Goal: Information Seeking & Learning: Check status

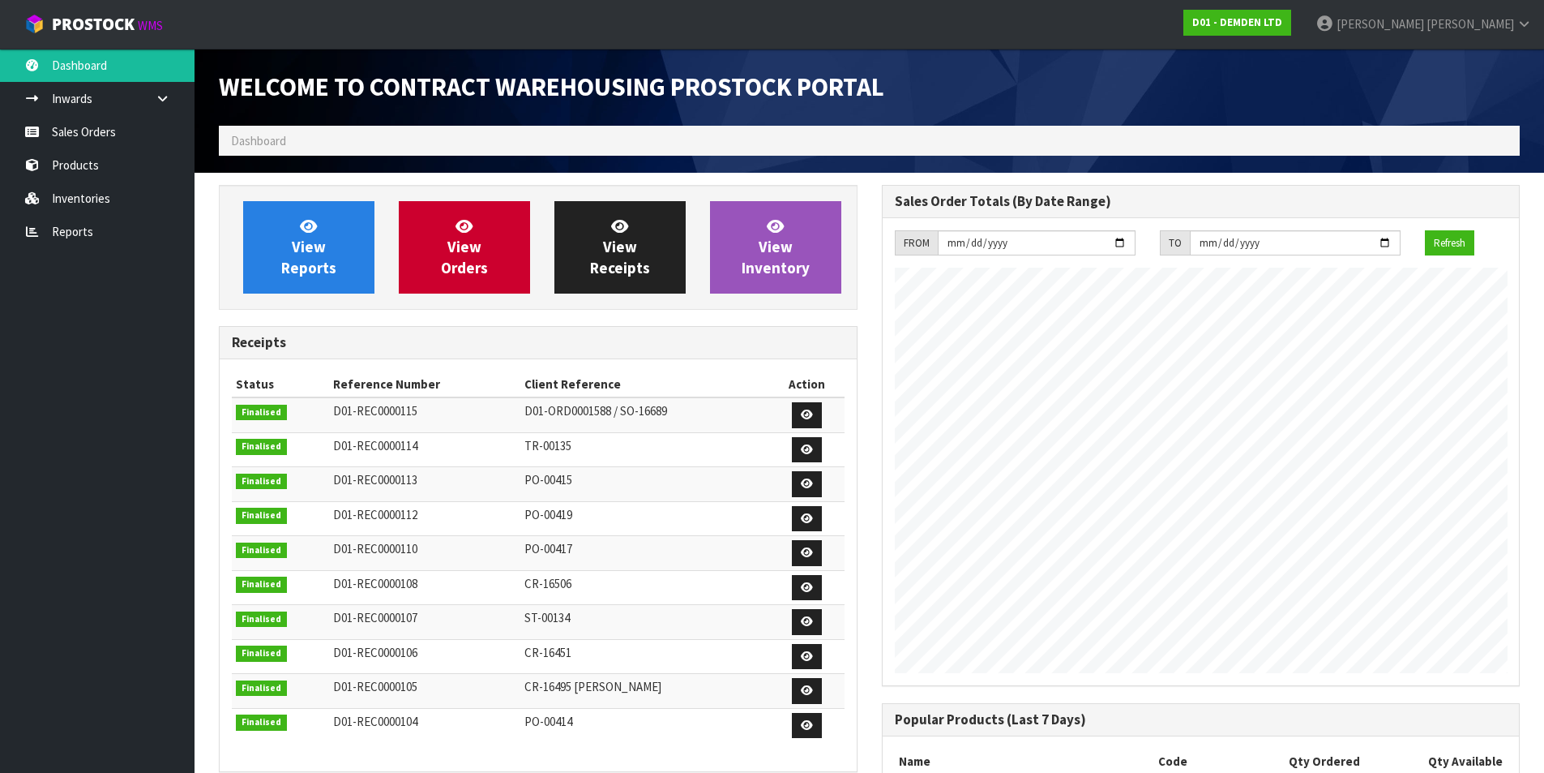
scroll to position [689, 662]
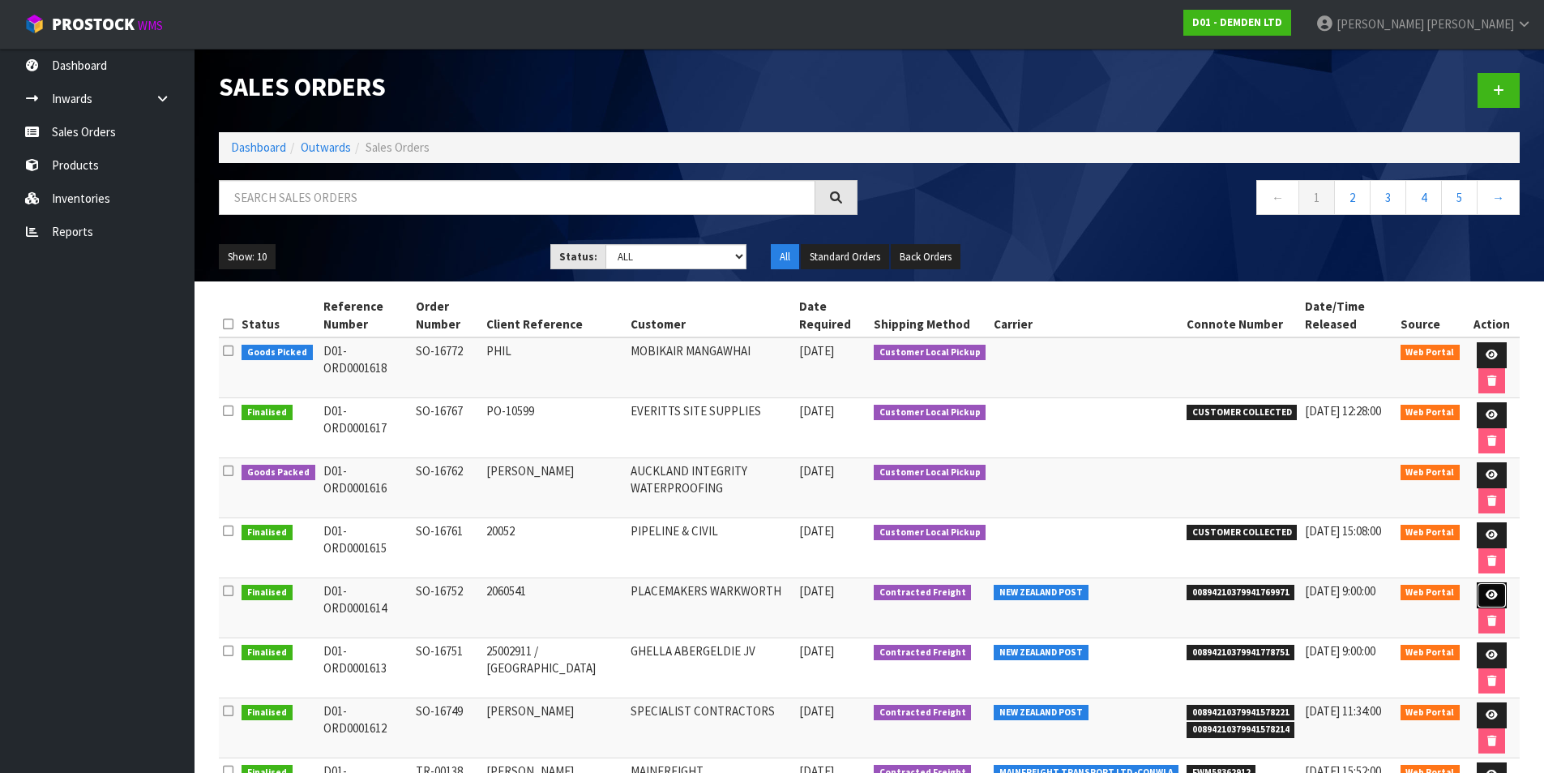
click at [1489, 600] on icon at bounding box center [1492, 594] width 12 height 11
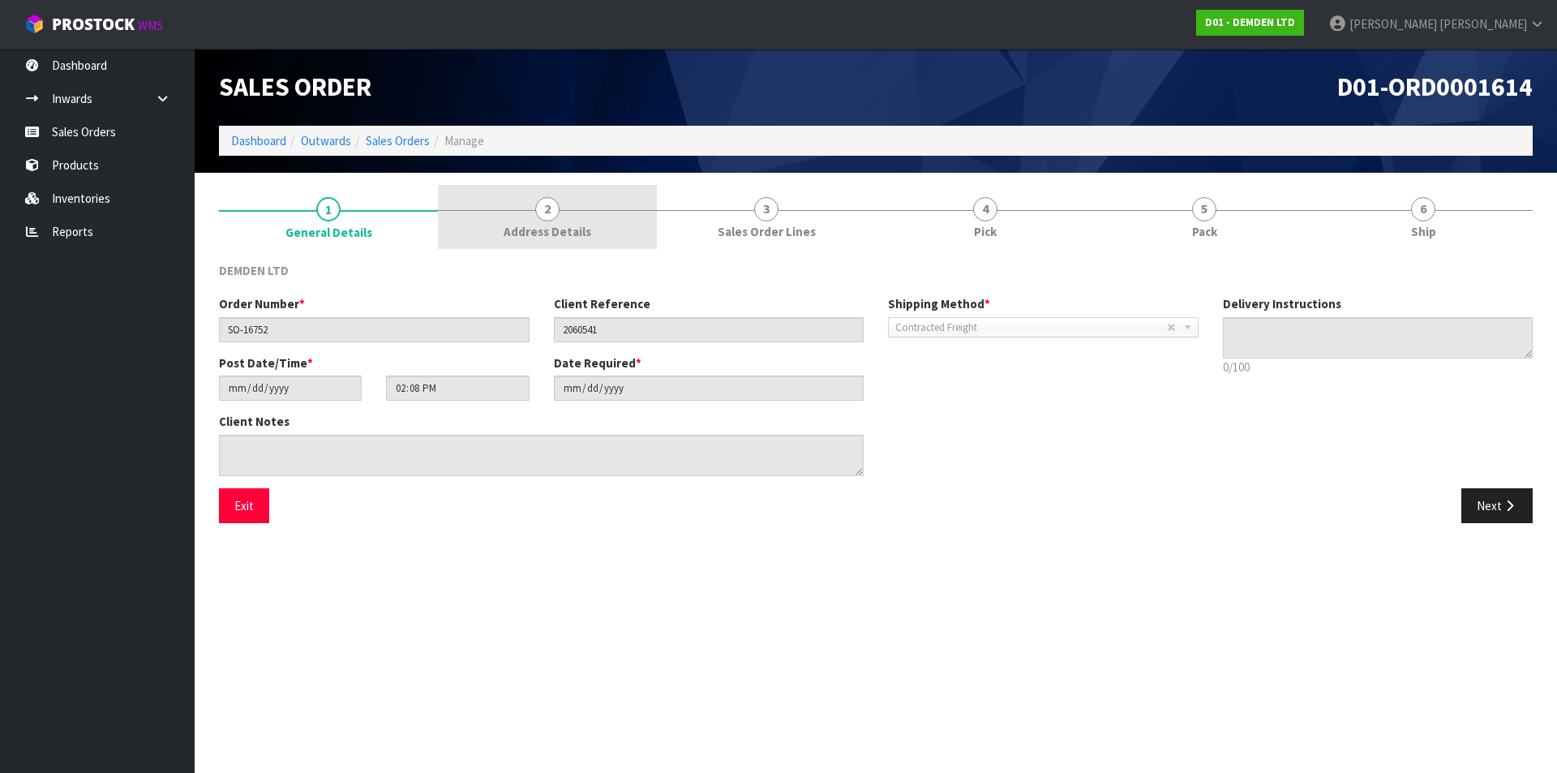
click at [533, 199] on link "2 Address Details" at bounding box center [547, 217] width 219 height 64
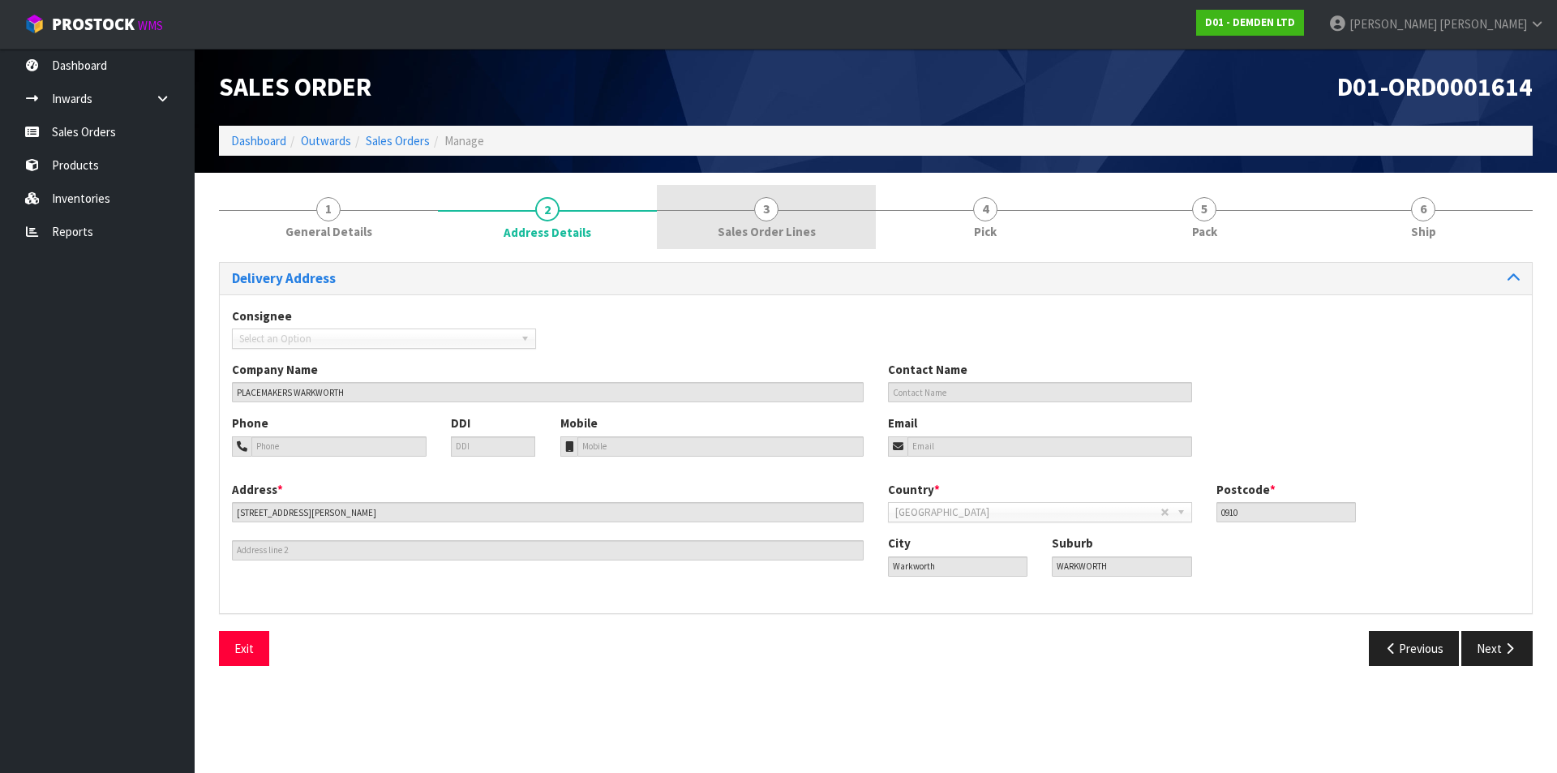
click at [769, 207] on span "3" at bounding box center [766, 209] width 24 height 24
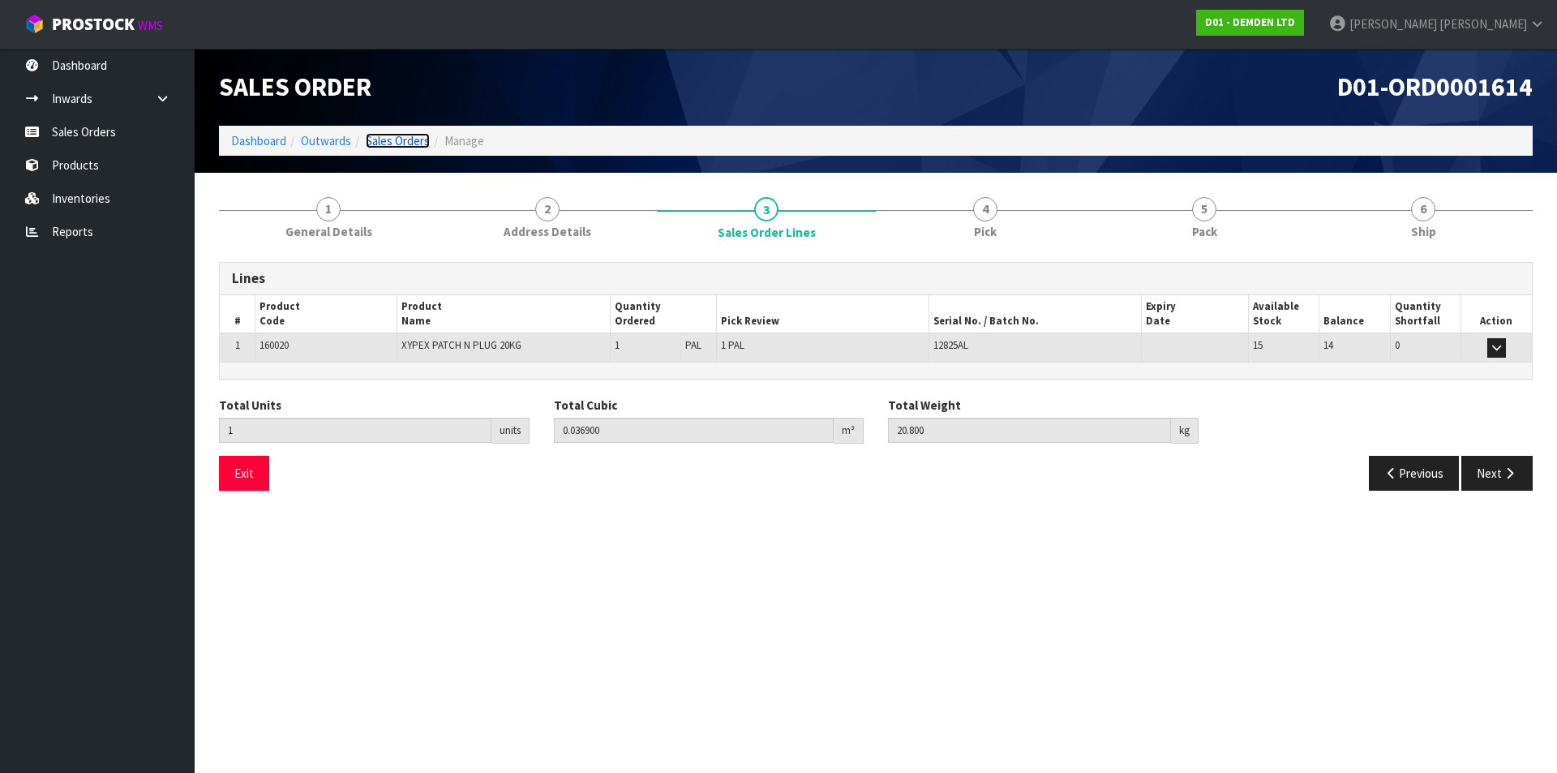
click at [399, 144] on link "Sales Orders" at bounding box center [398, 140] width 64 height 15
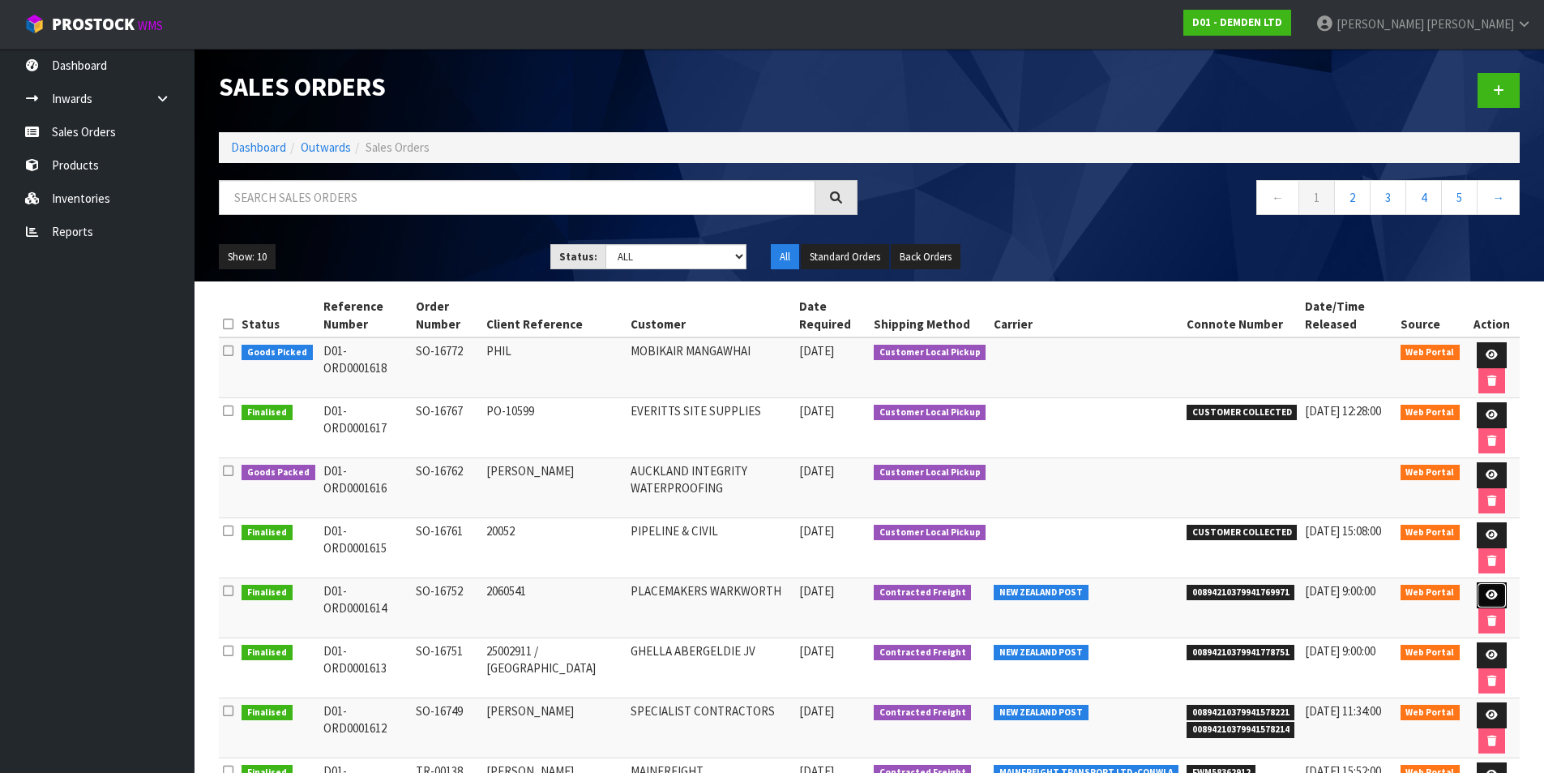
click at [1486, 594] on icon at bounding box center [1492, 594] width 12 height 11
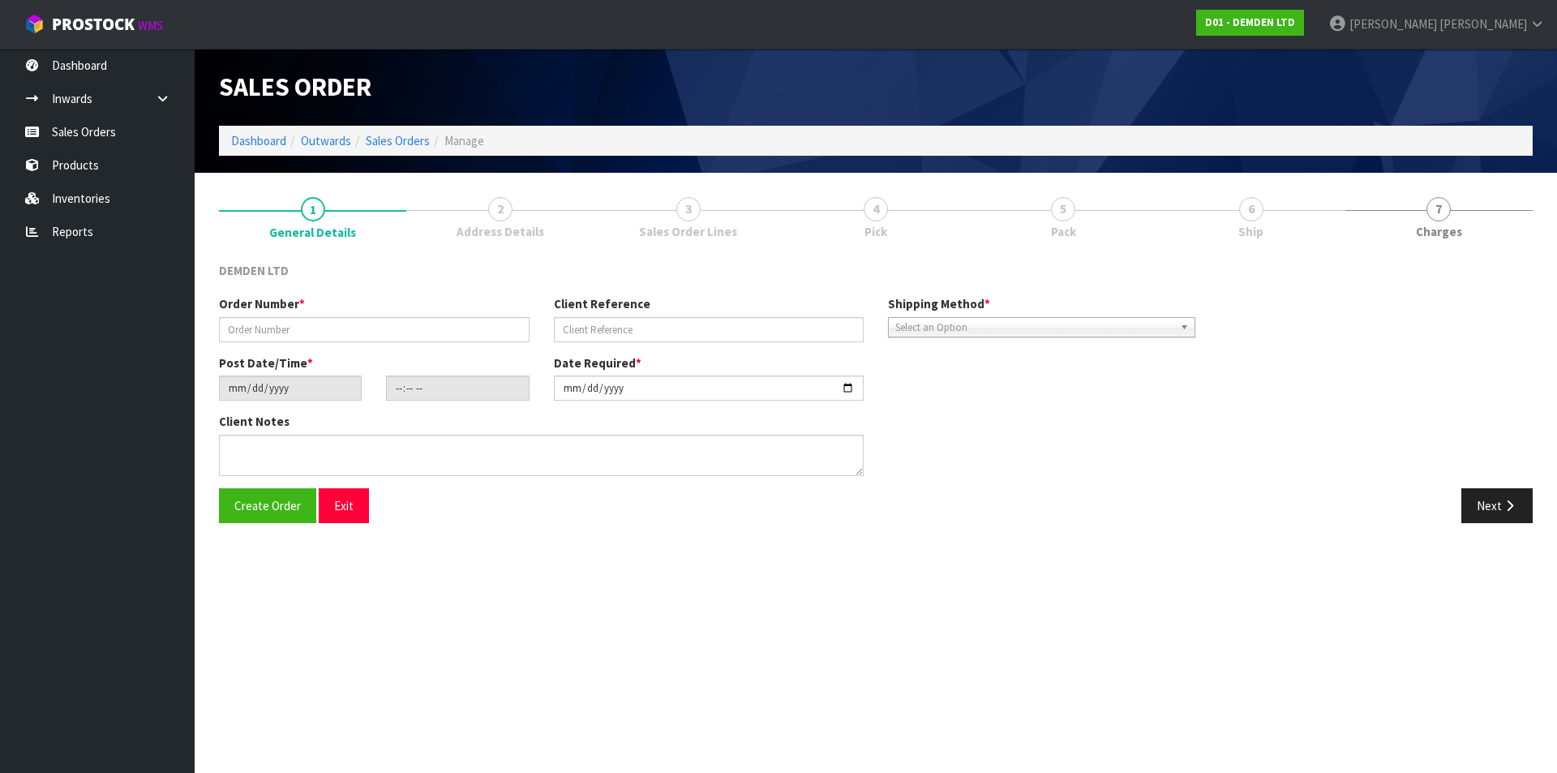
type input "SO-16752"
type input "2060541"
type input "[DATE]"
type input "14:08:00.000"
type input "[DATE]"
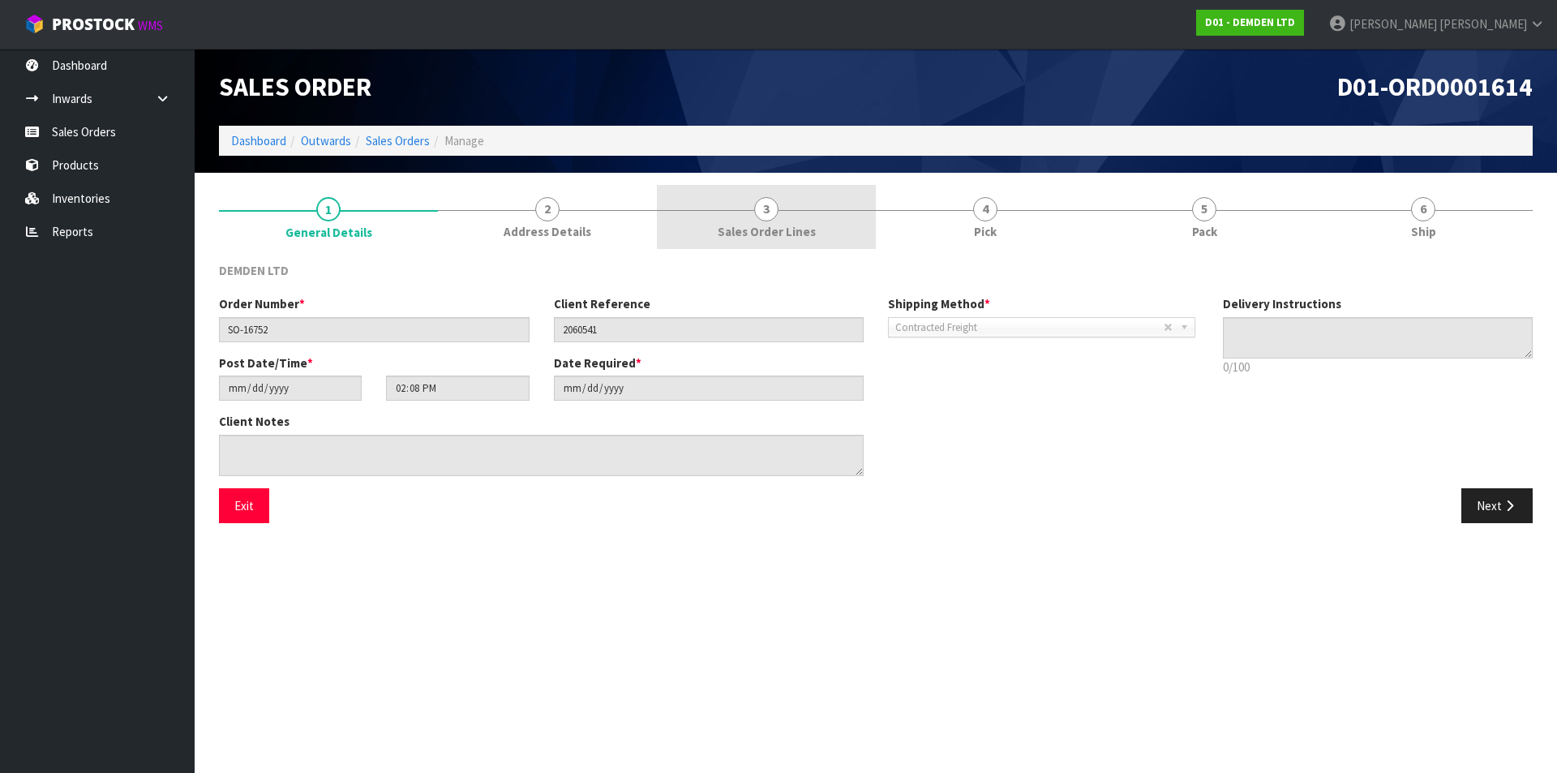
click at [794, 219] on link "3 Sales Order Lines" at bounding box center [766, 217] width 219 height 64
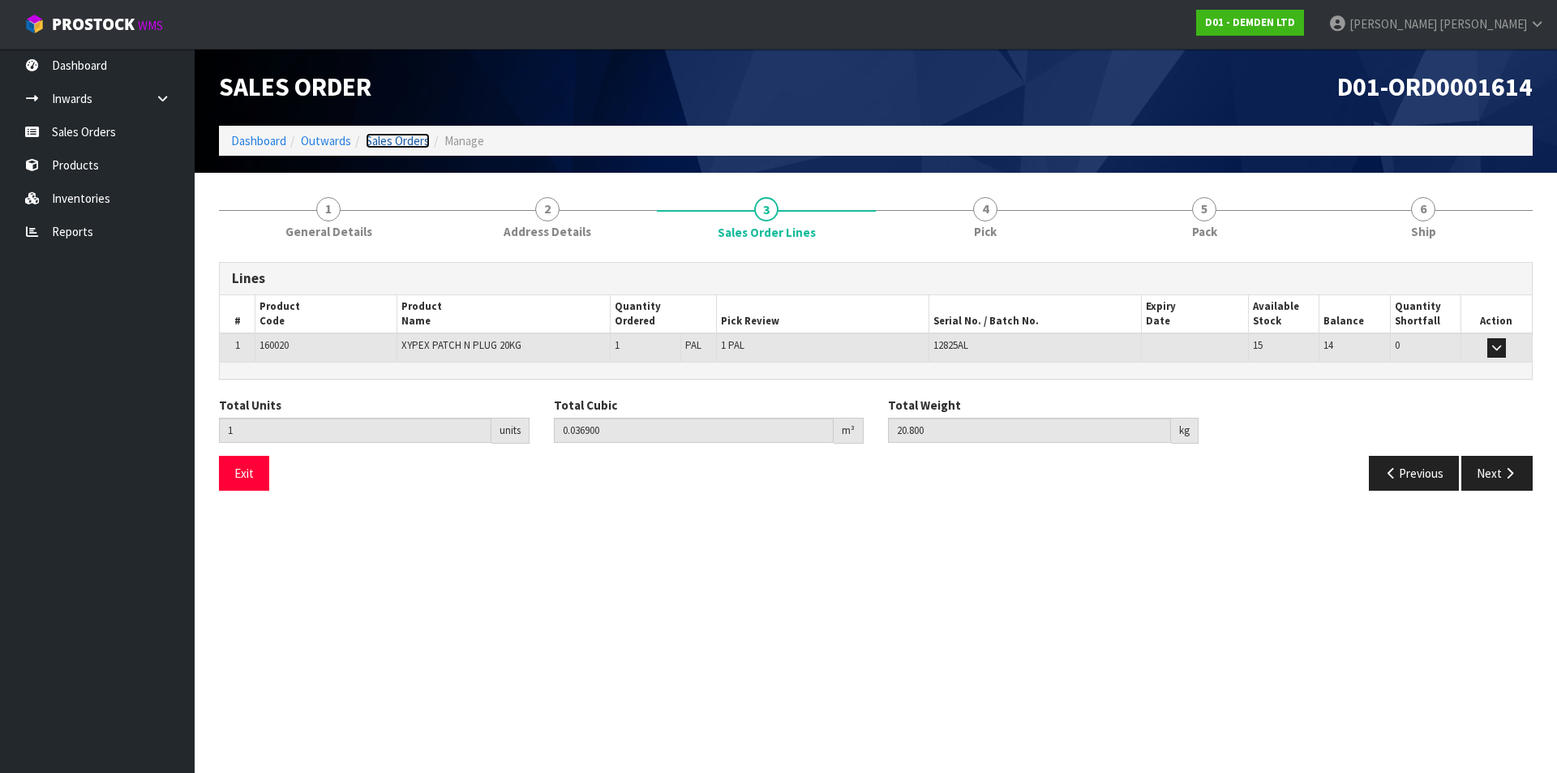
click at [418, 144] on link "Sales Orders" at bounding box center [398, 140] width 64 height 15
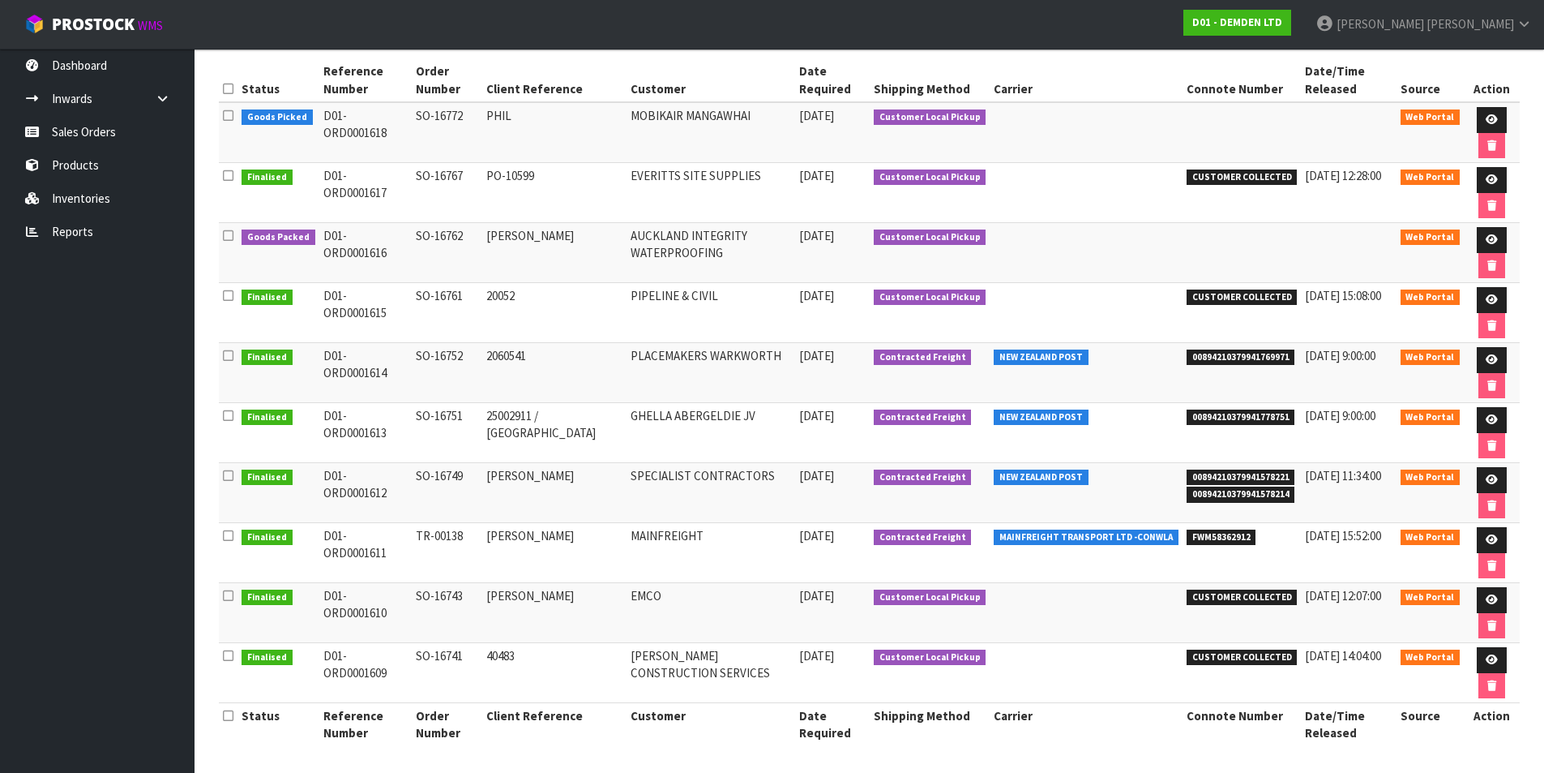
scroll to position [238, 0]
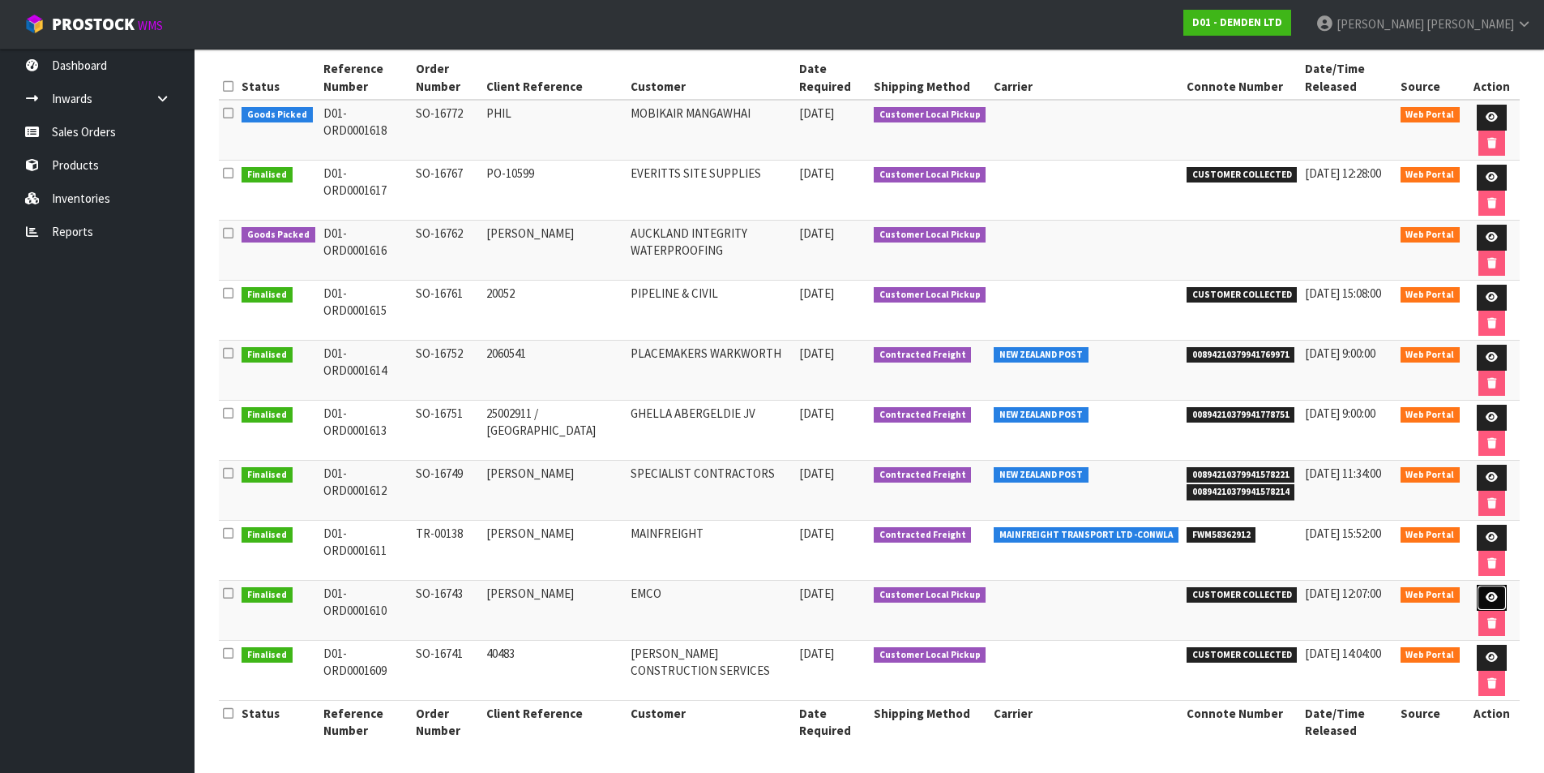
click at [1490, 595] on icon at bounding box center [1492, 597] width 12 height 11
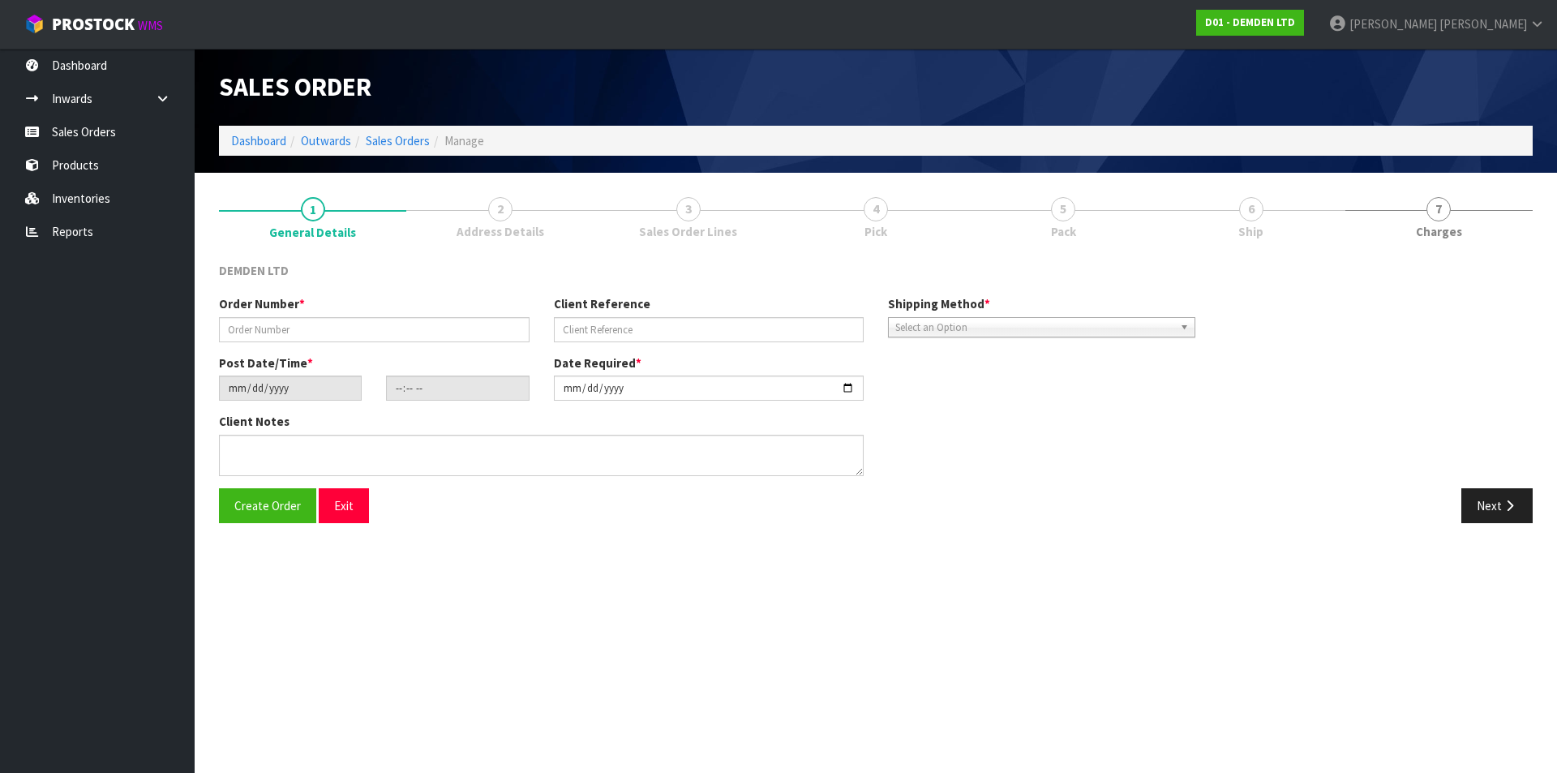
type input "SO-16743"
type input "[PERSON_NAME]"
type input "[DATE]"
type input "13:52:00.000"
type input "[DATE]"
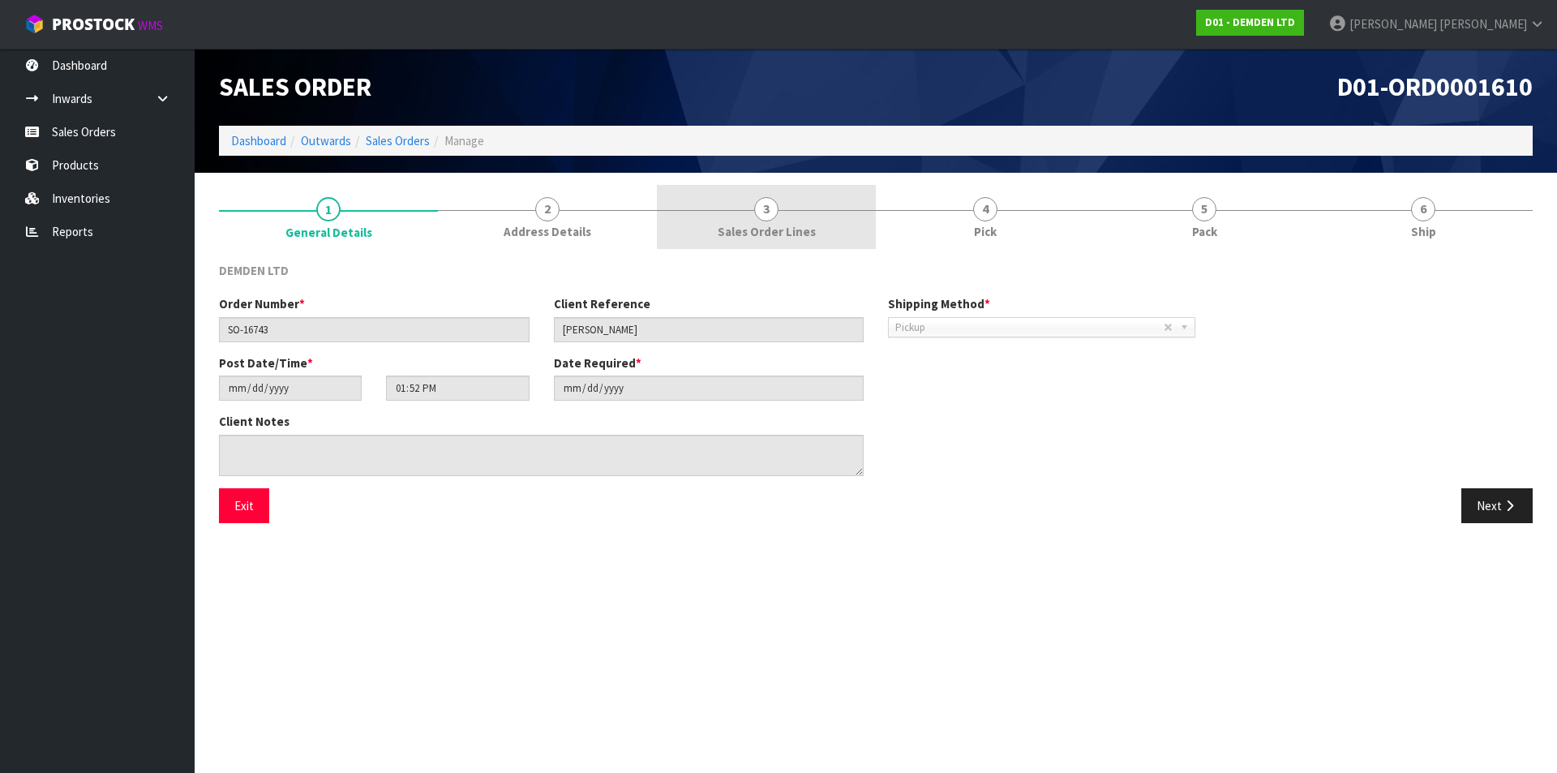
click at [752, 207] on link "3 Sales Order Lines" at bounding box center [766, 217] width 219 height 64
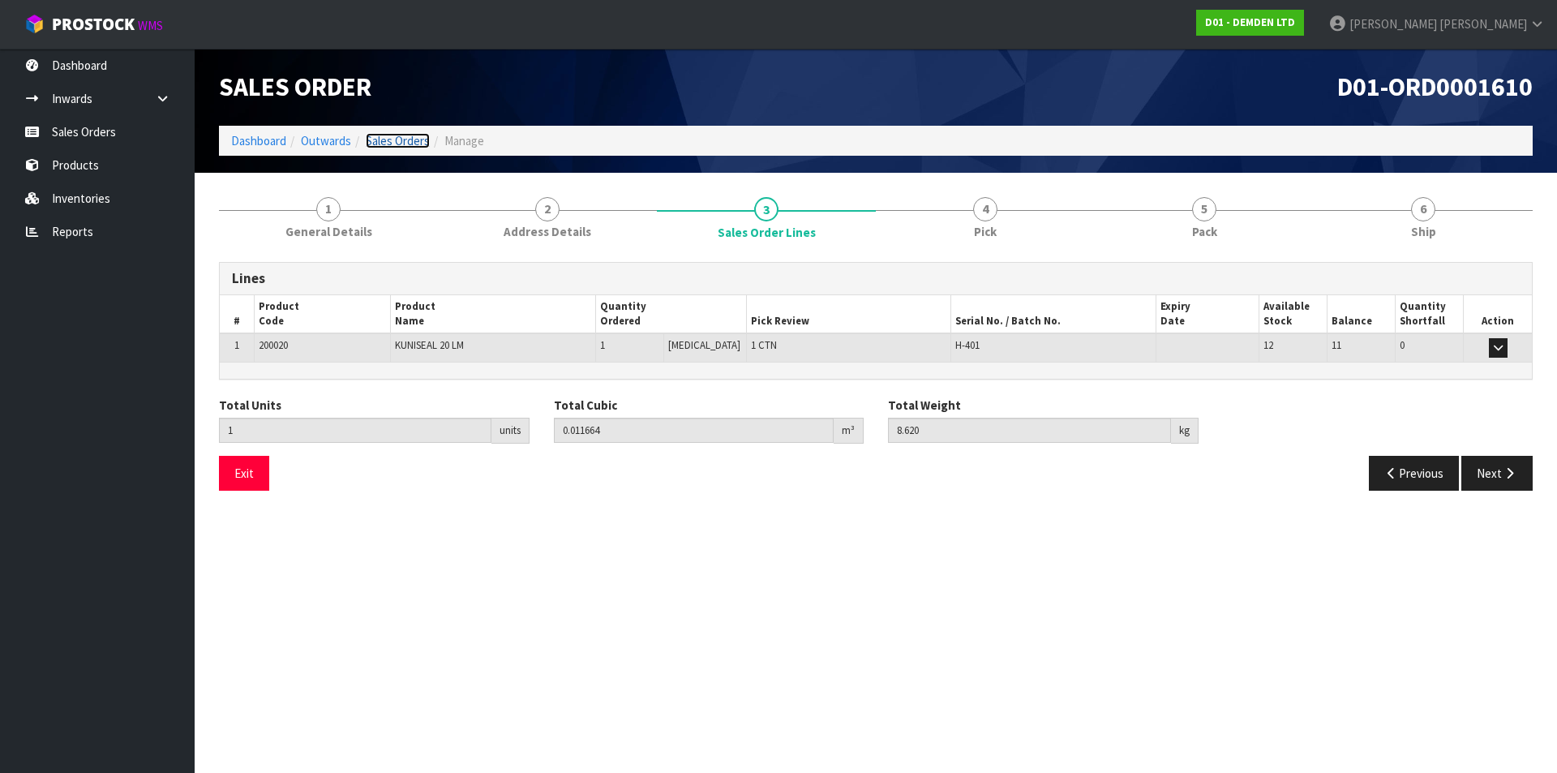
click at [400, 138] on link "Sales Orders" at bounding box center [398, 140] width 64 height 15
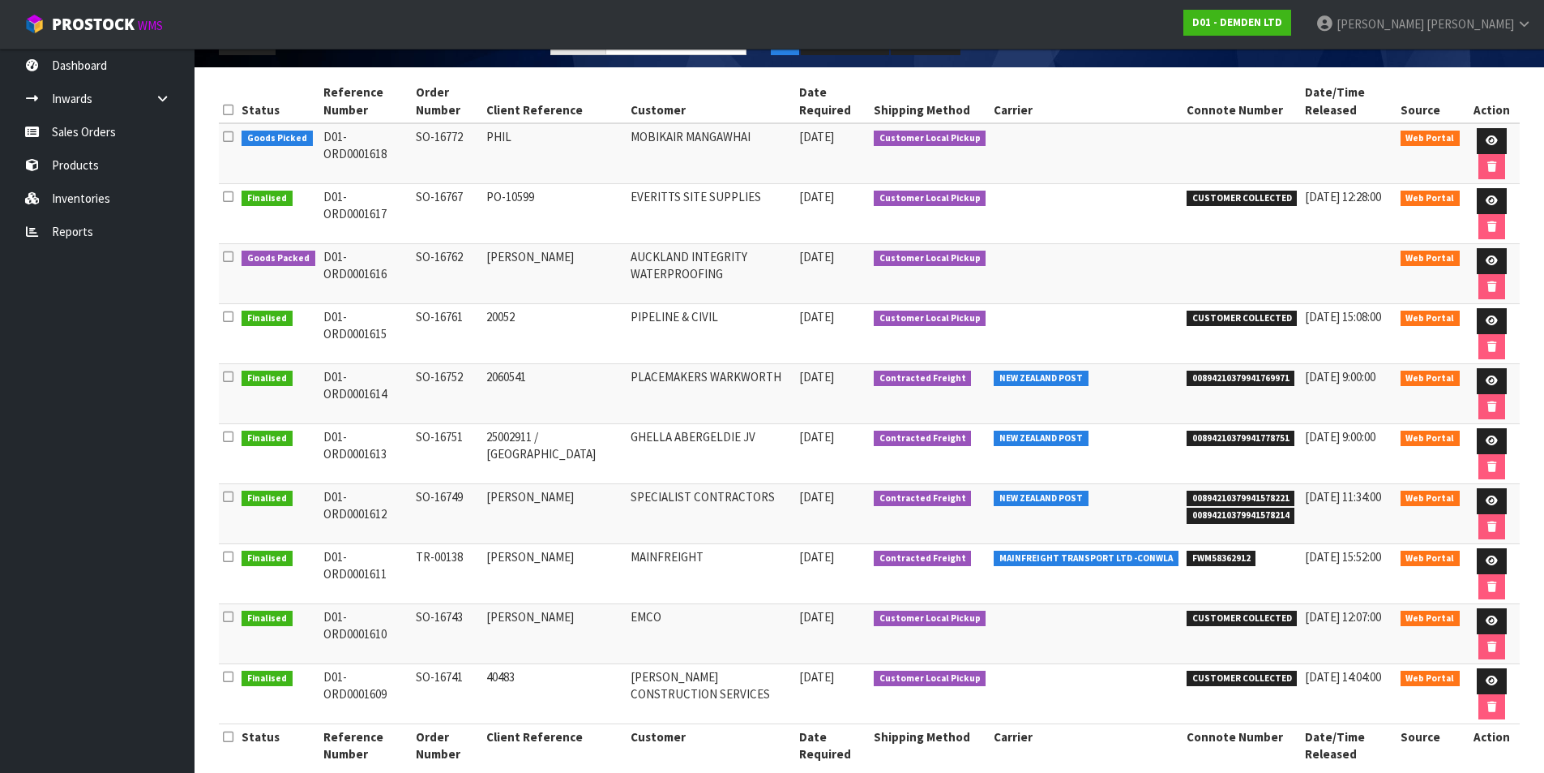
scroll to position [238, 0]
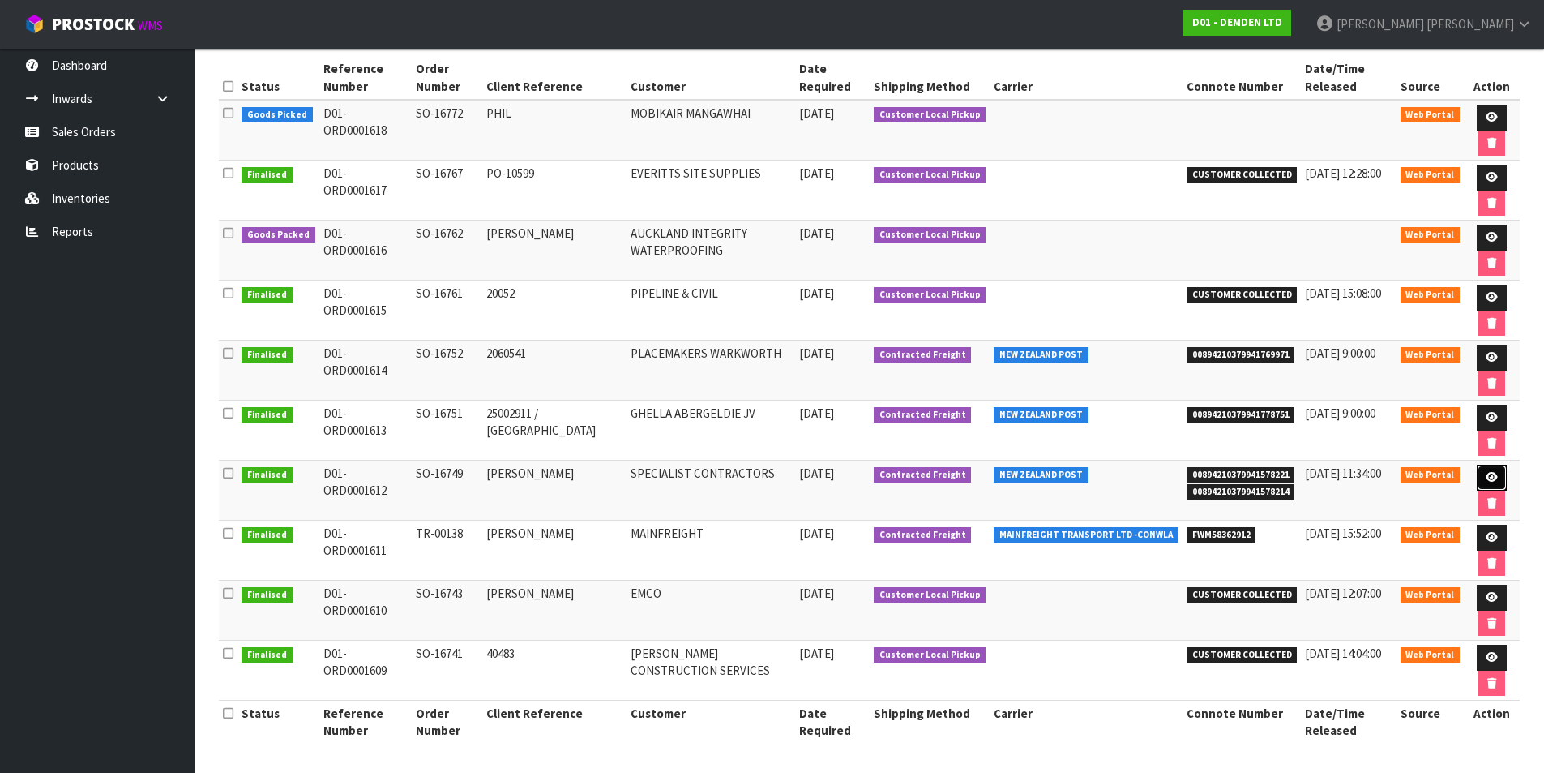
click at [1486, 478] on icon at bounding box center [1492, 477] width 12 height 11
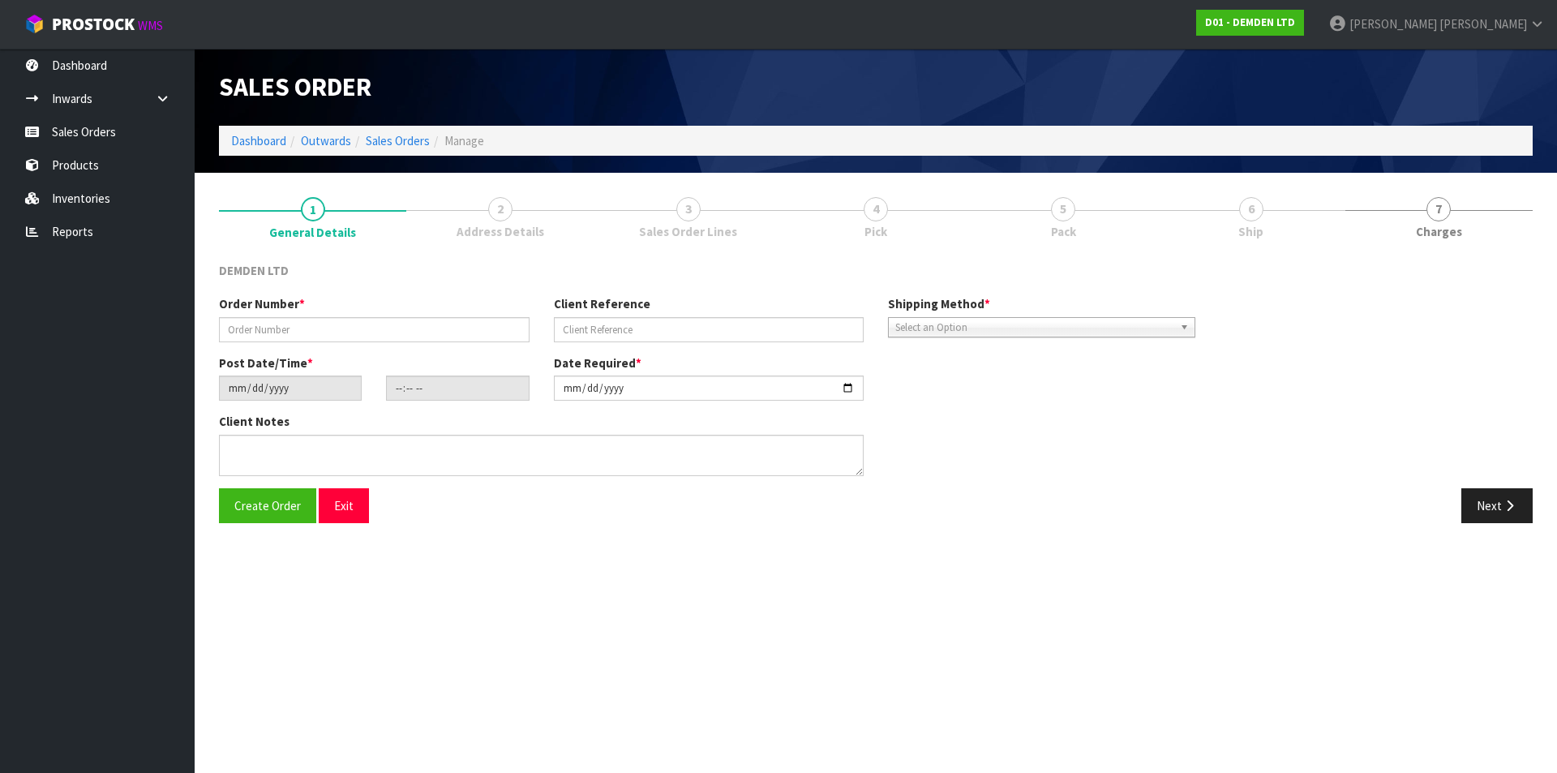
type input "SO-16749"
type input "[PERSON_NAME]"
type input "[DATE]"
type input "14:35:00.000"
type input "[DATE]"
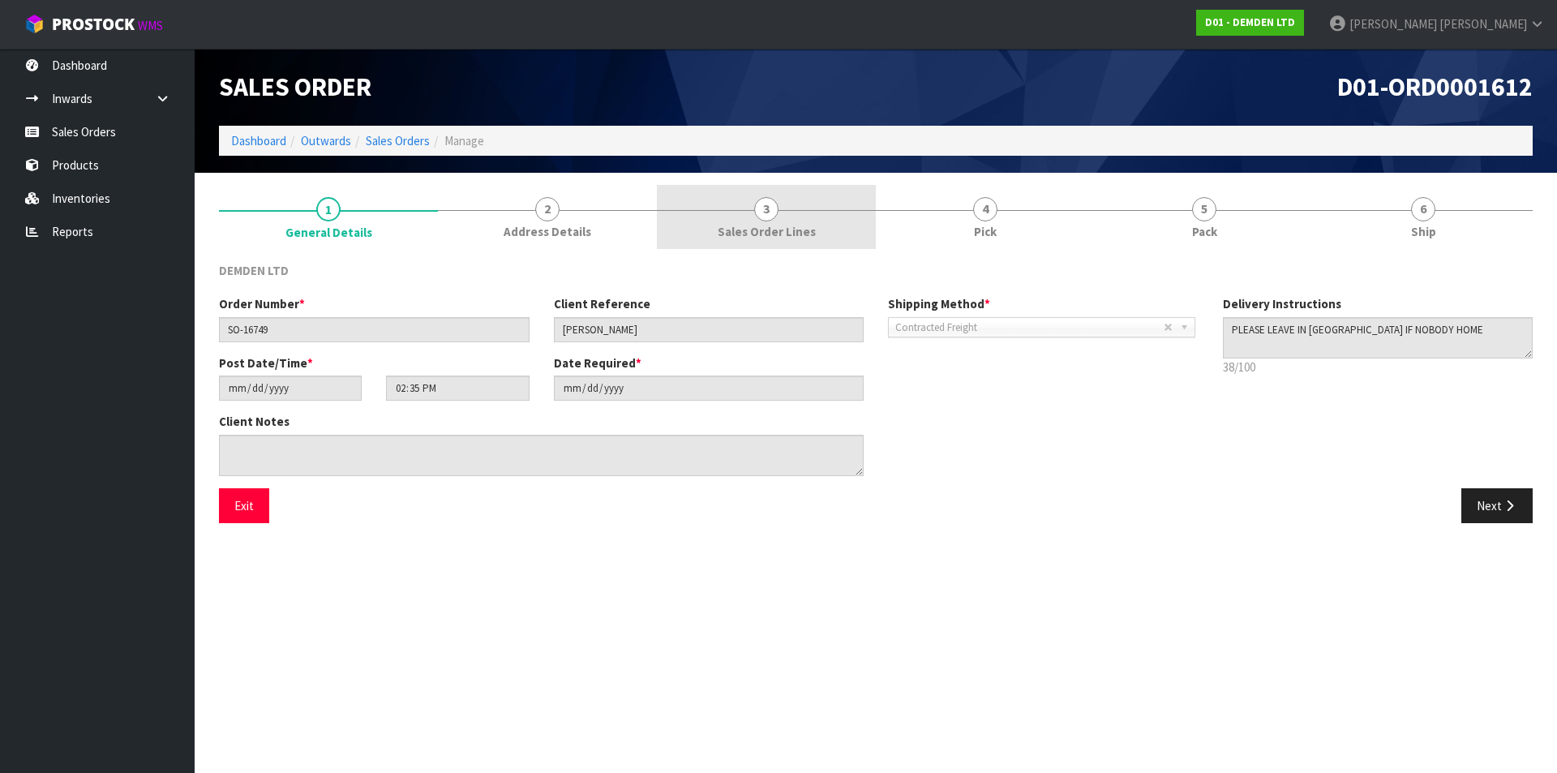
click at [771, 209] on span "3" at bounding box center [766, 209] width 24 height 24
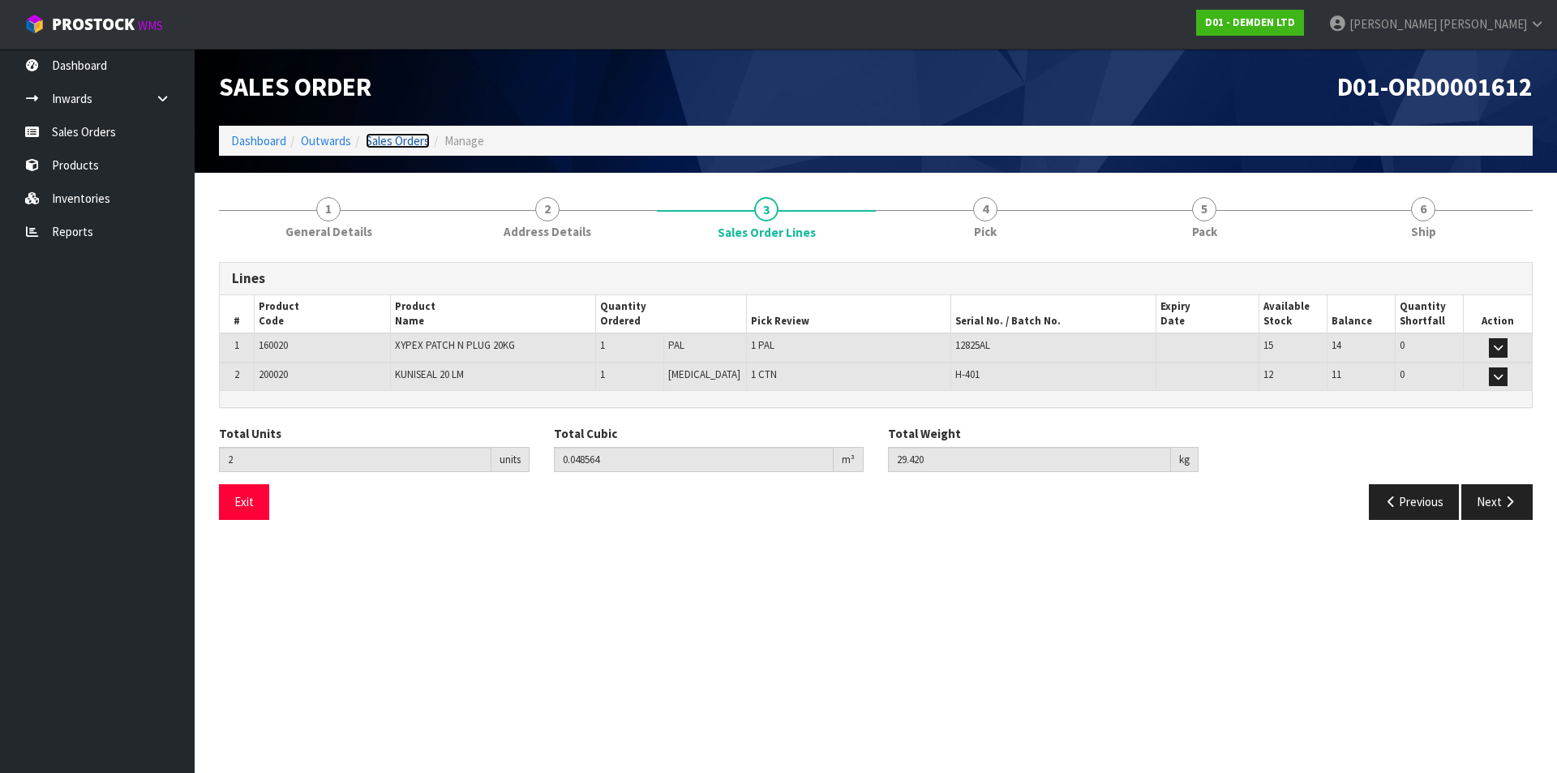
click at [390, 144] on link "Sales Orders" at bounding box center [398, 140] width 64 height 15
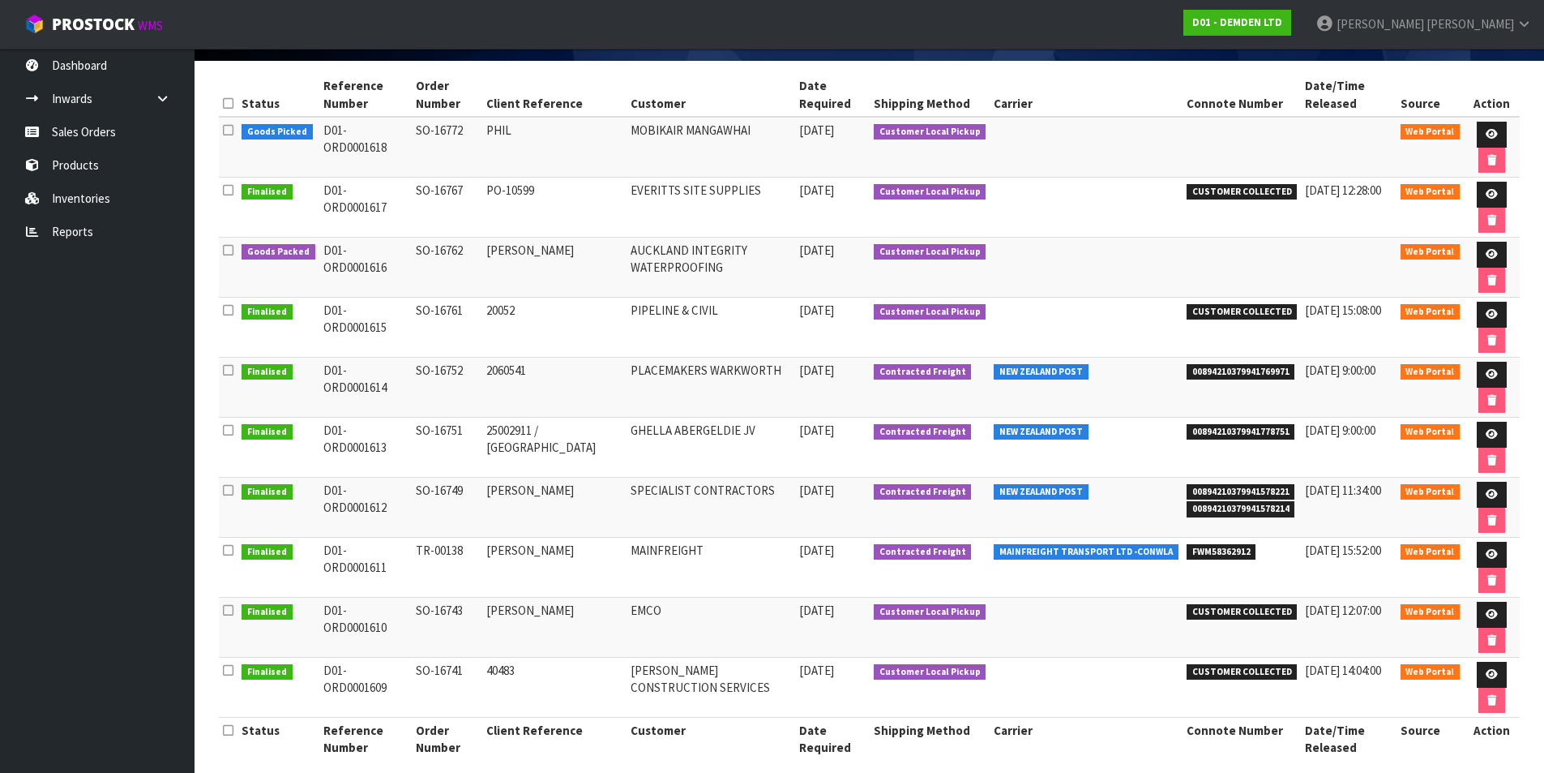
scroll to position [238, 0]
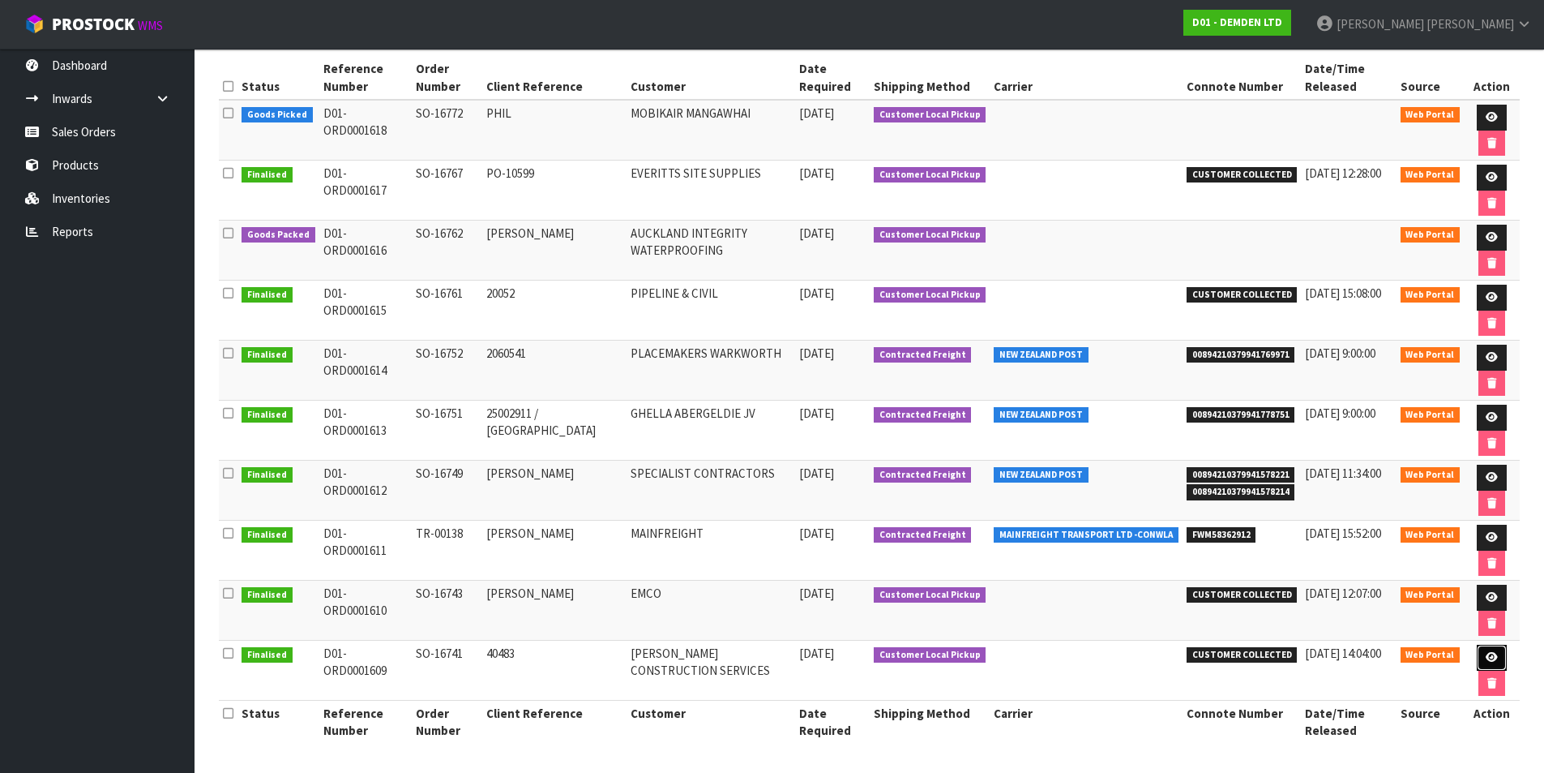
click at [1486, 653] on icon at bounding box center [1492, 657] width 12 height 11
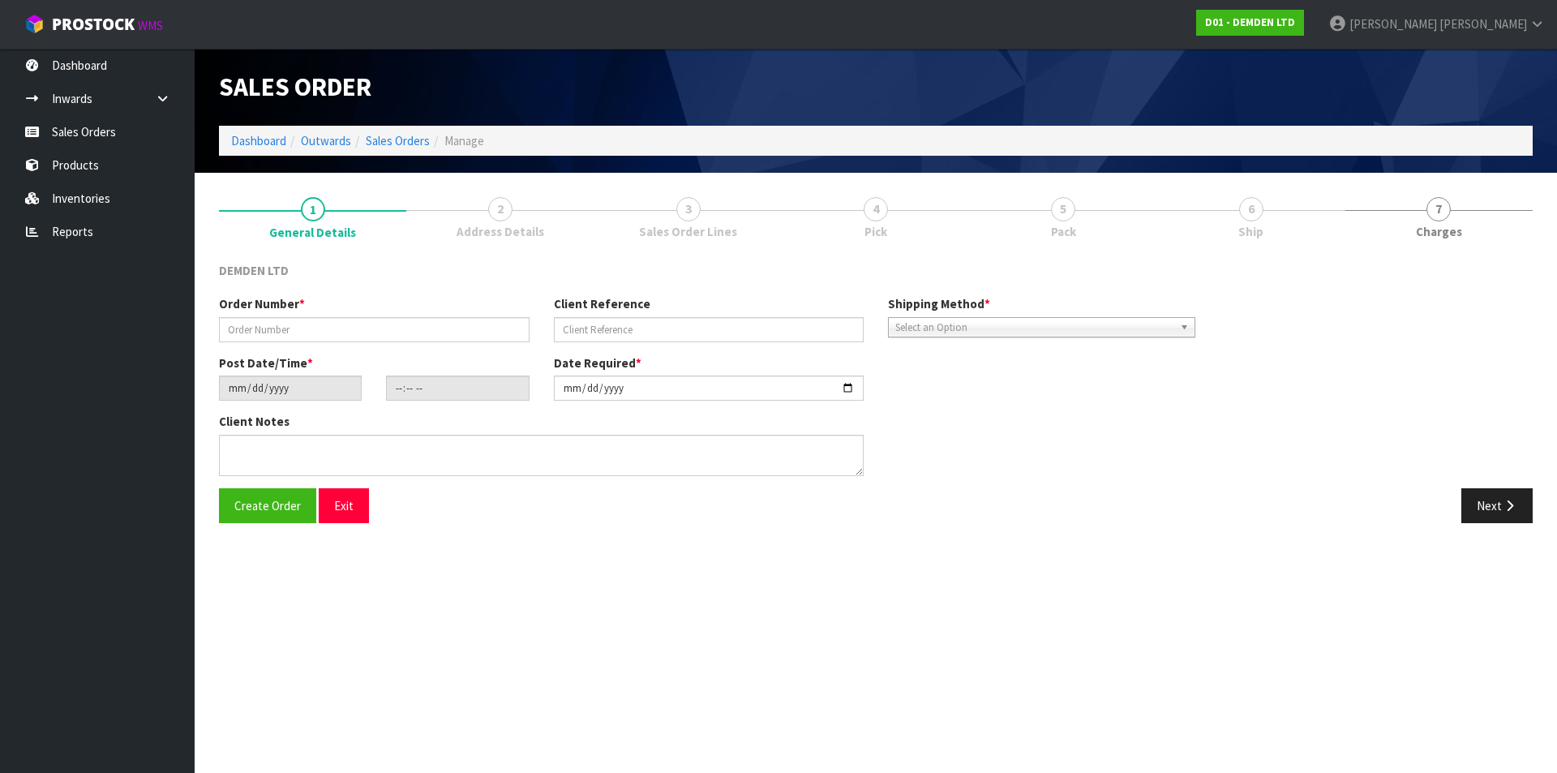
type input "SO-16741"
type input "40483"
type input "[DATE]"
type input "10:00:00.000"
type input "[DATE]"
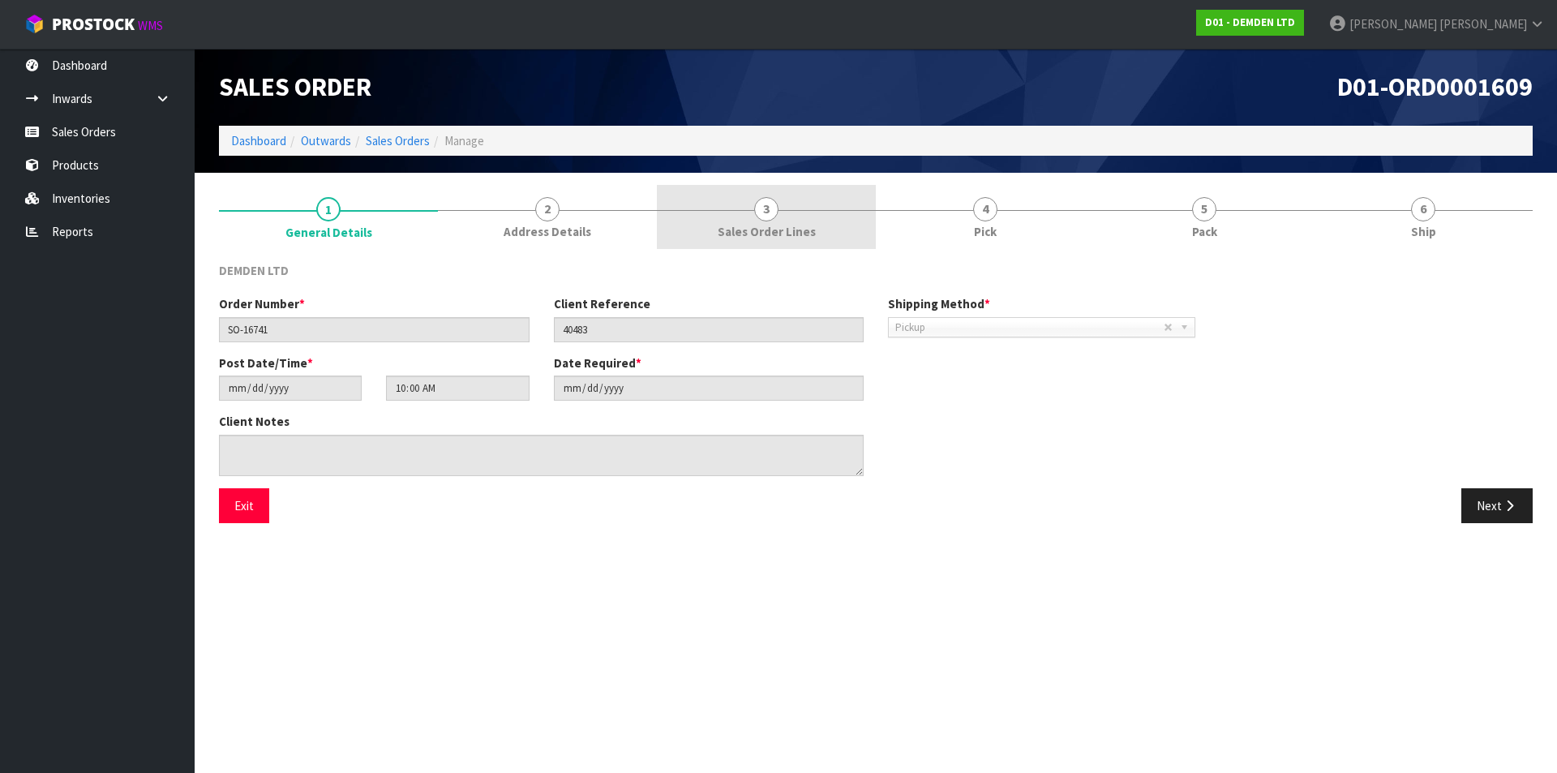
click at [752, 205] on link "3 Sales Order Lines" at bounding box center [766, 217] width 219 height 64
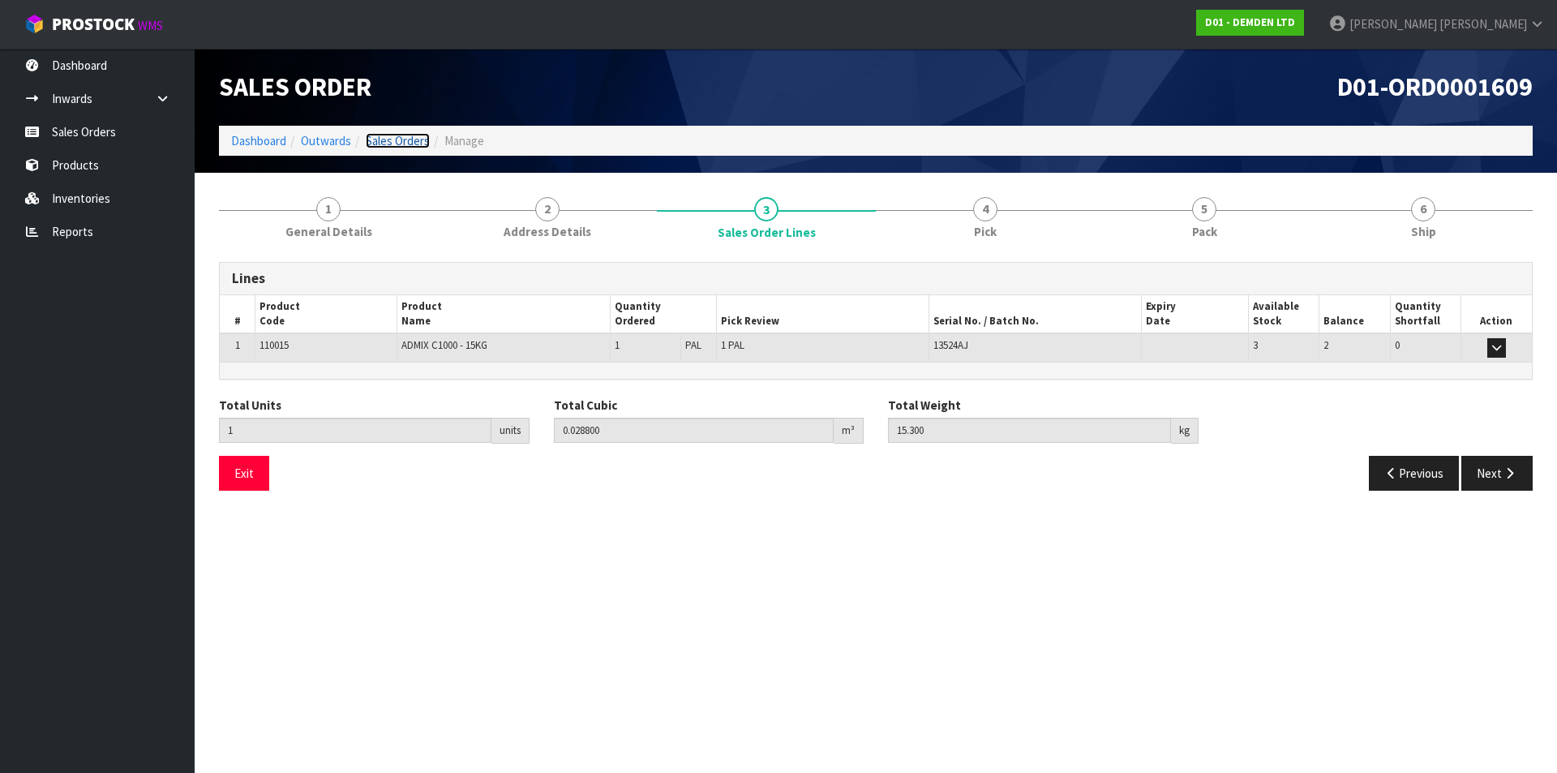
click at [406, 139] on link "Sales Orders" at bounding box center [398, 140] width 64 height 15
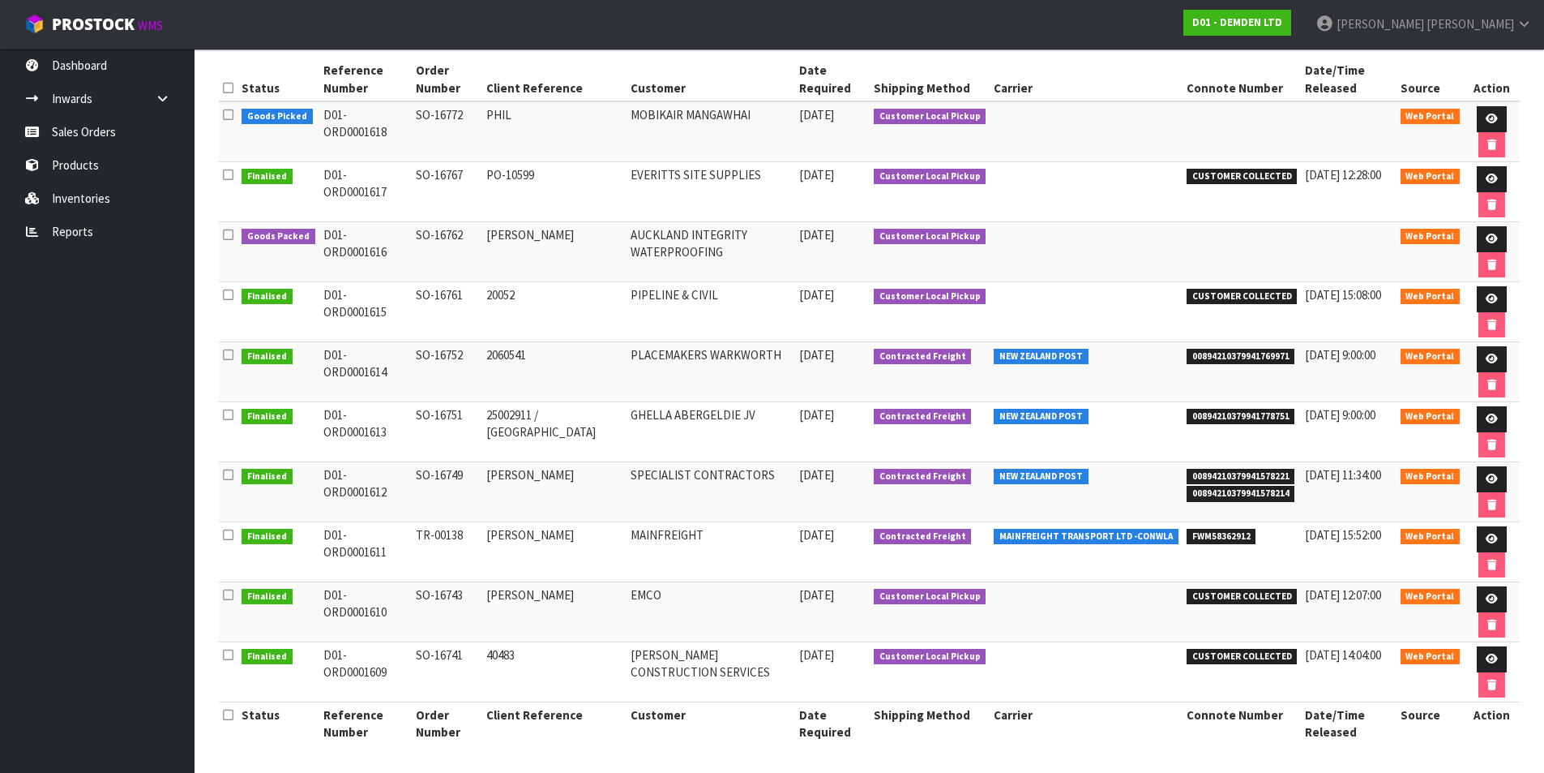
scroll to position [238, 0]
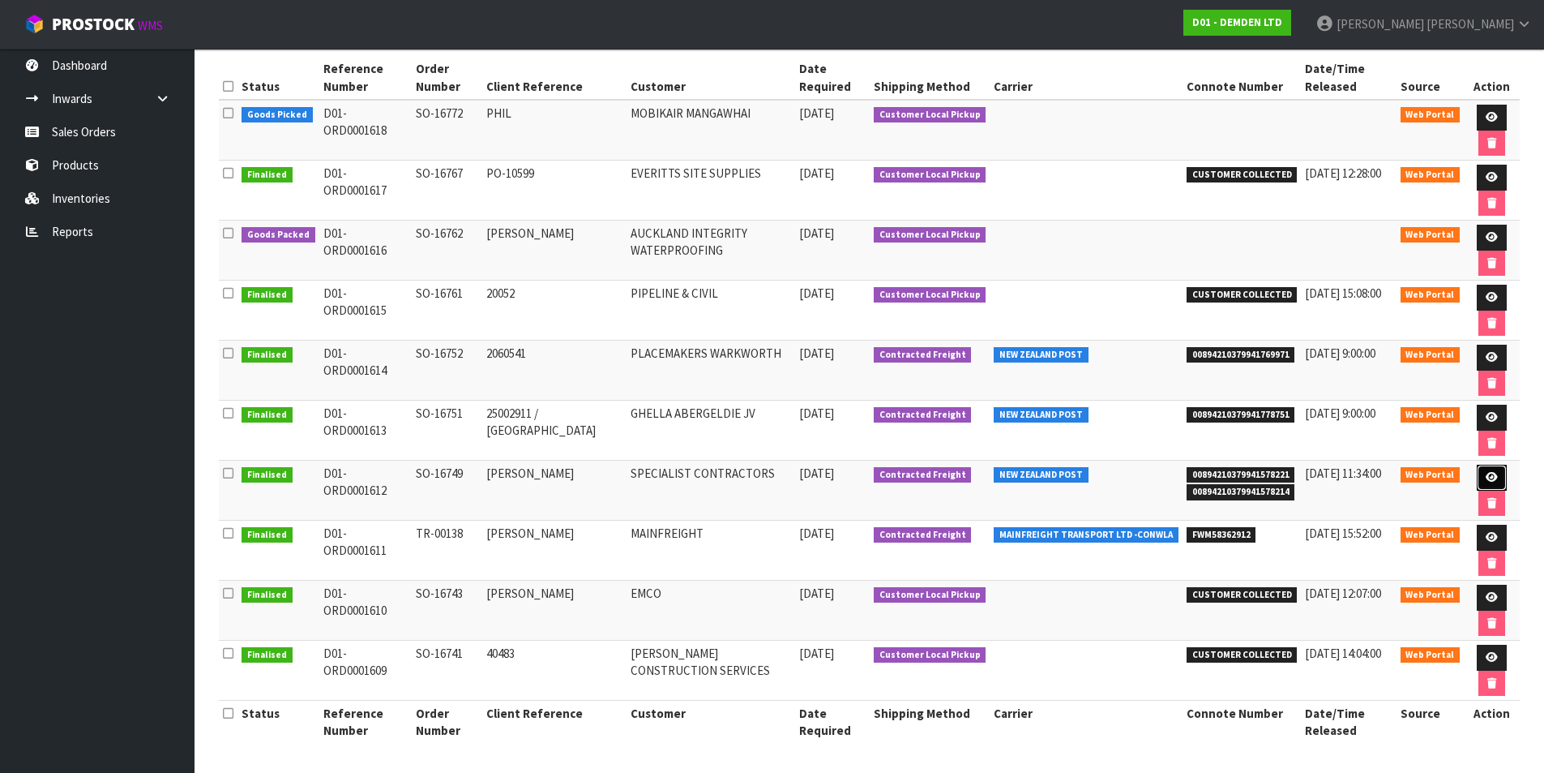
click at [1496, 475] on link at bounding box center [1492, 478] width 30 height 26
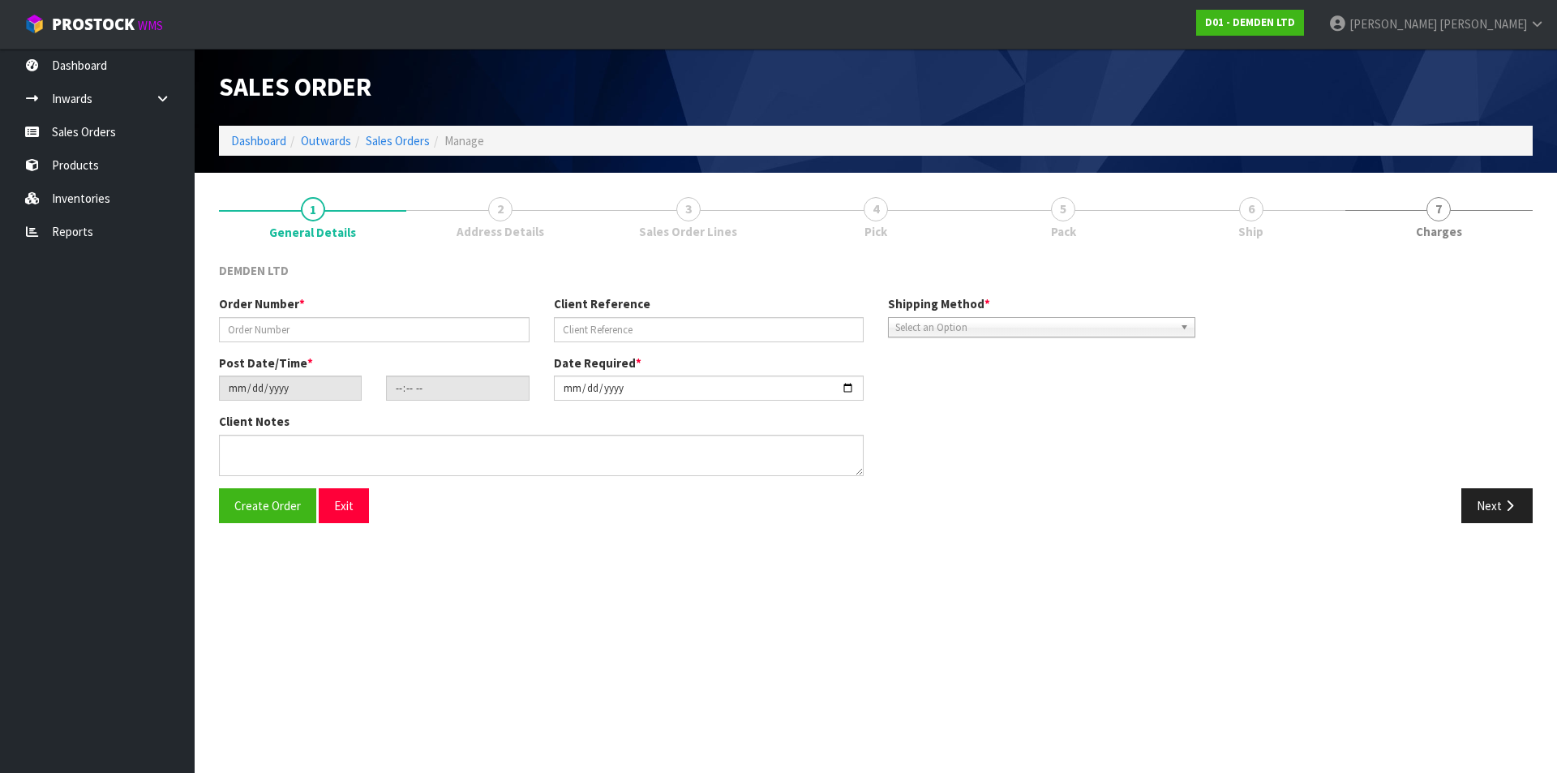
type input "SO-16749"
type input "[PERSON_NAME]"
type input "[DATE]"
type input "14:35:00.000"
type input "[DATE]"
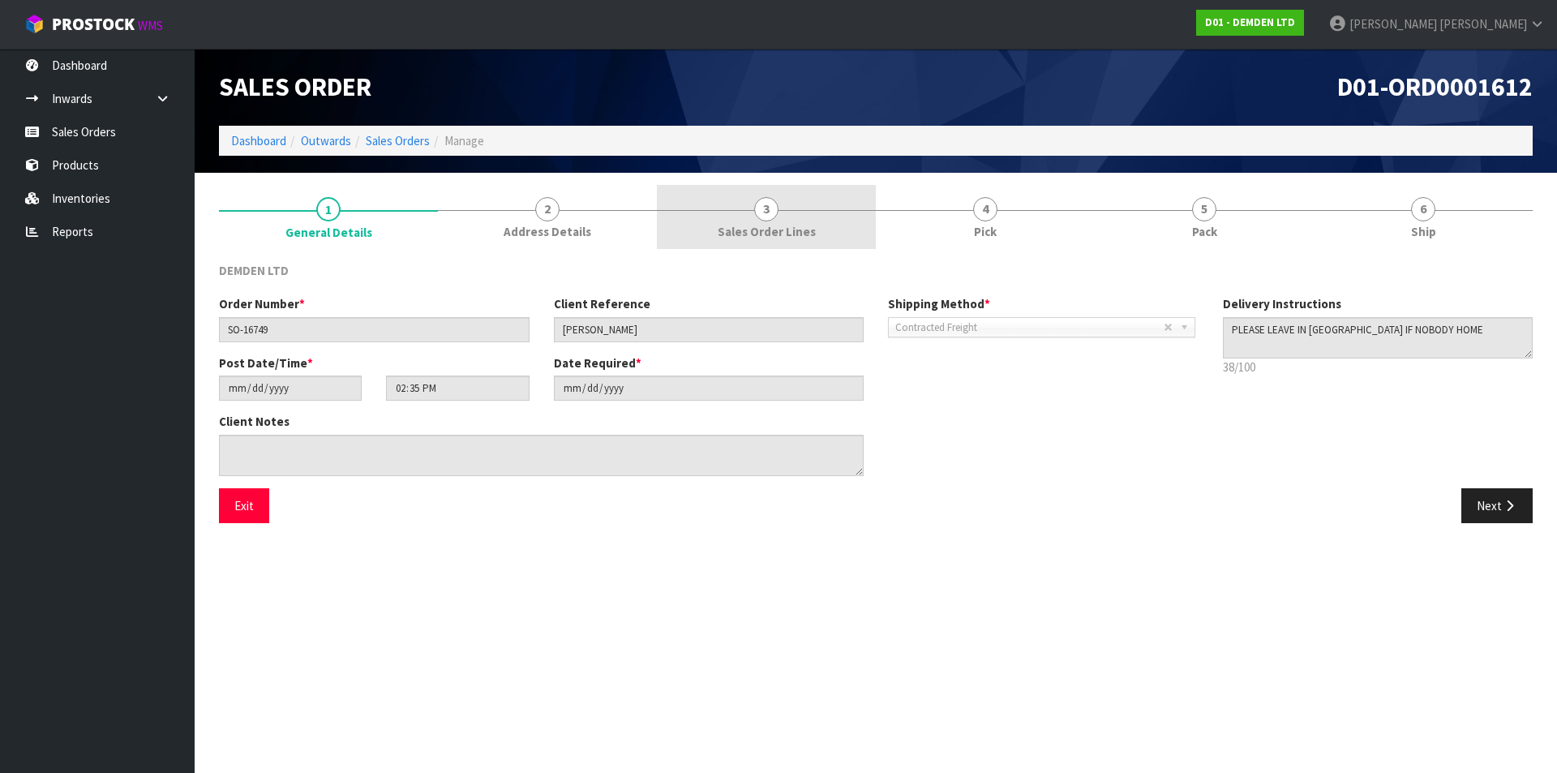
click at [760, 210] on span "3" at bounding box center [766, 209] width 24 height 24
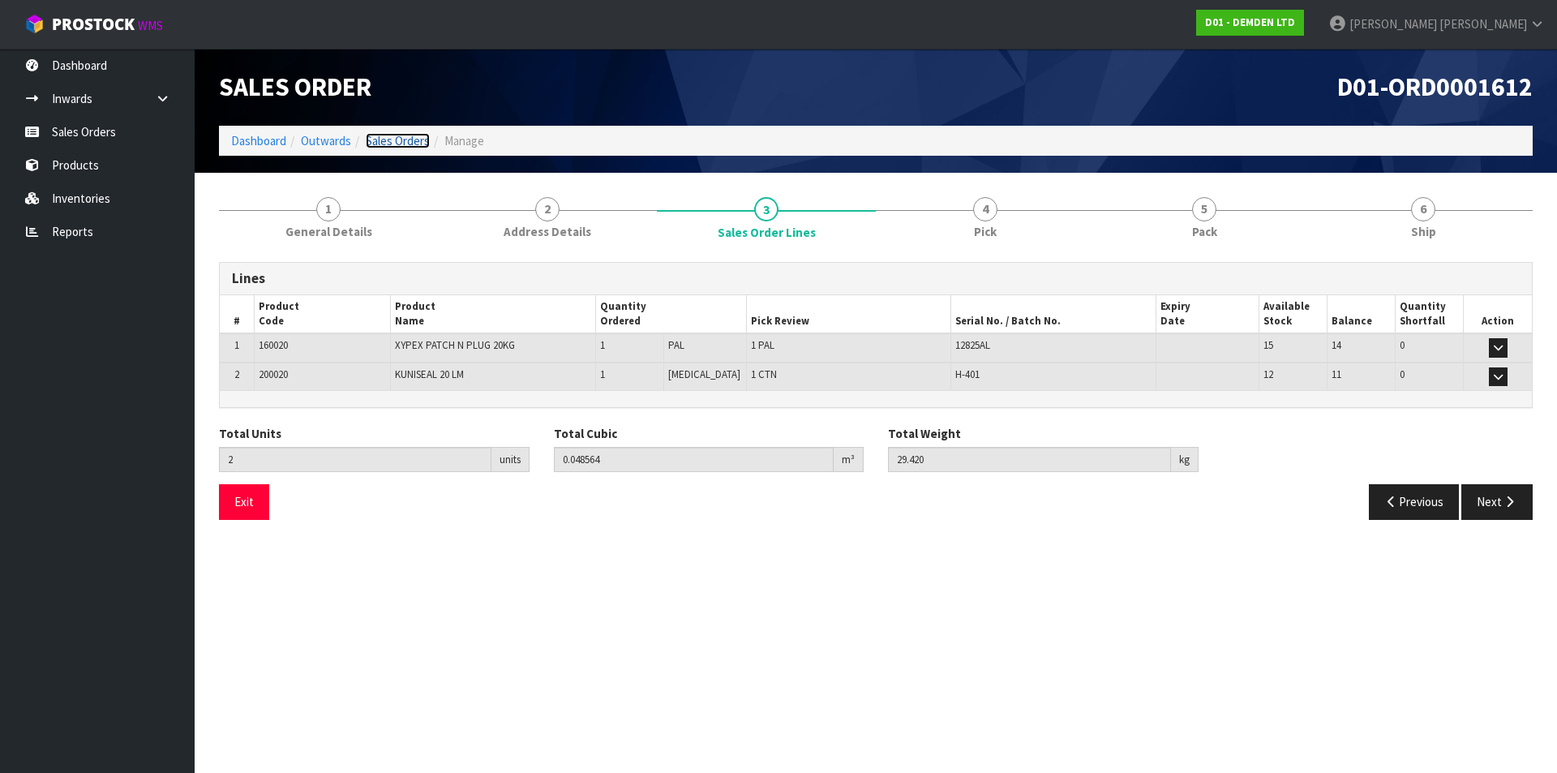
click at [410, 145] on link "Sales Orders" at bounding box center [398, 140] width 64 height 15
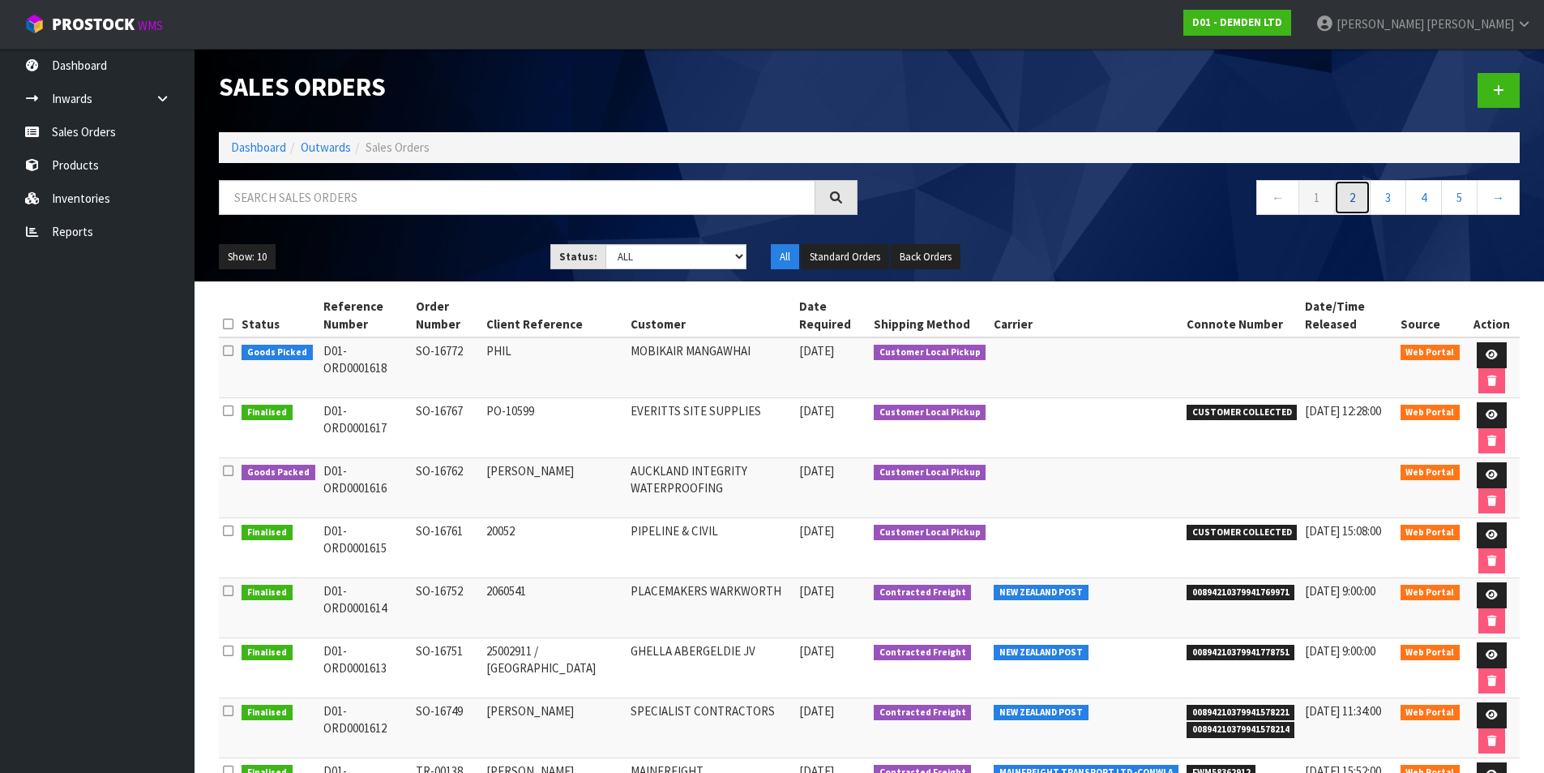
click at [1351, 199] on link "2" at bounding box center [1353, 197] width 36 height 35
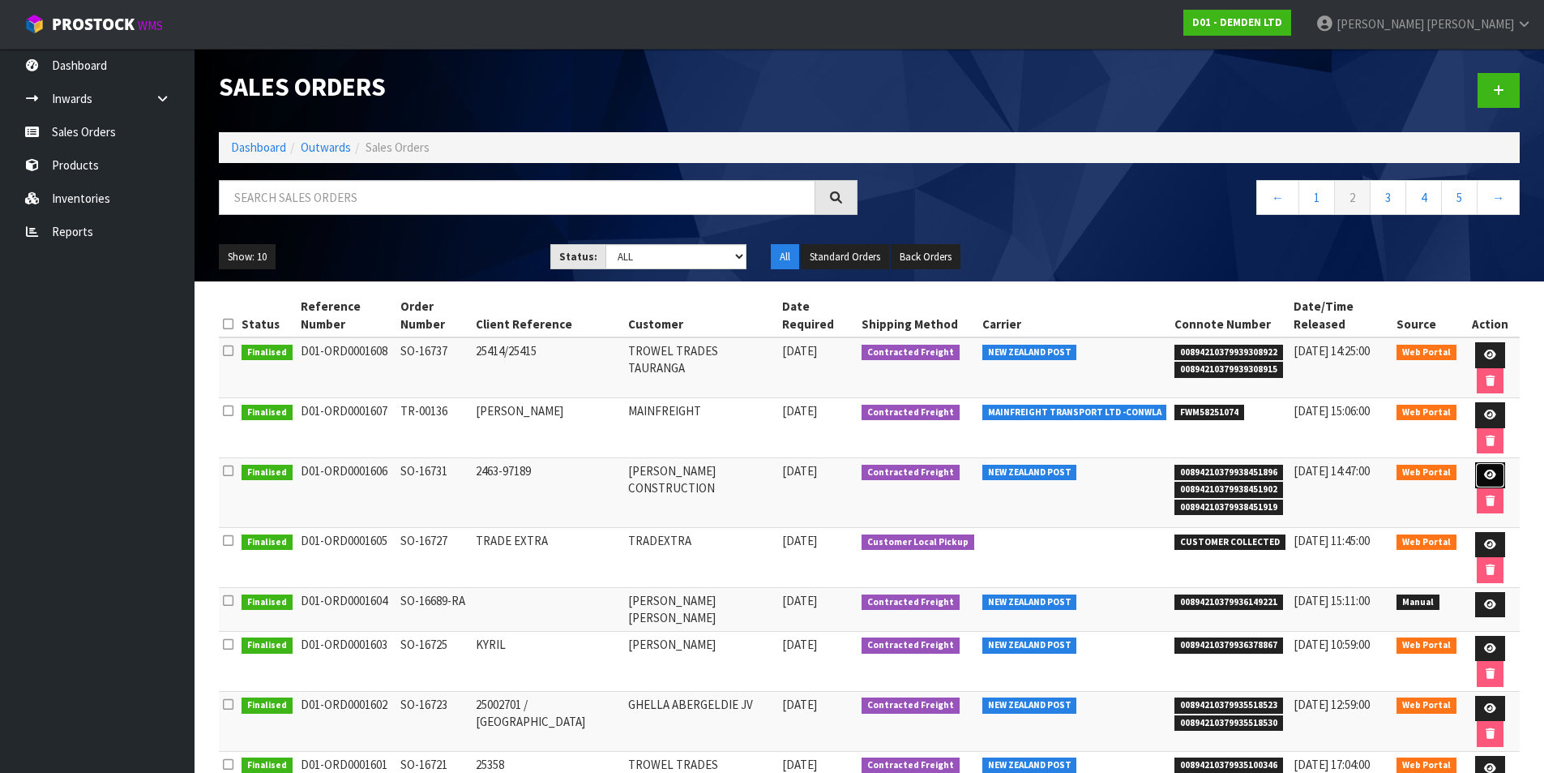
click at [1484, 469] on icon at bounding box center [1490, 474] width 12 height 11
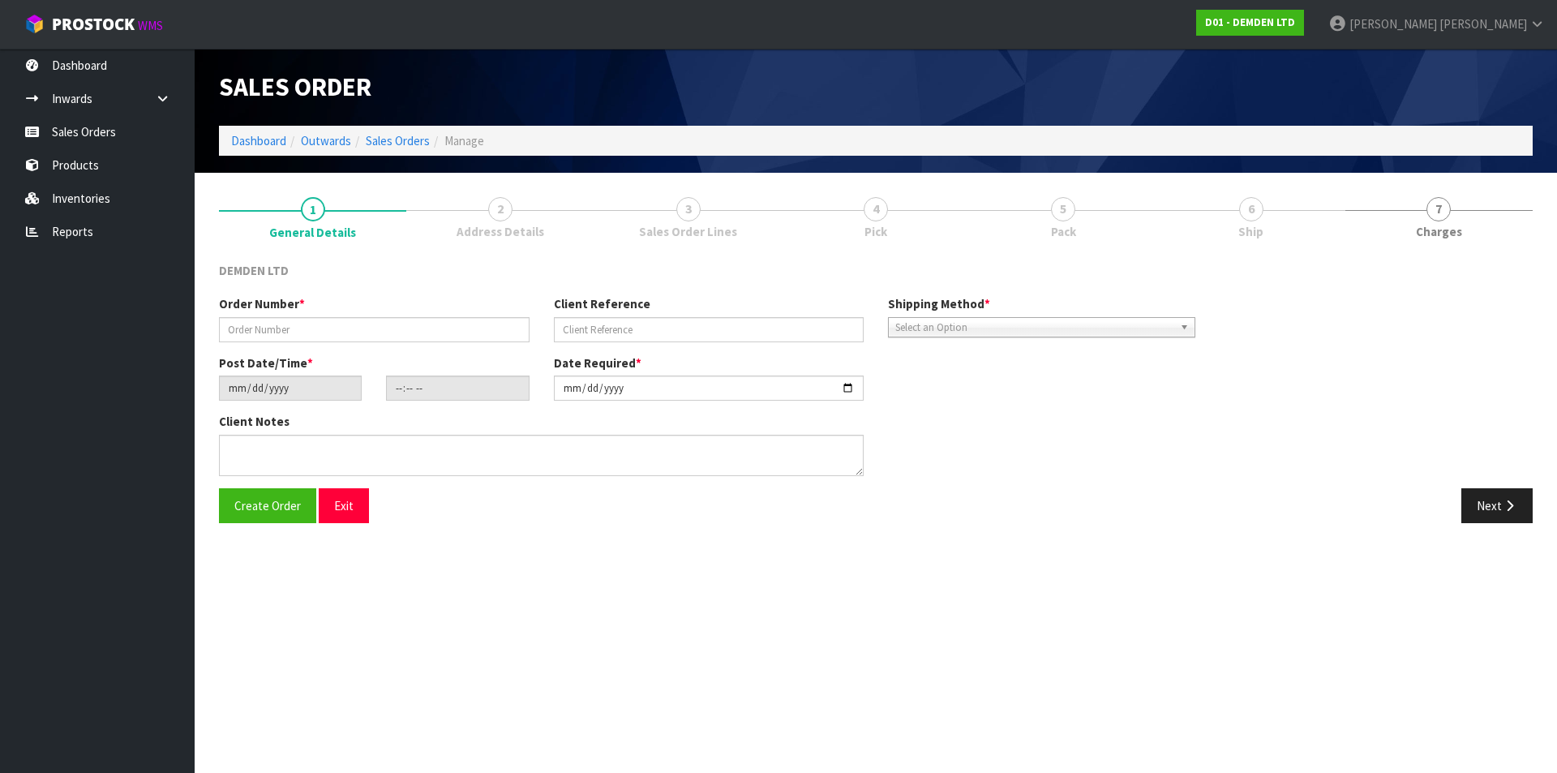
type input "SO-16731"
type input "2463-97189"
type input "[DATE]"
type input "11:08:00.000"
type input "[DATE]"
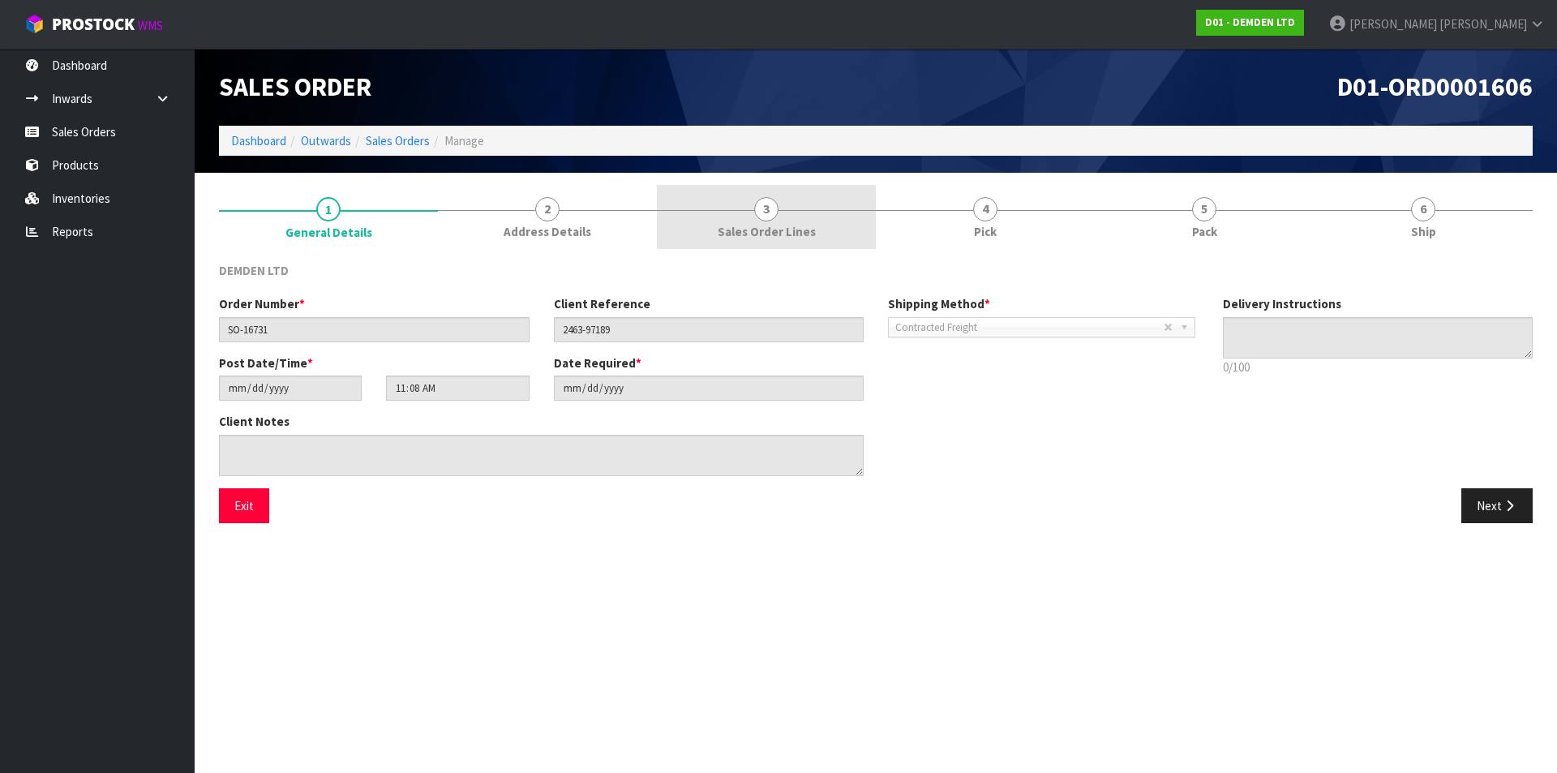
click at [770, 223] on span "Sales Order Lines" at bounding box center [767, 231] width 98 height 17
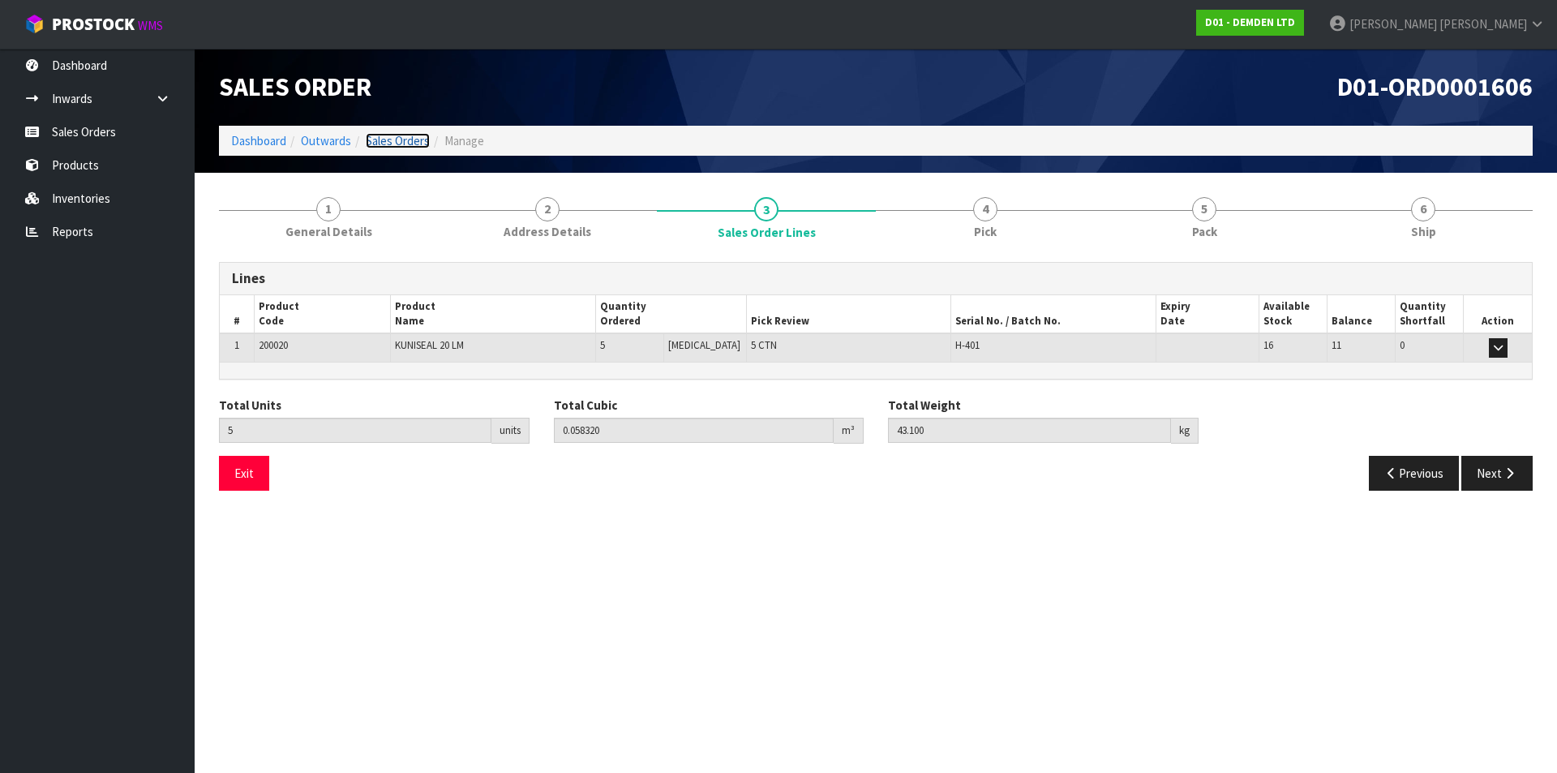
click at [396, 145] on link "Sales Orders" at bounding box center [398, 140] width 64 height 15
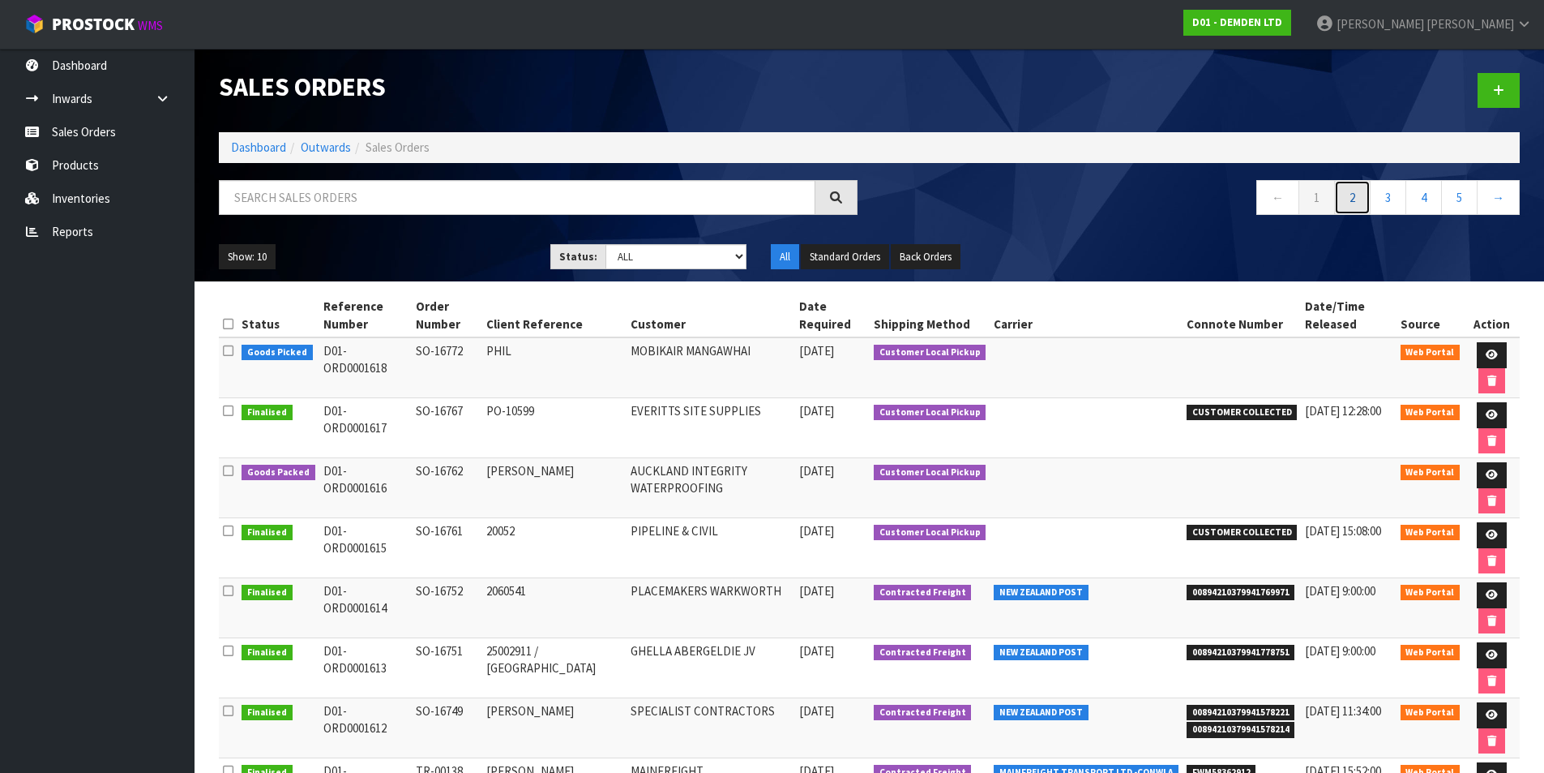
click at [1352, 200] on link "2" at bounding box center [1353, 197] width 36 height 35
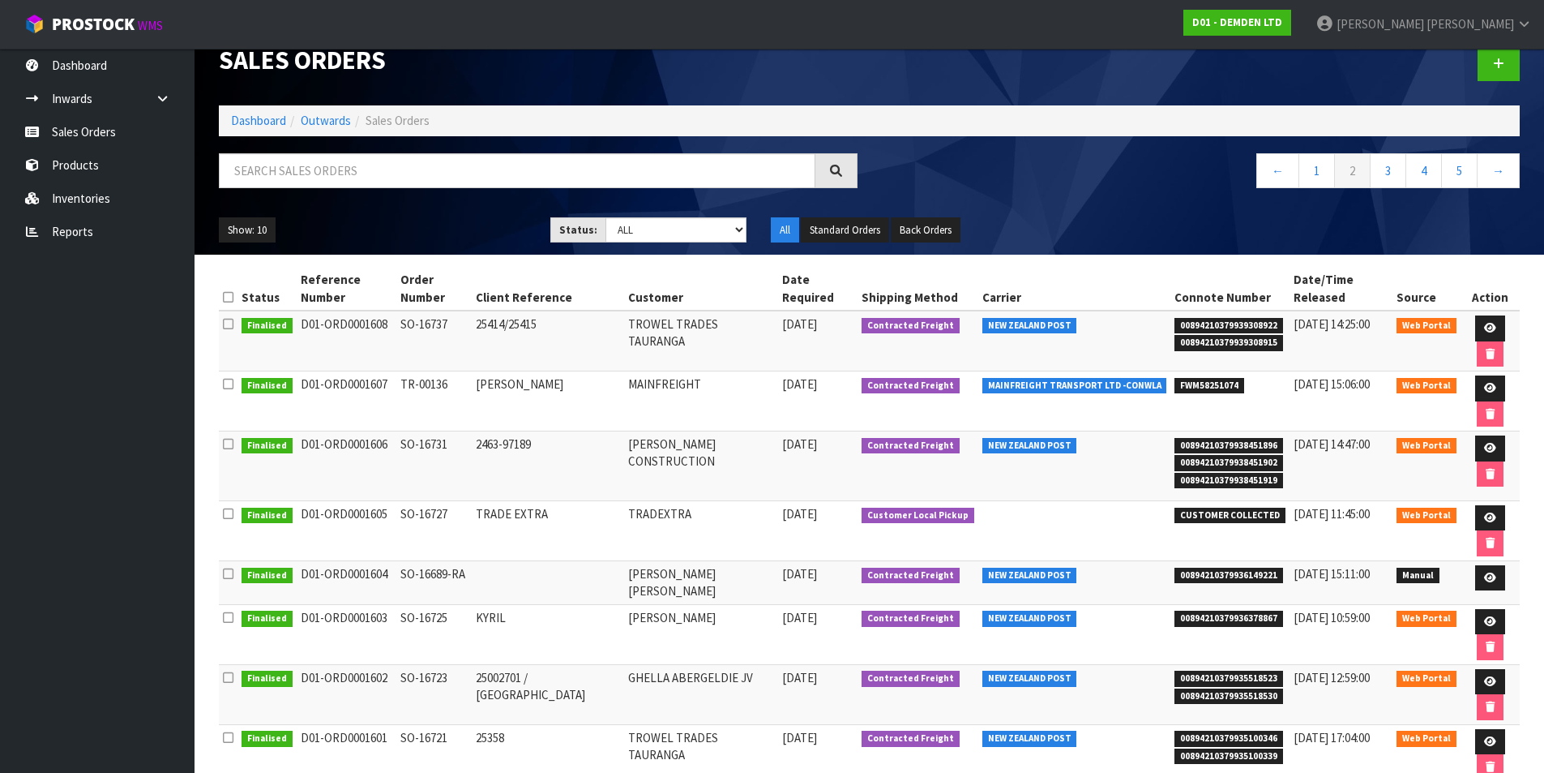
scroll to position [37, 0]
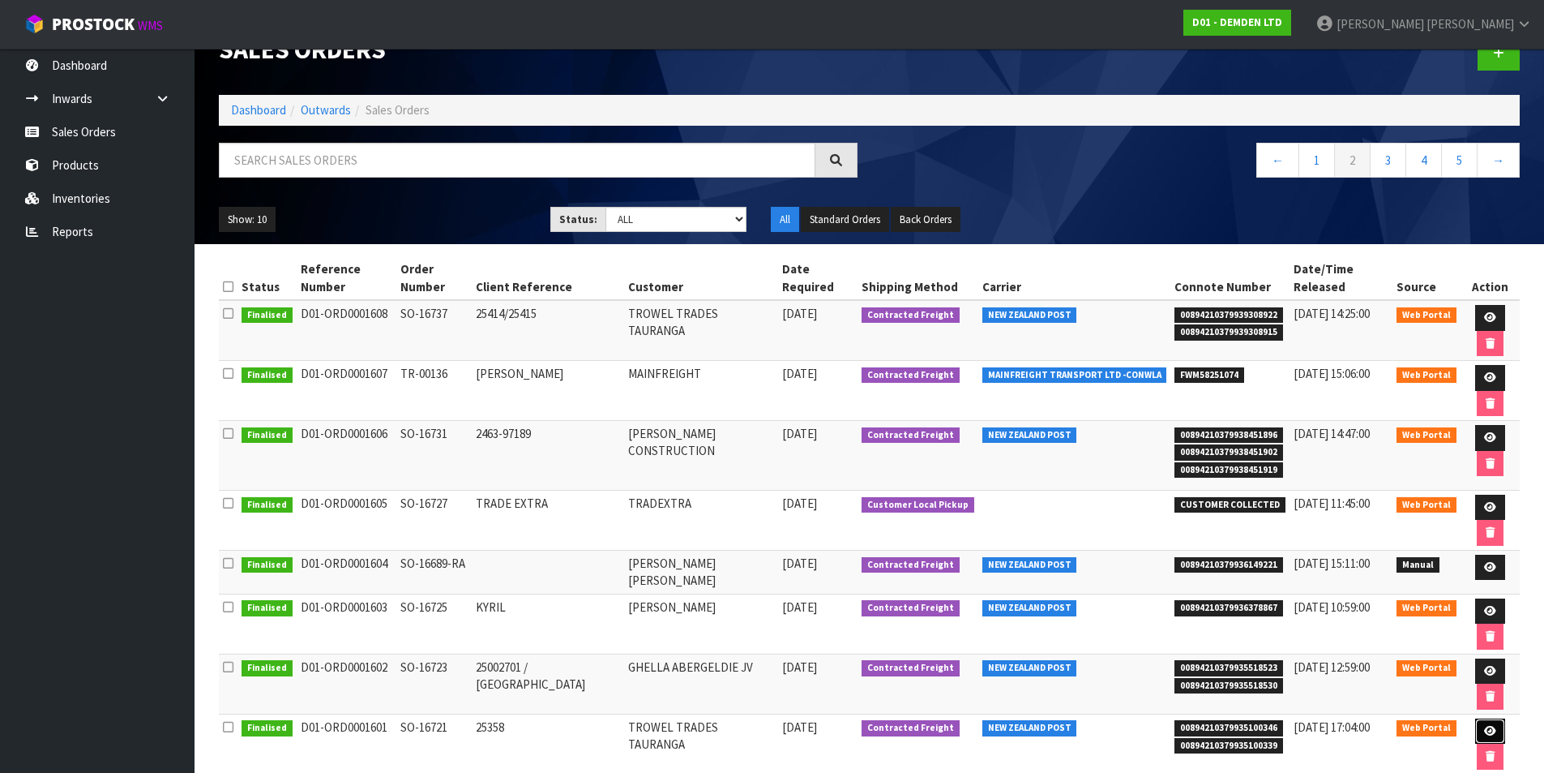
click at [1484, 726] on icon at bounding box center [1490, 731] width 12 height 11
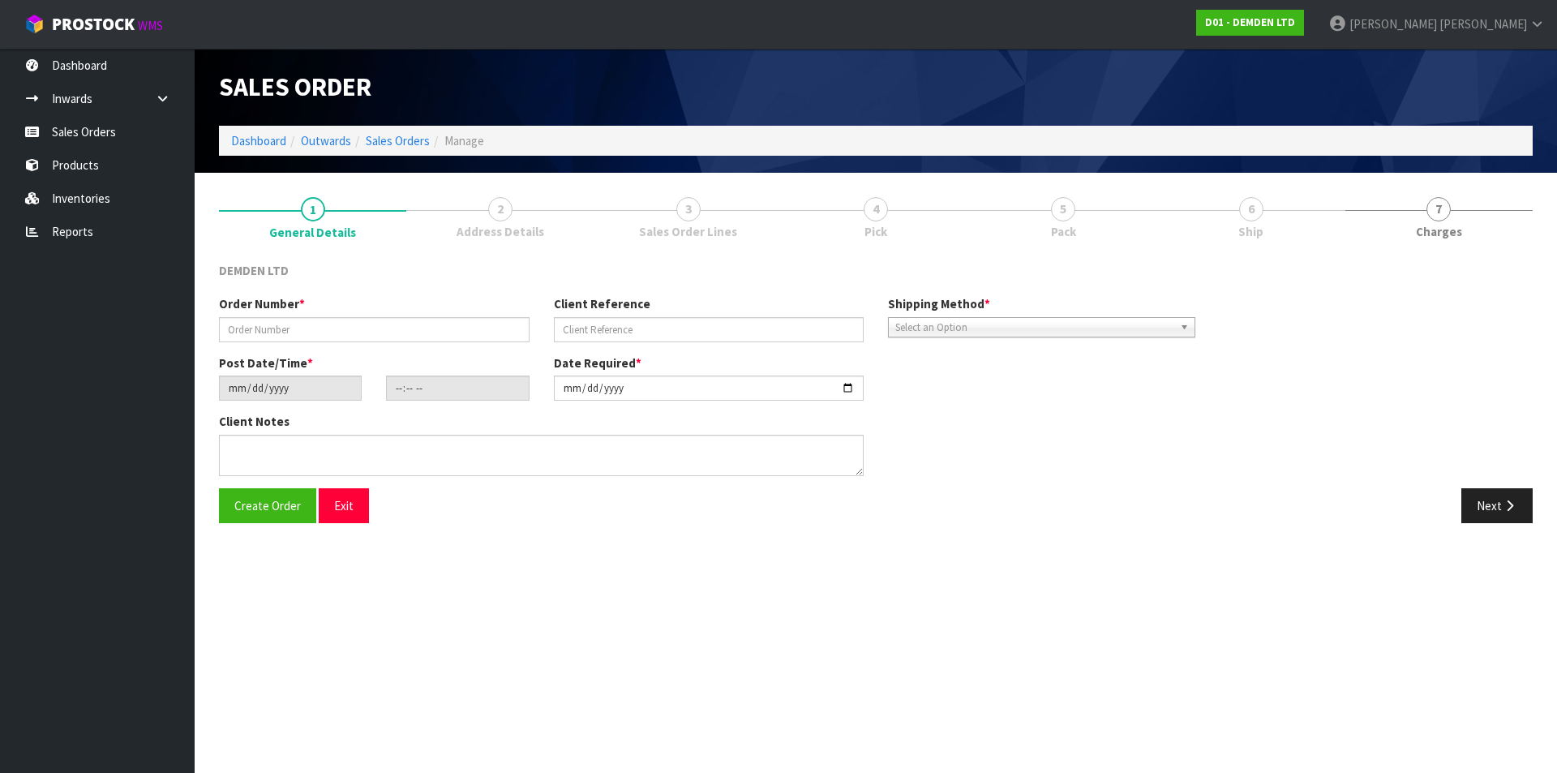
type input "SO-16721"
type input "25358"
type input "[DATE]"
type input "13:17:00.000"
type input "[DATE]"
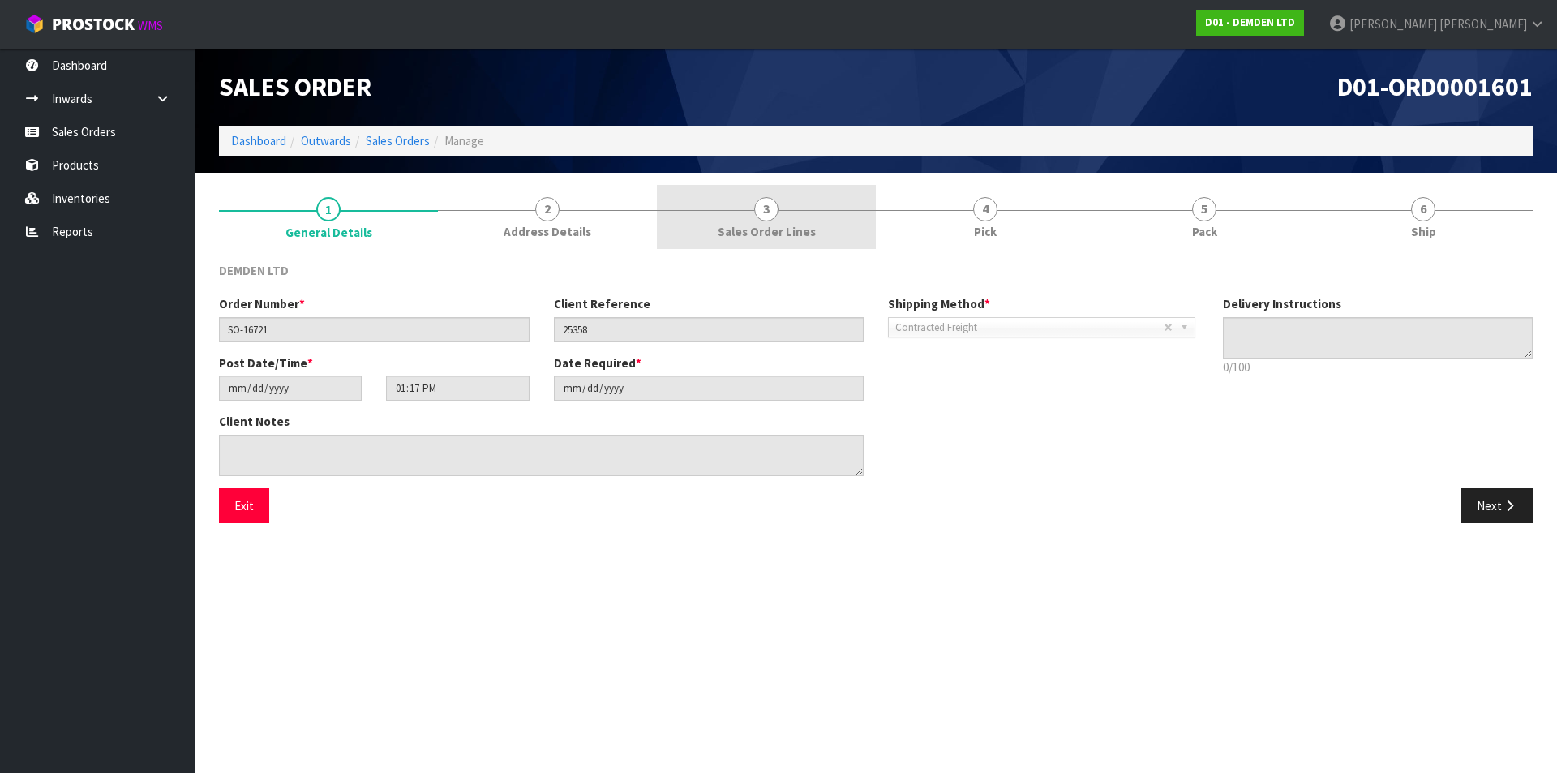
click at [765, 211] on span "3" at bounding box center [766, 209] width 24 height 24
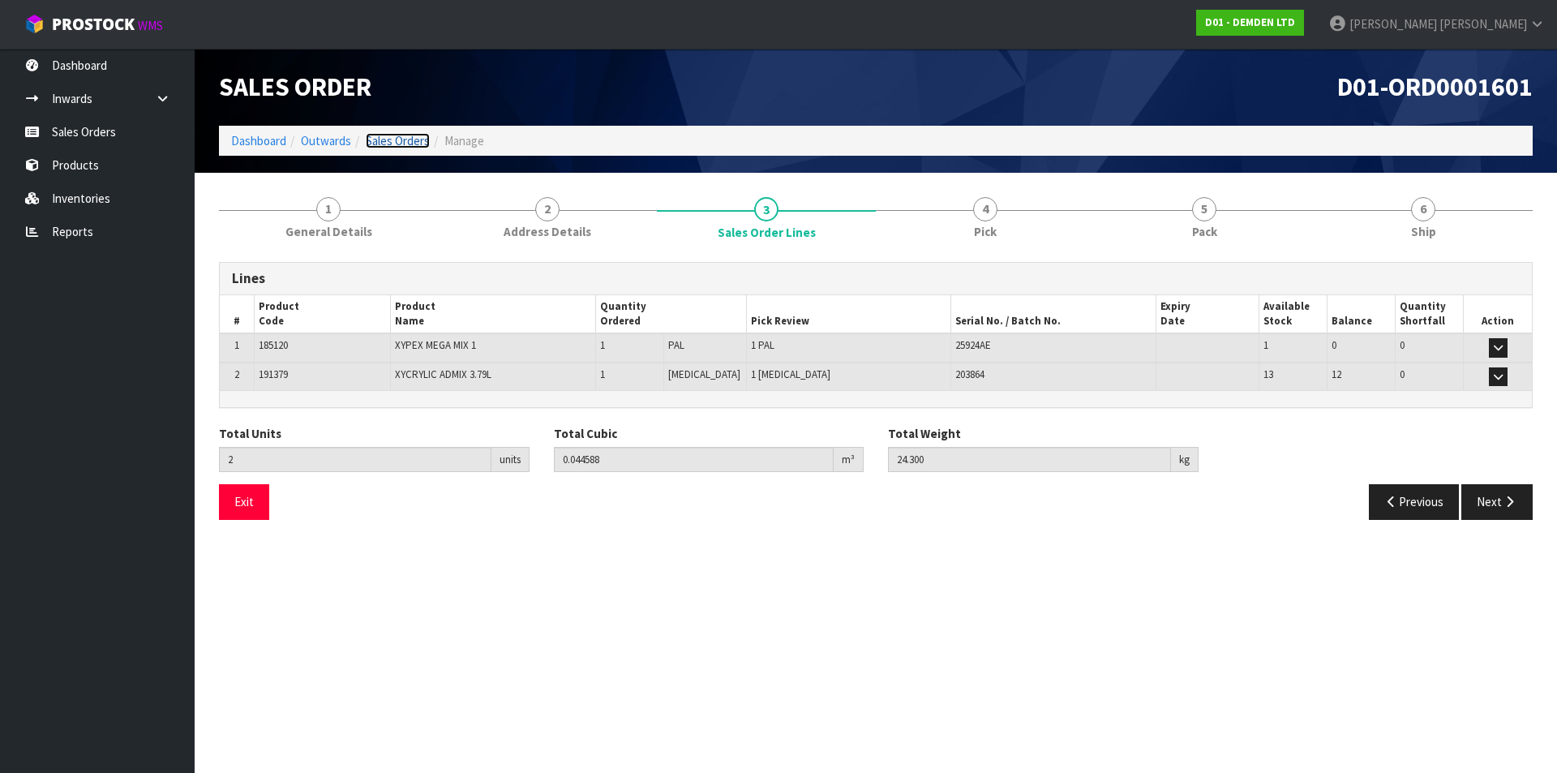
click at [405, 144] on link "Sales Orders" at bounding box center [398, 140] width 64 height 15
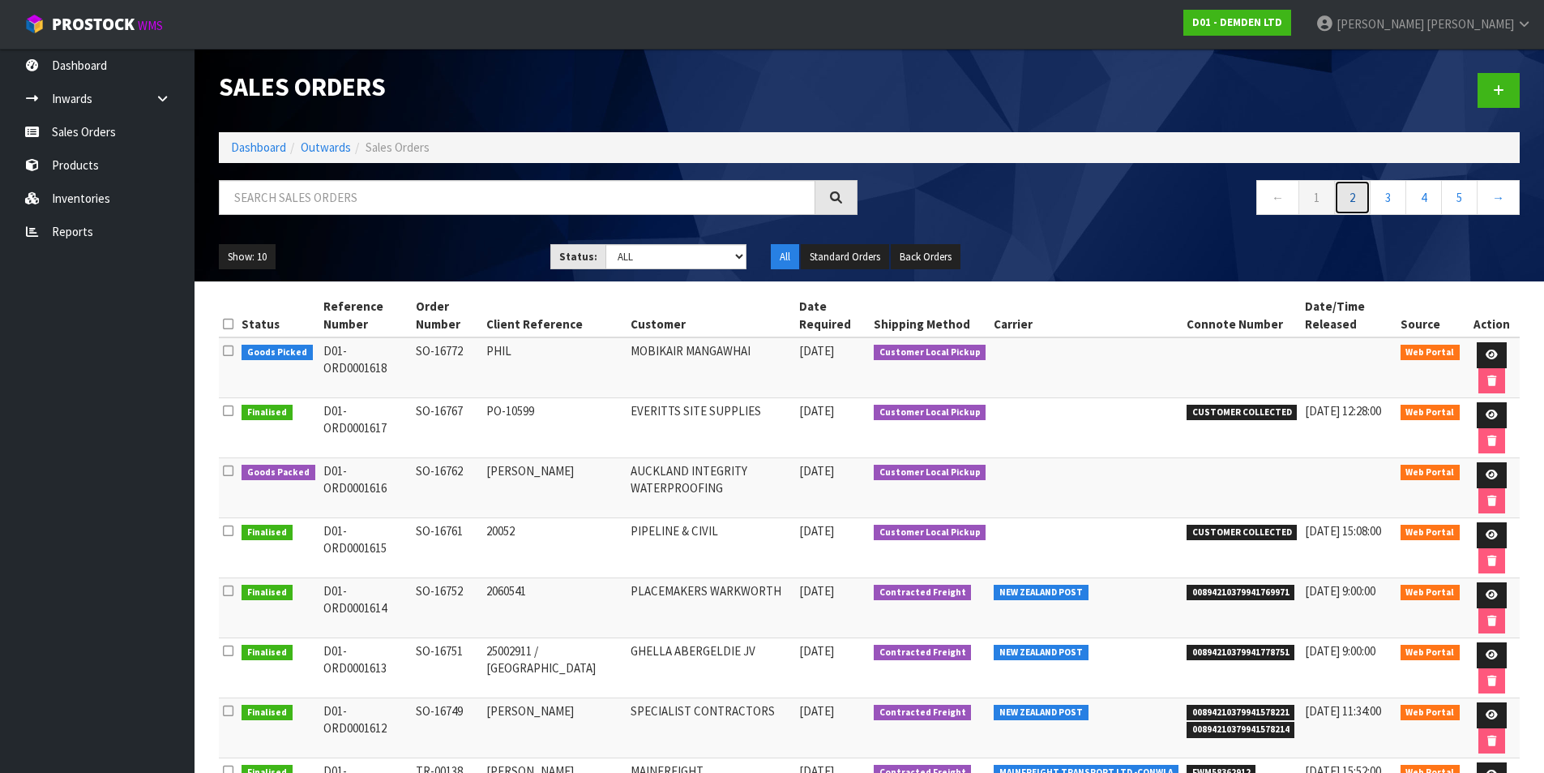
click at [1360, 205] on link "2" at bounding box center [1353, 197] width 36 height 35
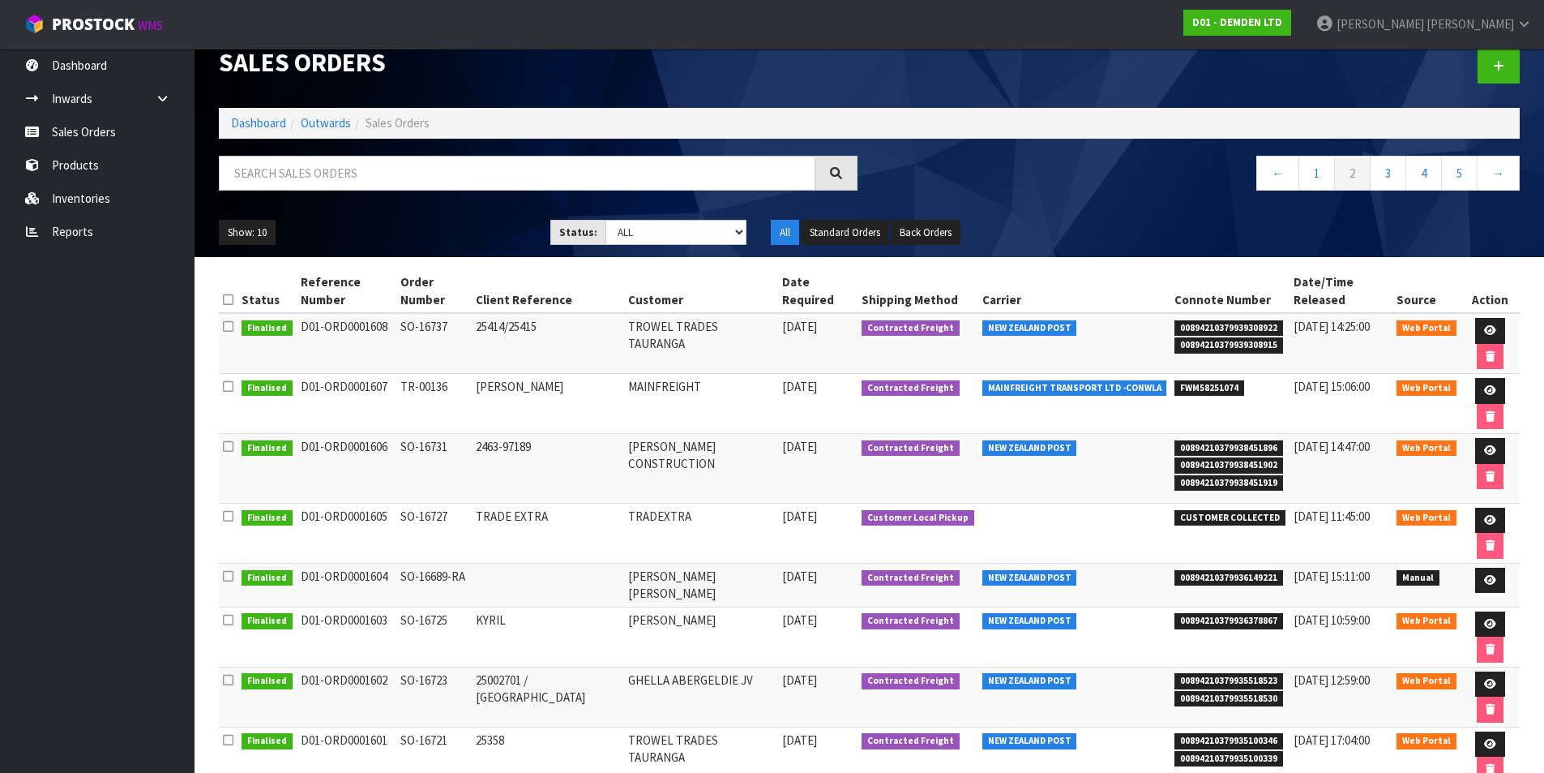
scroll to position [37, 0]
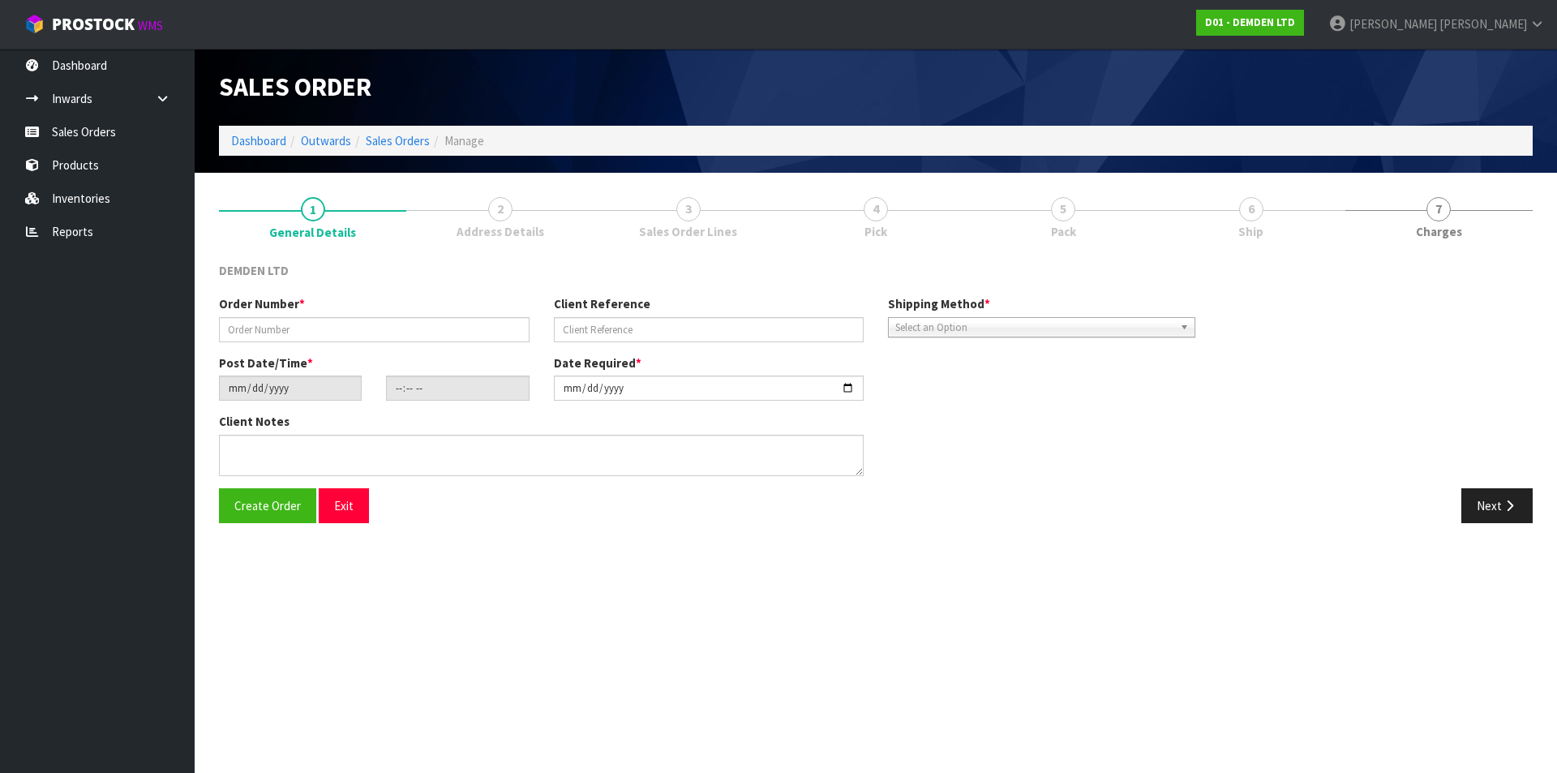
type input "SO-16712"
type input "NOVA"
type input "[DATE]"
type input "08:38:00.000"
type input "[DATE]"
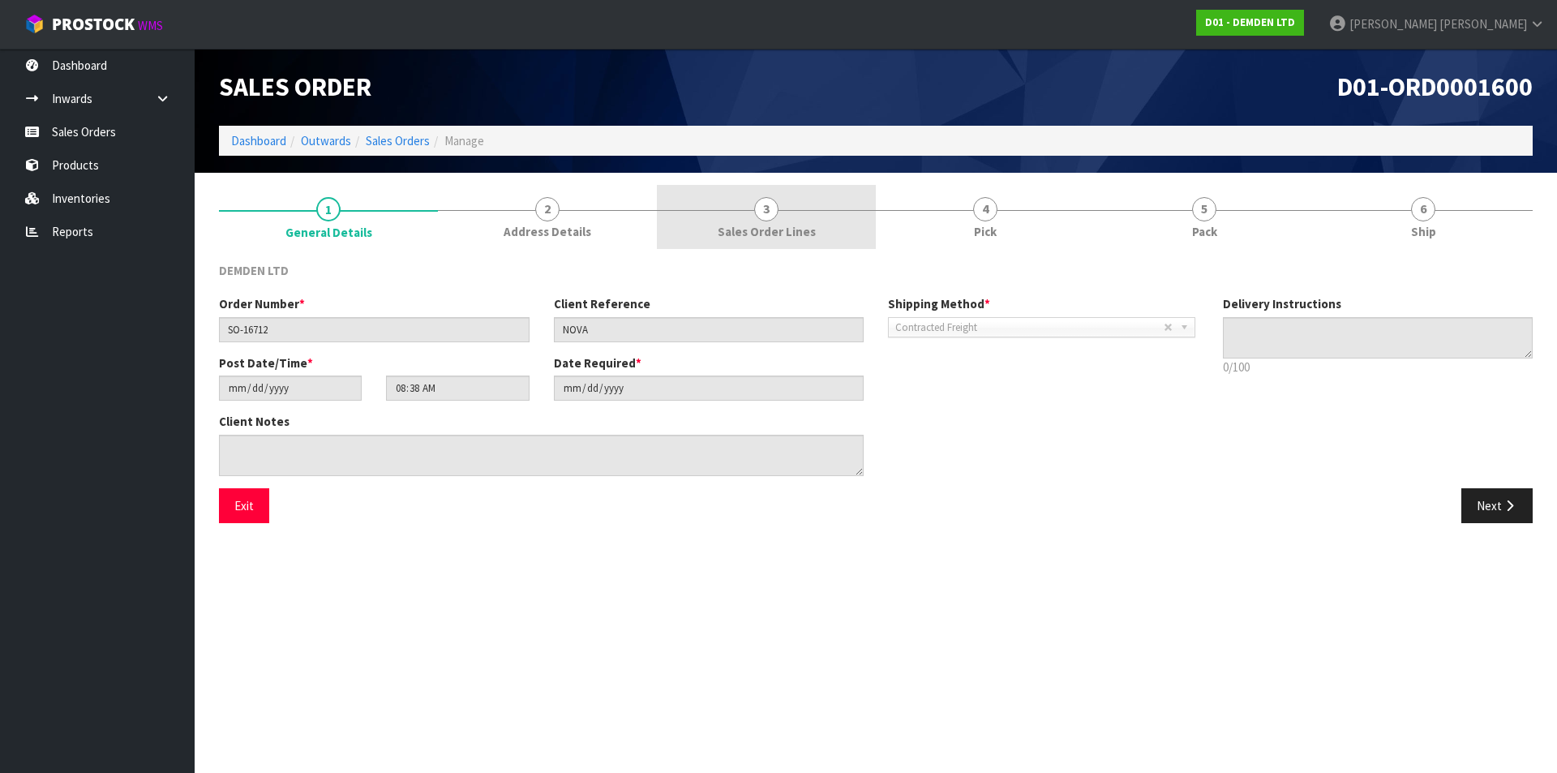
click at [774, 204] on span "3" at bounding box center [766, 209] width 24 height 24
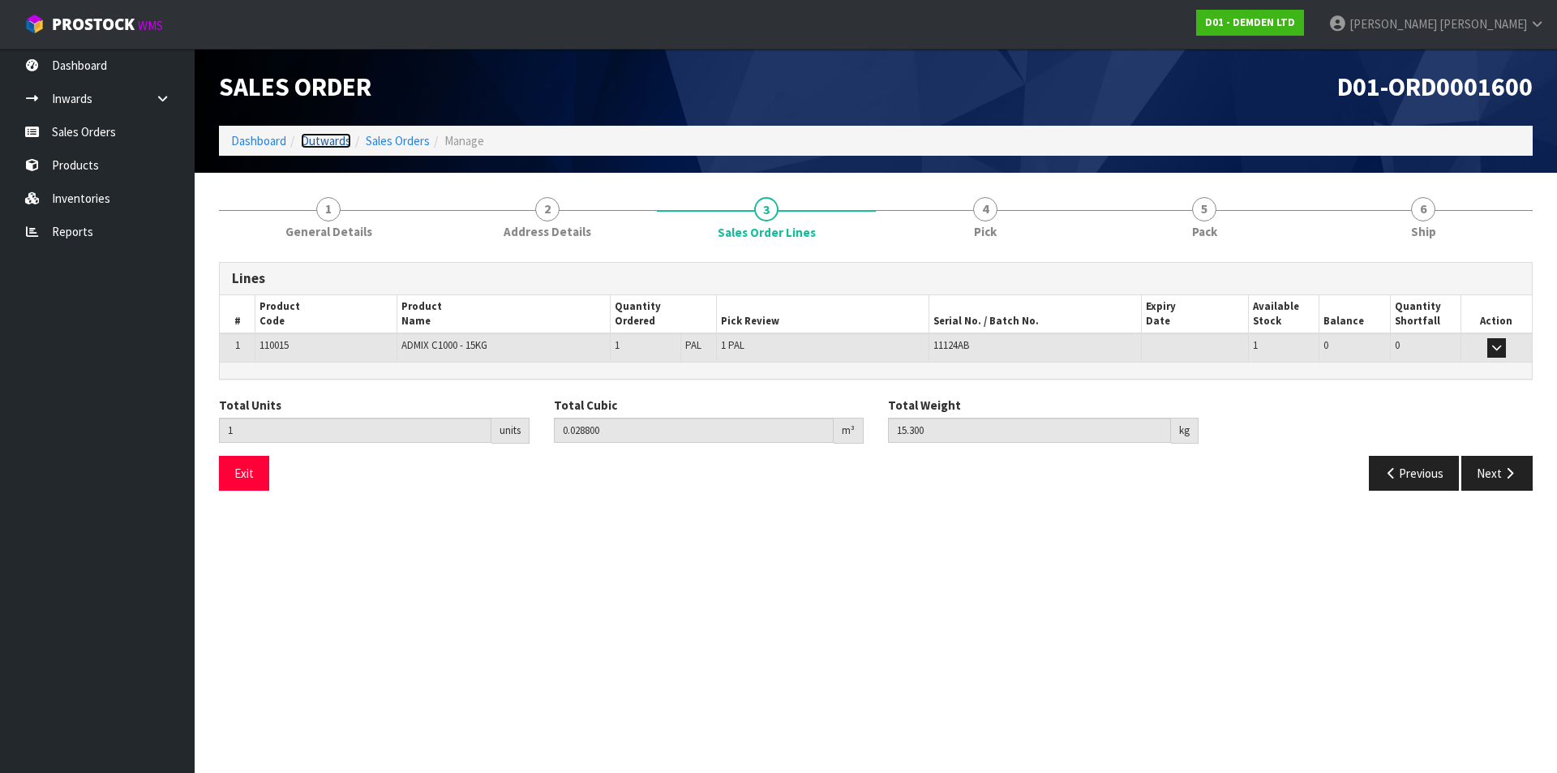
click at [335, 141] on link "Outwards" at bounding box center [326, 140] width 50 height 15
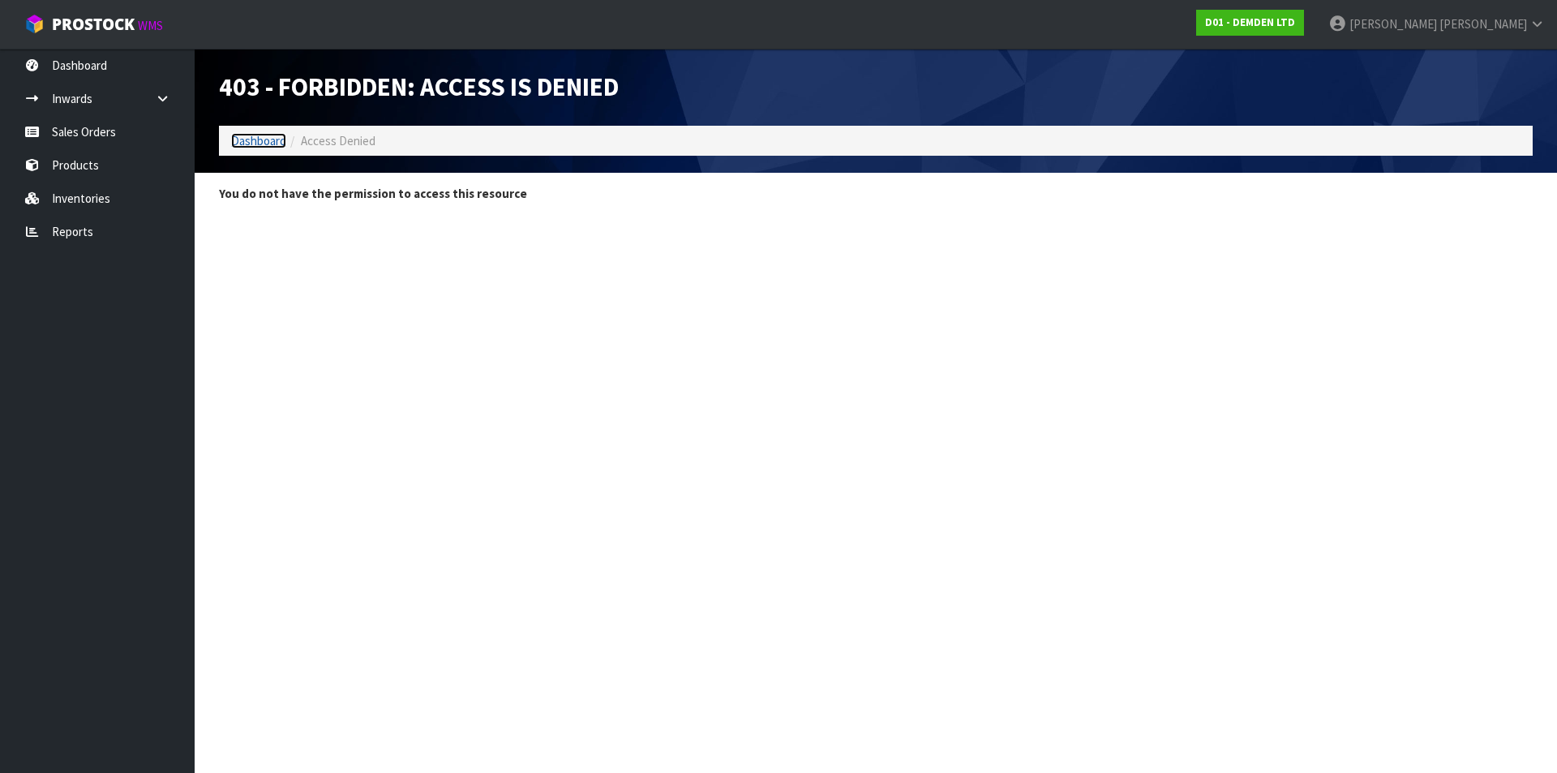
click at [272, 140] on link "Dashboard" at bounding box center [258, 140] width 55 height 15
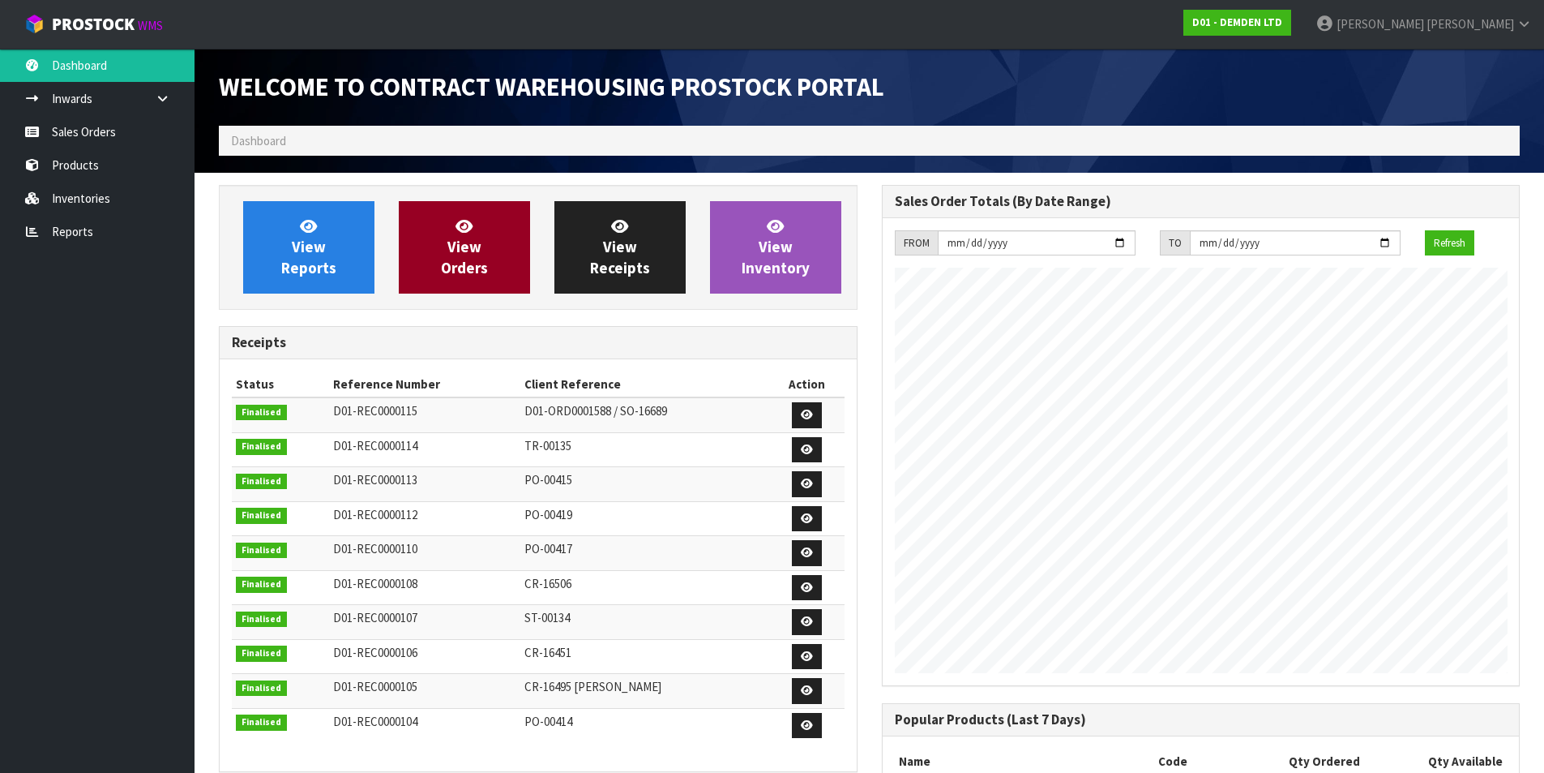
scroll to position [742, 662]
click at [465, 240] on span "View Orders" at bounding box center [464, 246] width 47 height 61
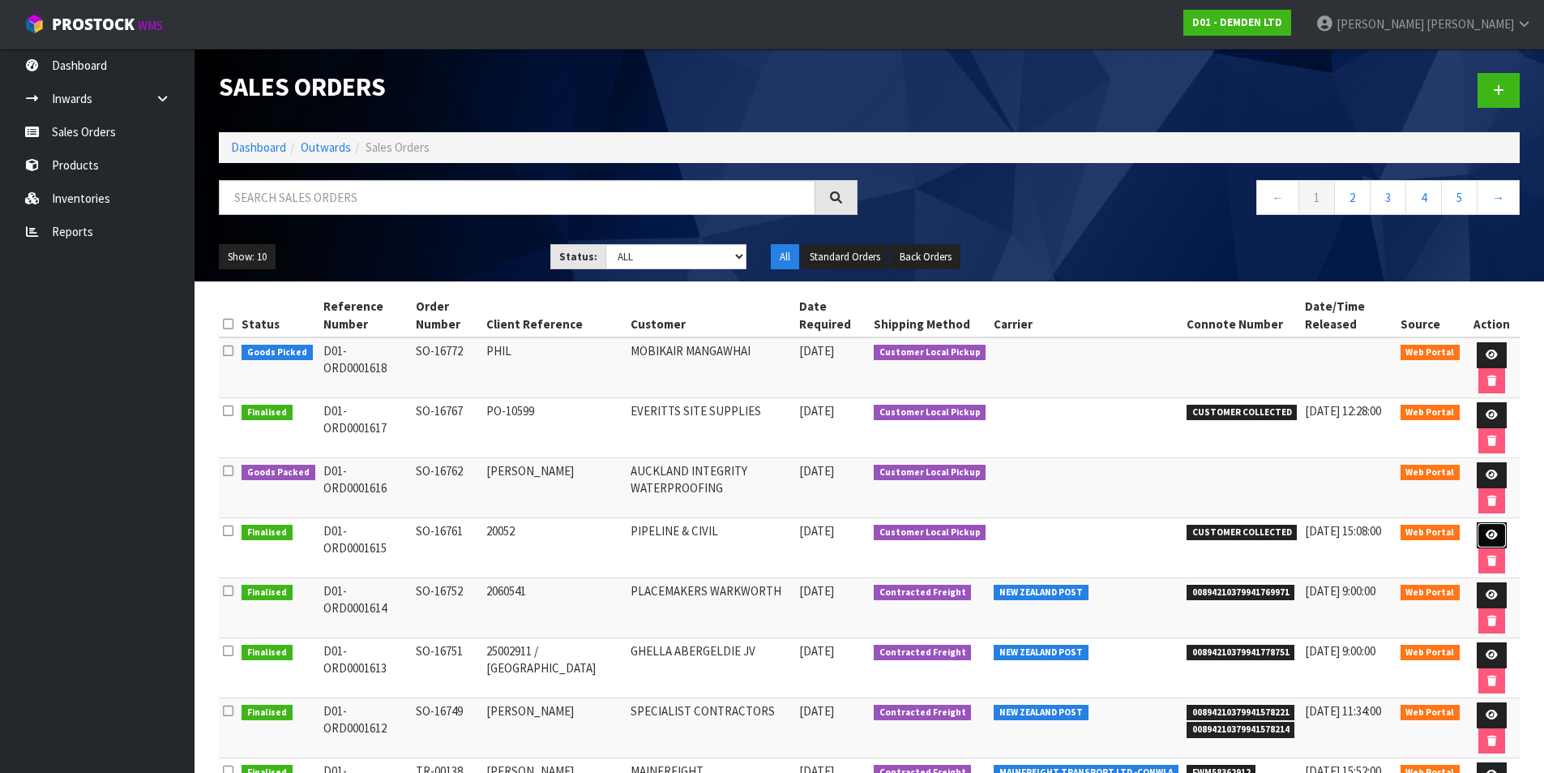
click at [1486, 533] on icon at bounding box center [1492, 534] width 12 height 11
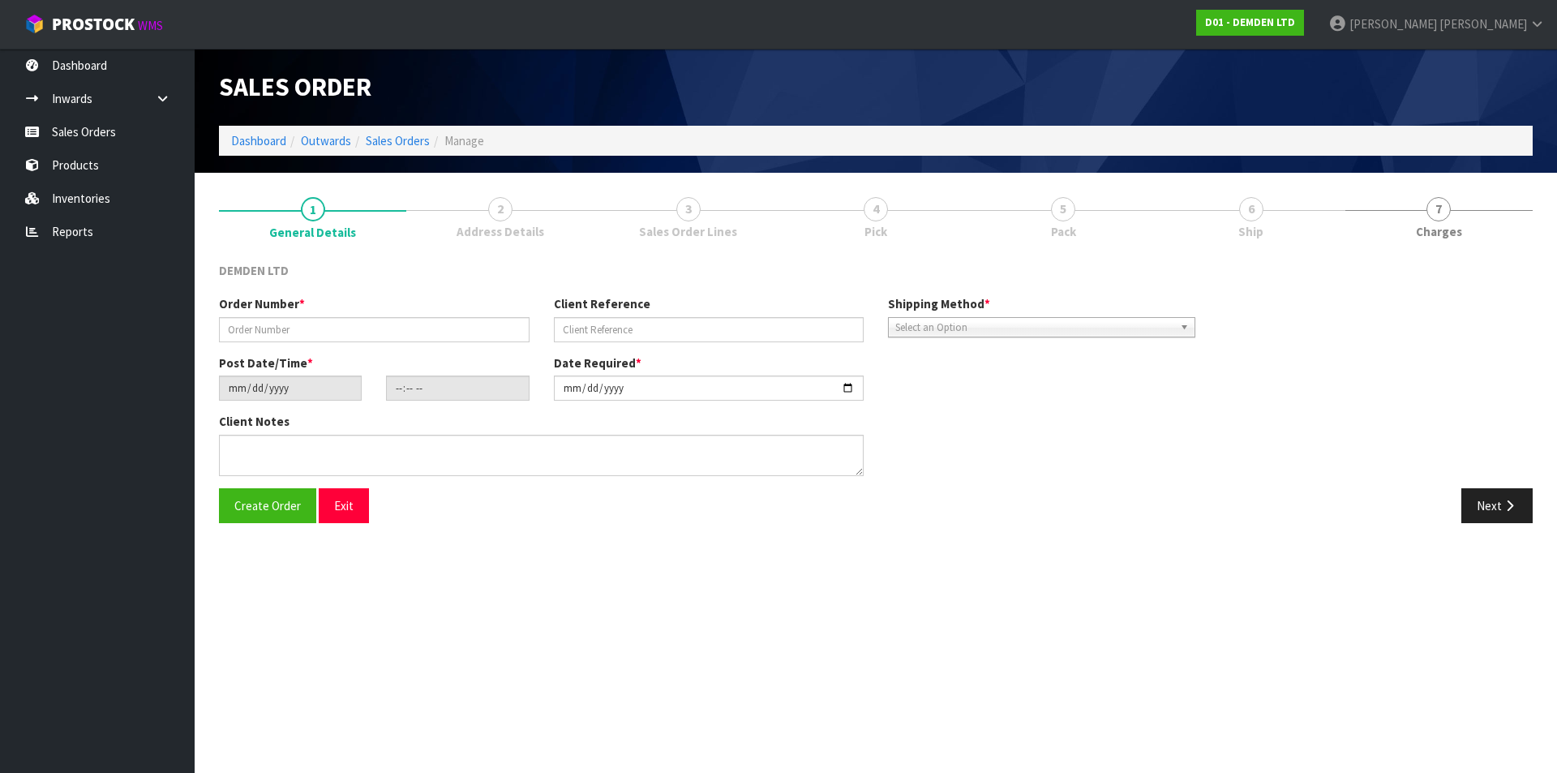
type input "SO-16761"
type input "20052"
type input "[DATE]"
type input "15:35:00.000"
type input "[DATE]"
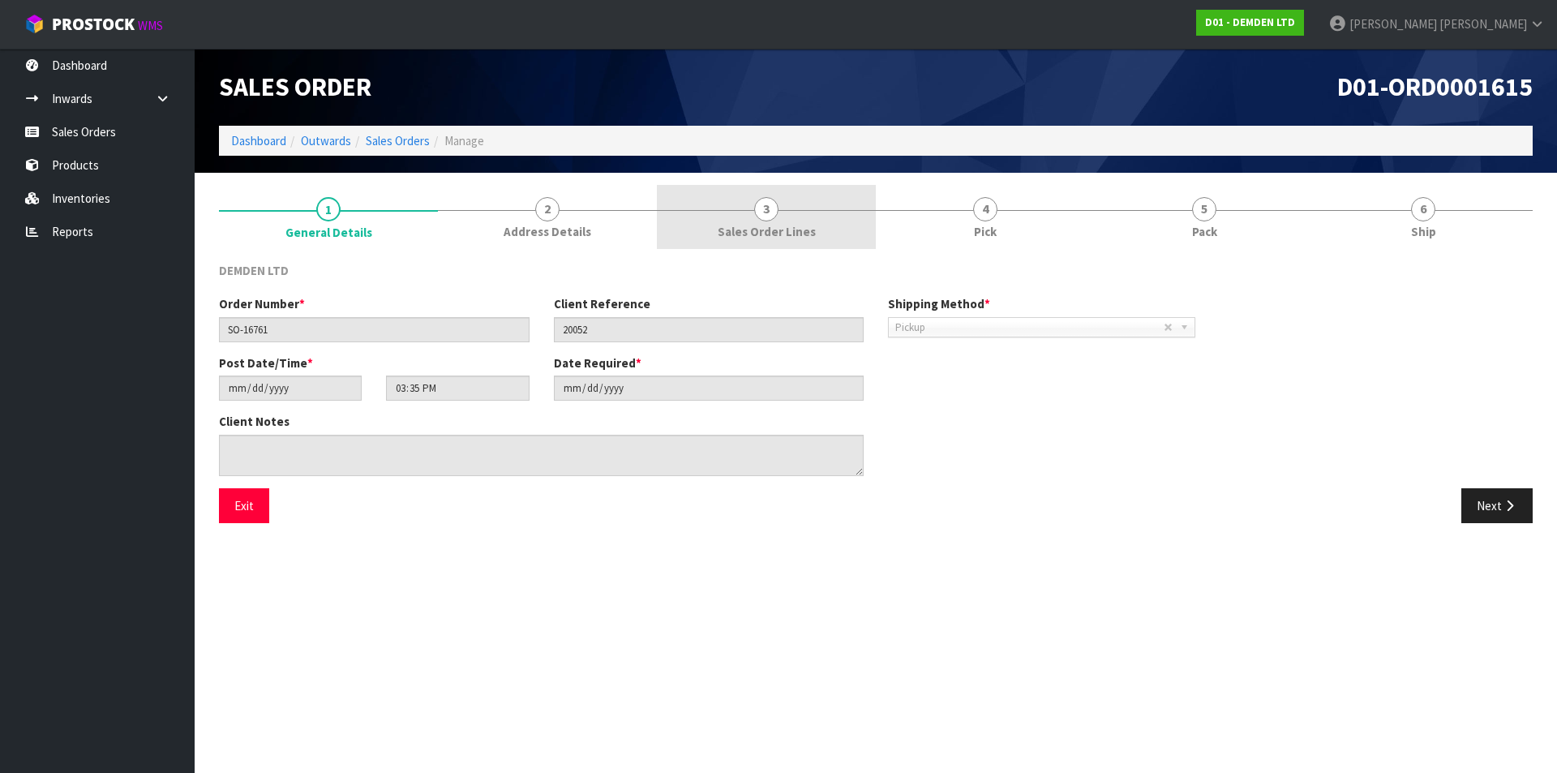
click at [748, 218] on link "3 Sales Order Lines" at bounding box center [766, 217] width 219 height 64
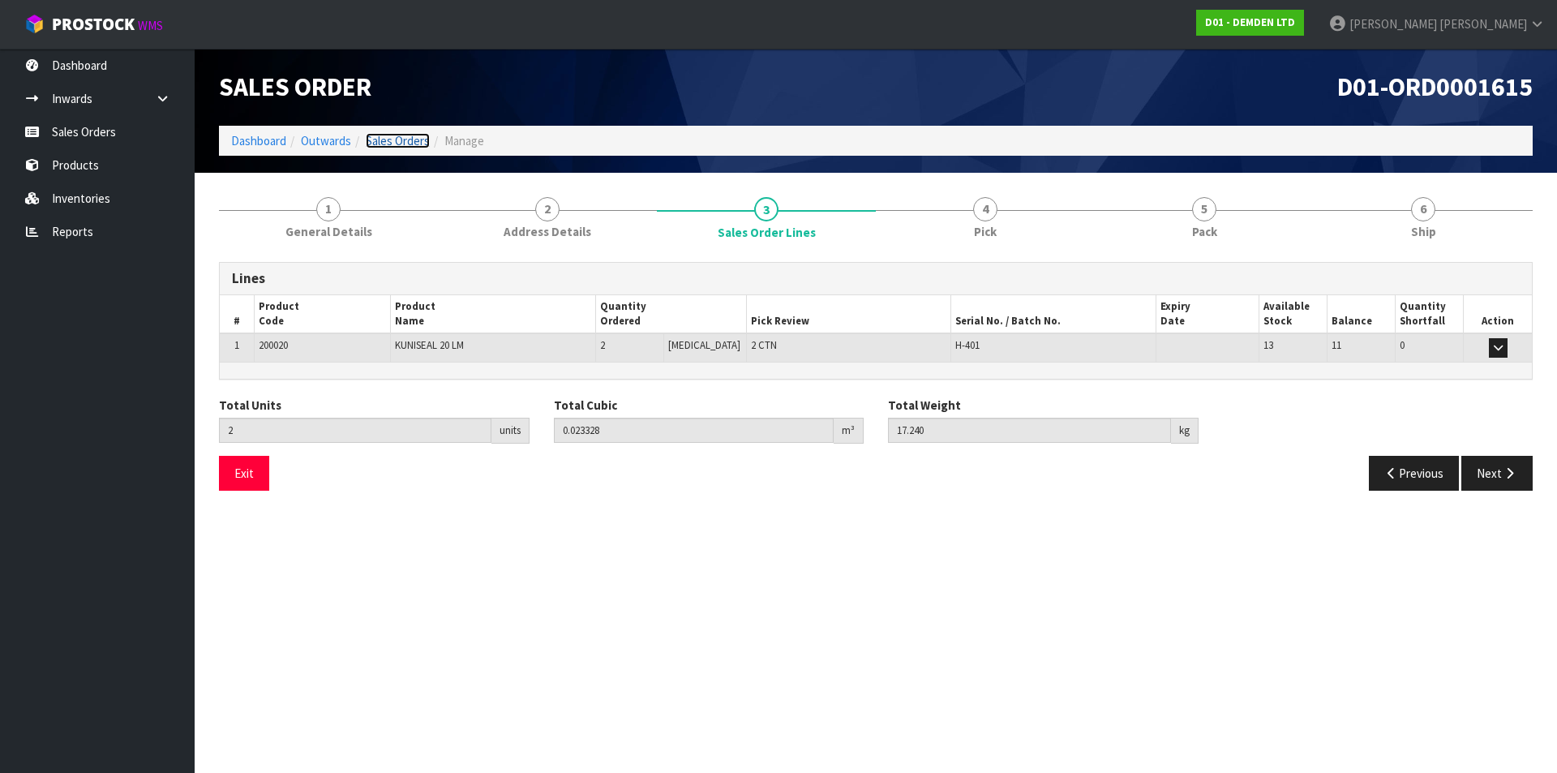
click at [415, 140] on link "Sales Orders" at bounding box center [398, 140] width 64 height 15
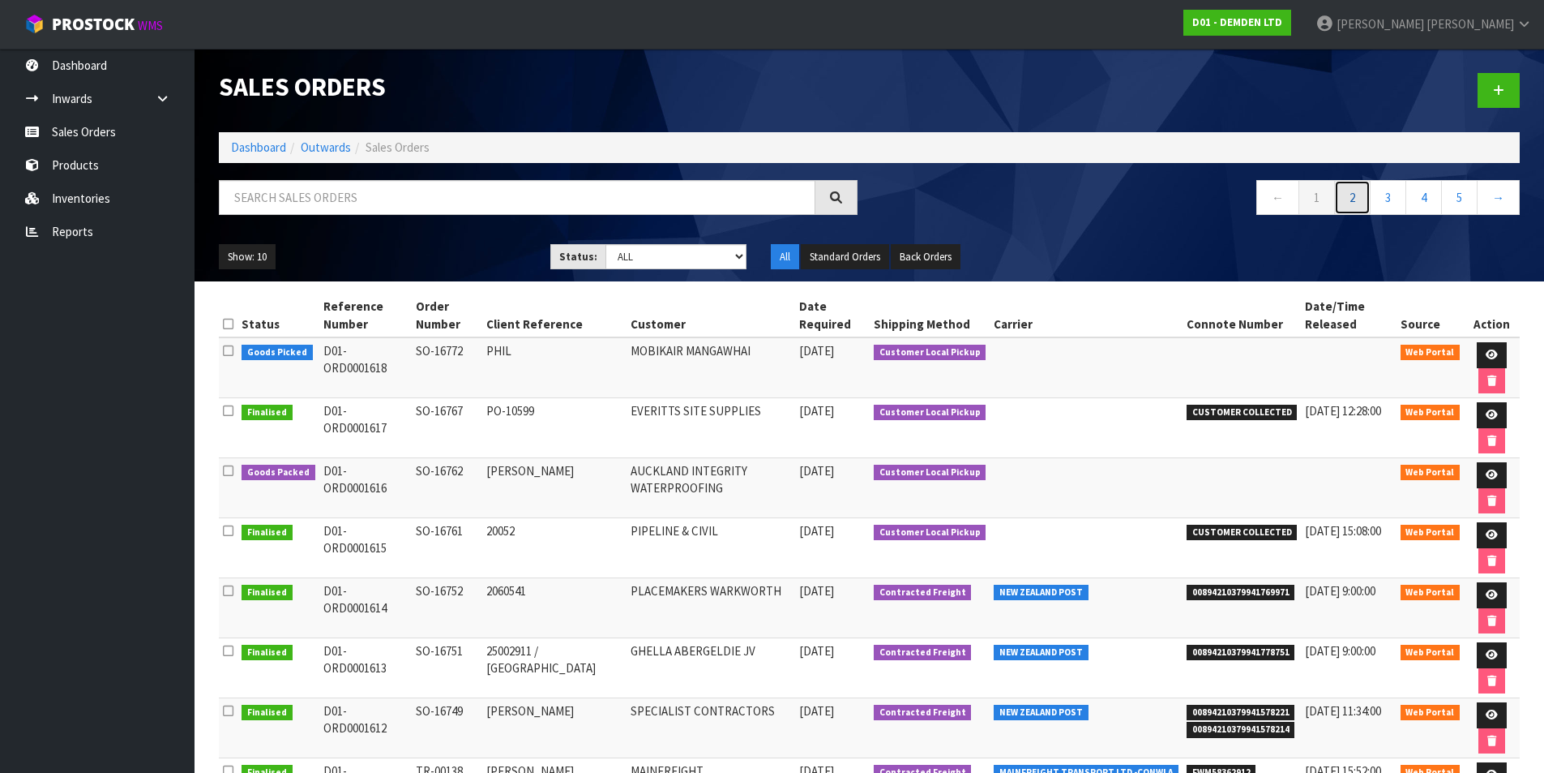
click at [1355, 204] on link "2" at bounding box center [1353, 197] width 36 height 35
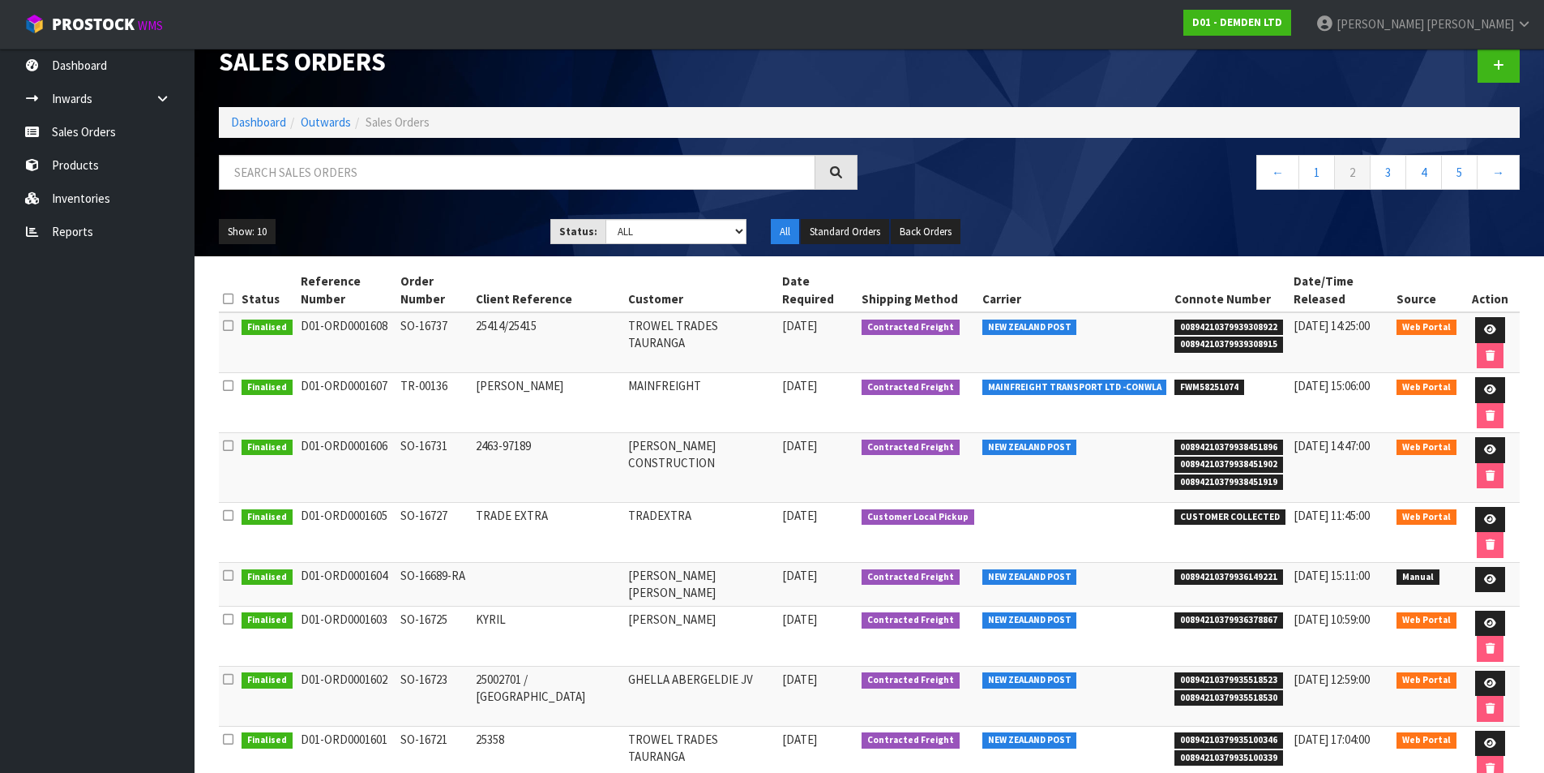
scroll to position [37, 0]
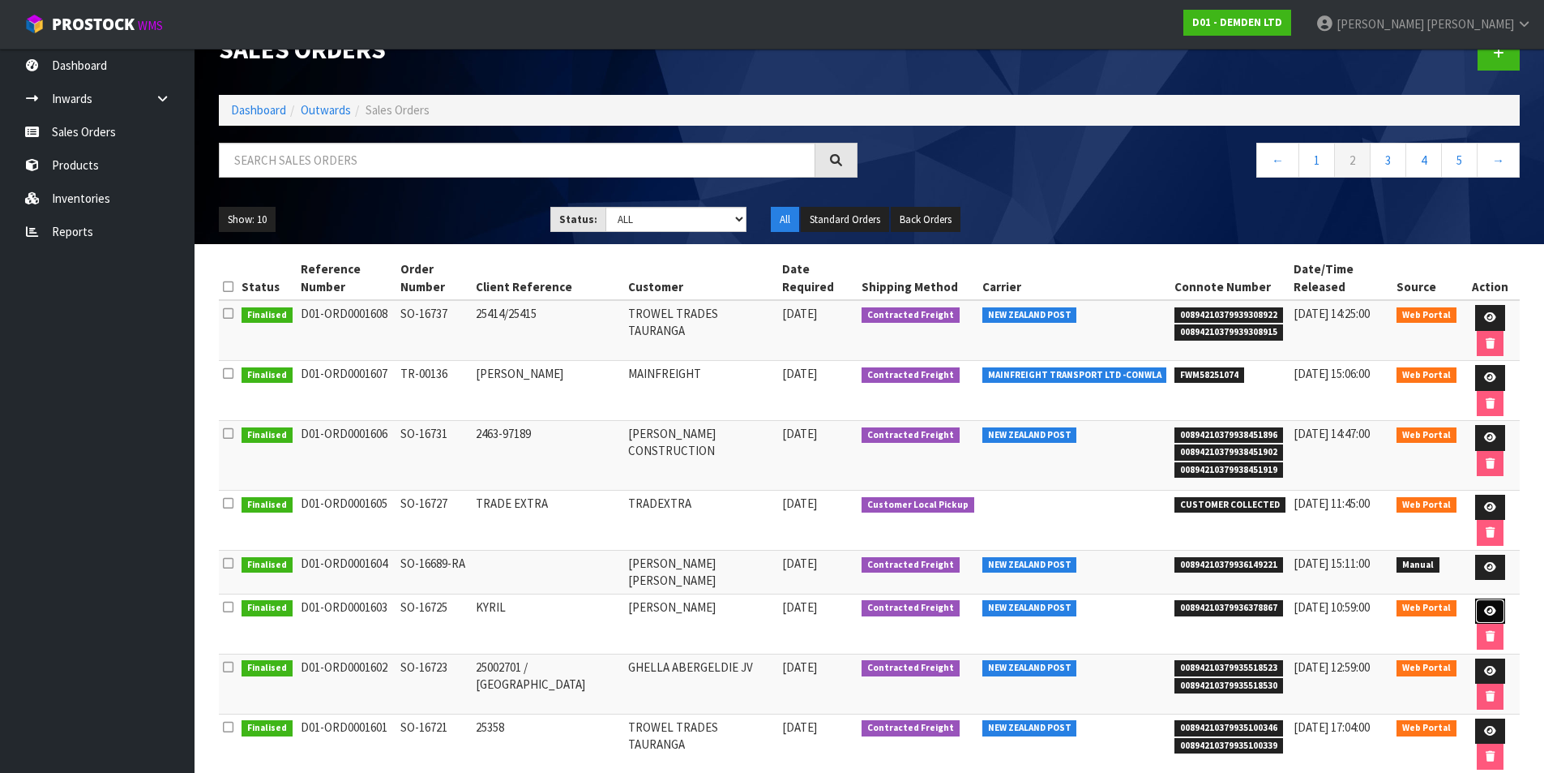
click at [1484, 606] on icon at bounding box center [1490, 611] width 12 height 11
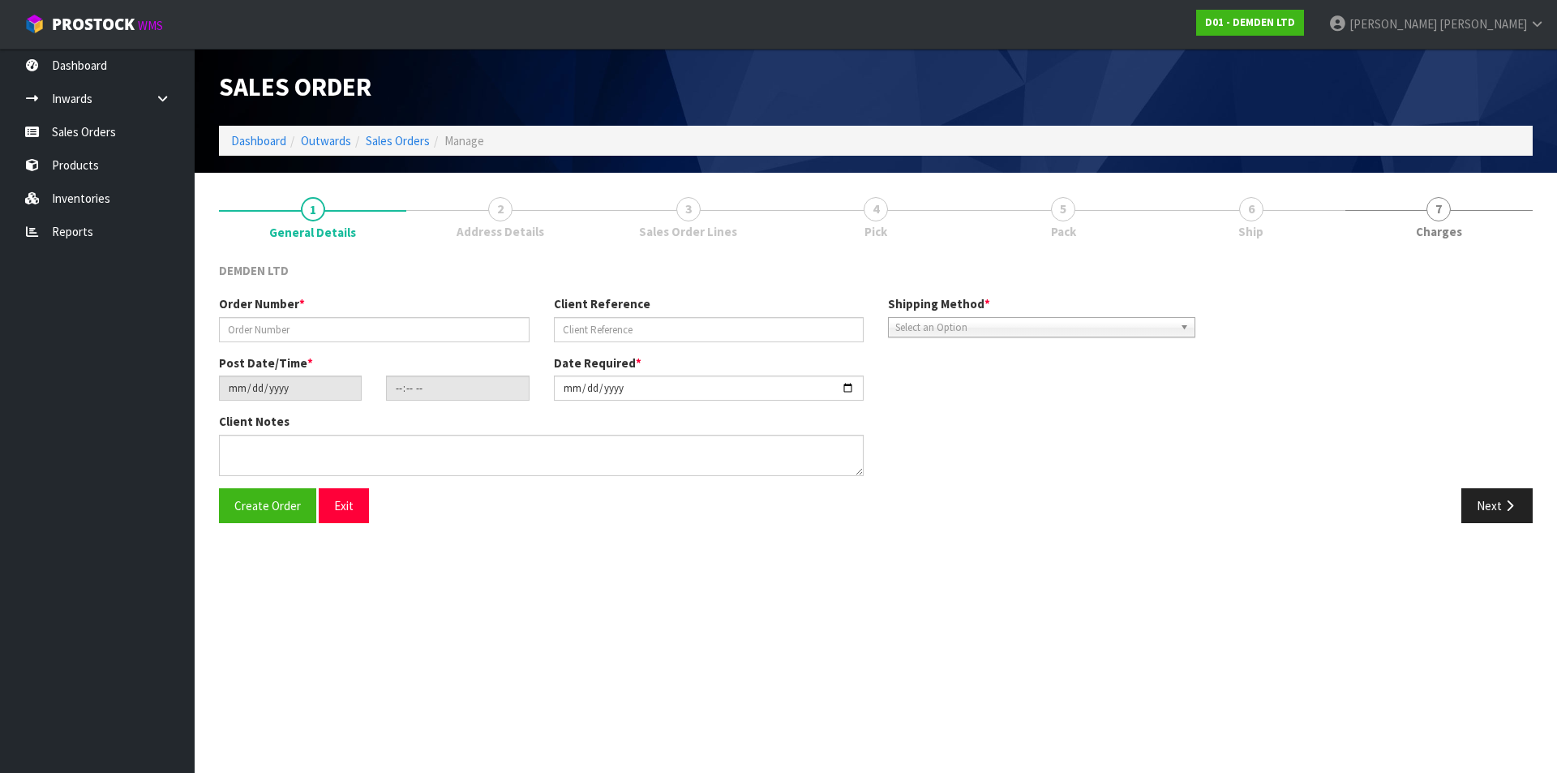
type input "SO-16725"
type input "KYRIL"
type input "[DATE]"
type input "14:05:00.000"
type input "[DATE]"
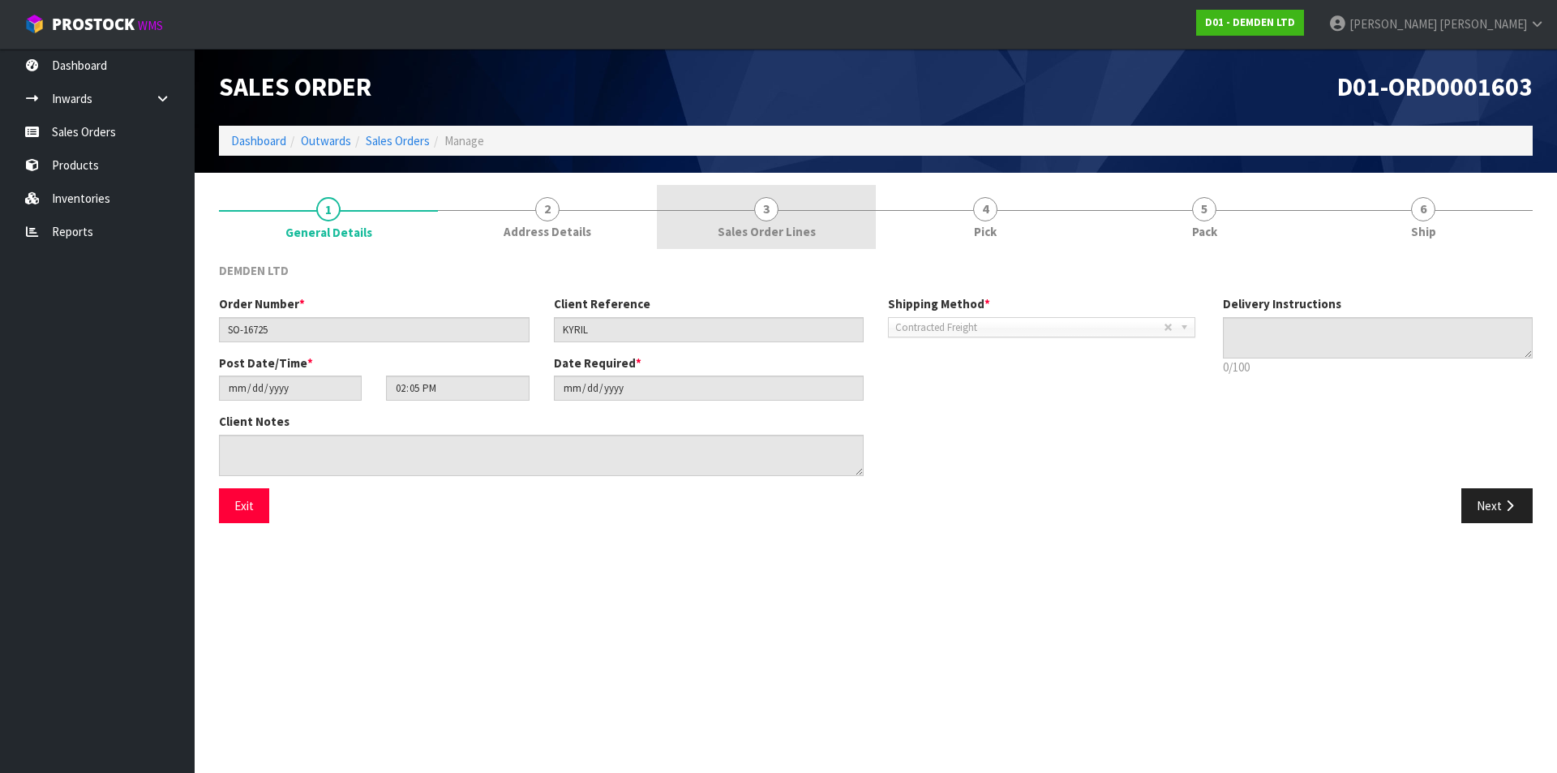
click at [756, 214] on span "3" at bounding box center [766, 209] width 24 height 24
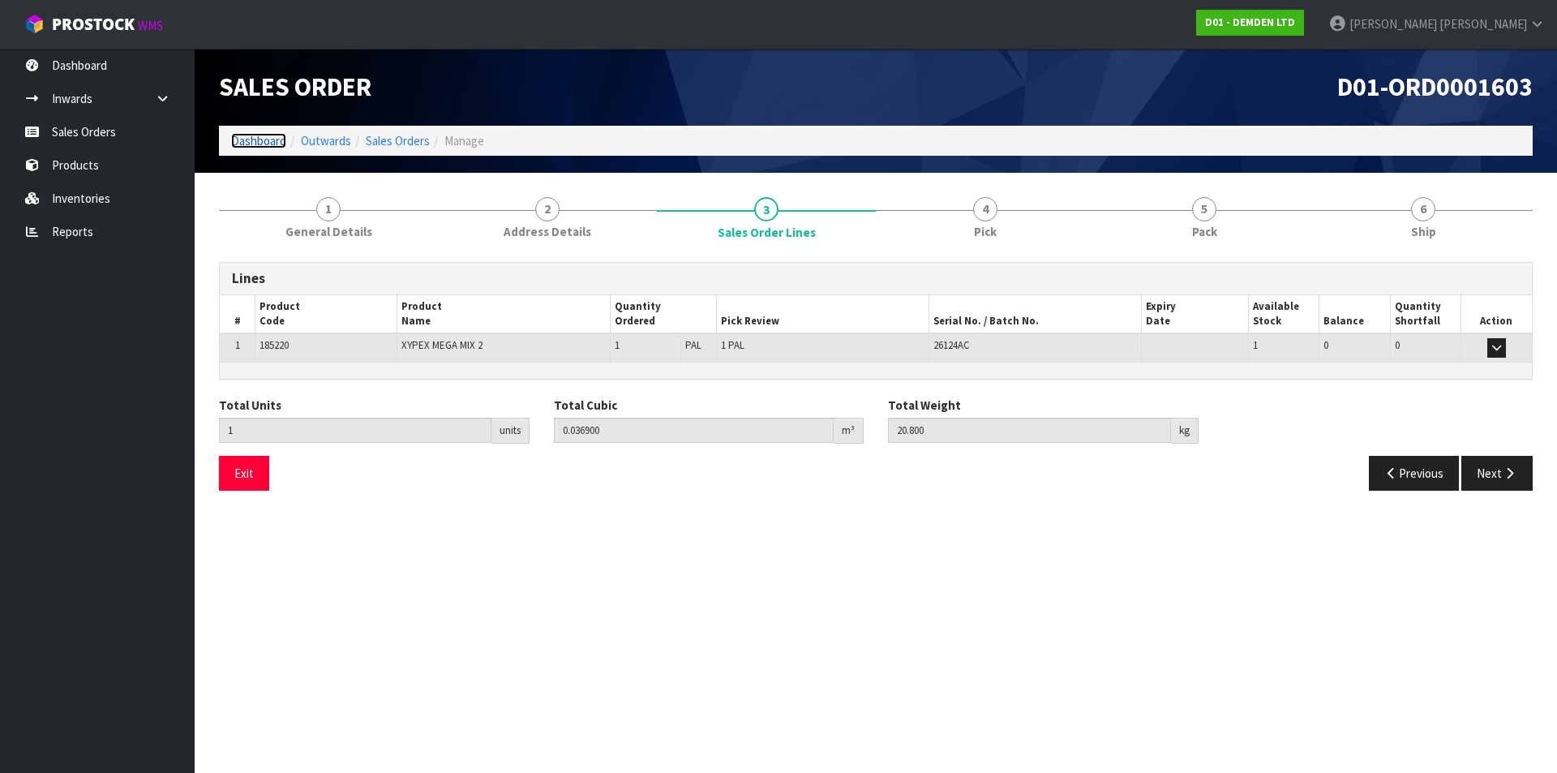
click at [246, 135] on link "Dashboard" at bounding box center [258, 140] width 55 height 15
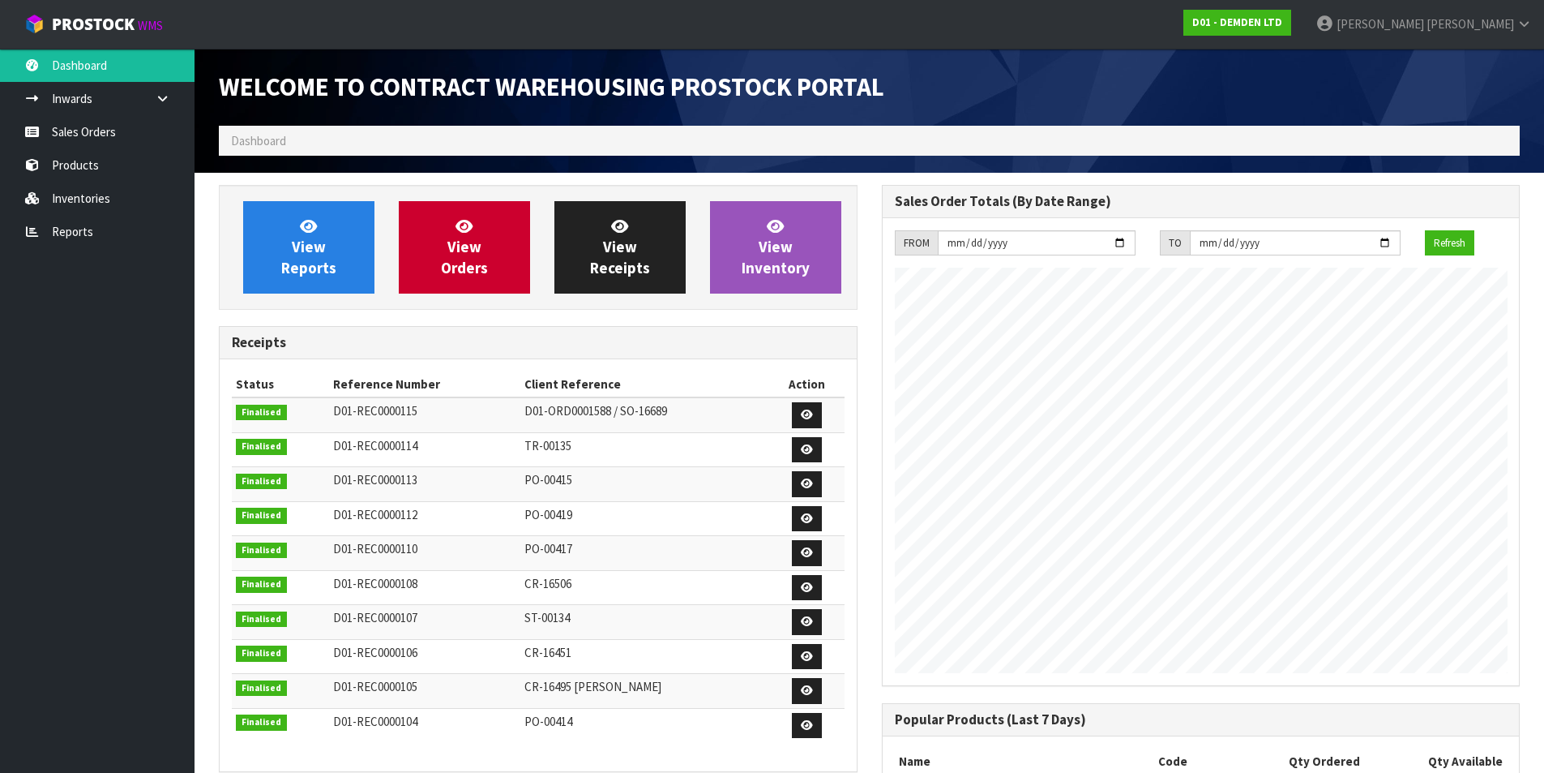
scroll to position [742, 662]
click at [470, 221] on icon at bounding box center [464, 225] width 17 height 15
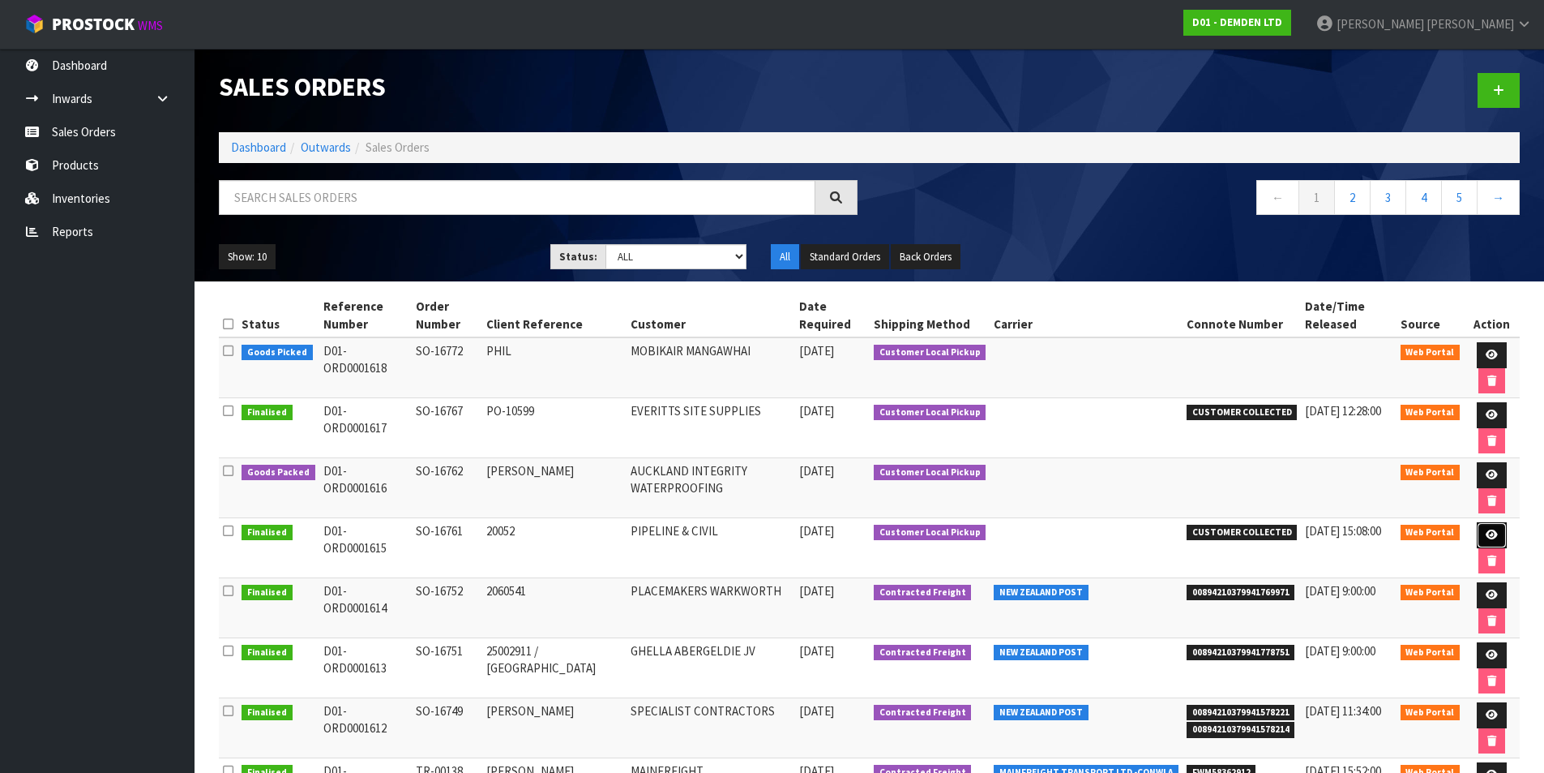
click at [1490, 527] on link at bounding box center [1492, 535] width 30 height 26
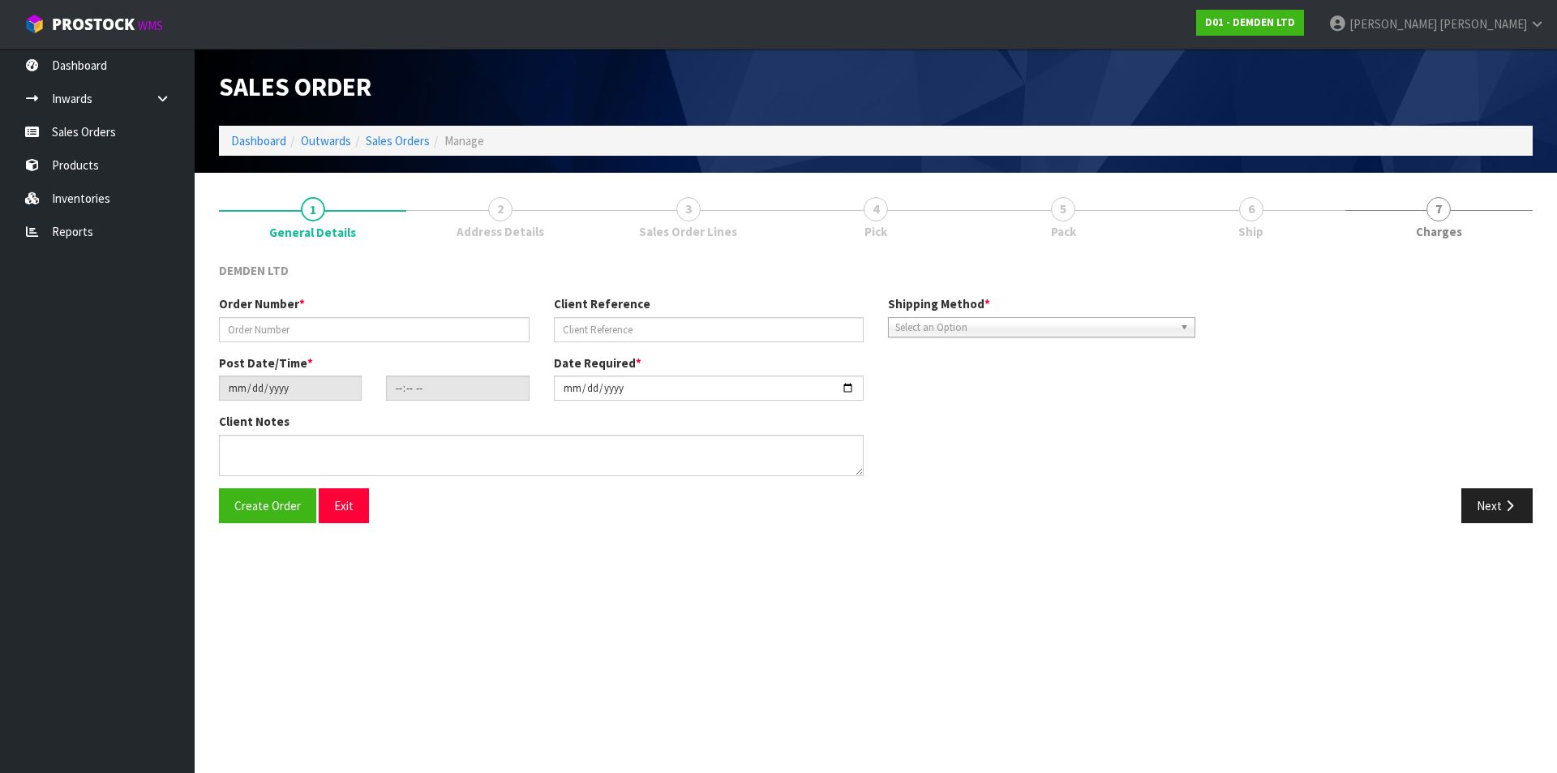
type input "SO-16761"
type input "20052"
type input "[DATE]"
type input "15:35:00.000"
type input "[DATE]"
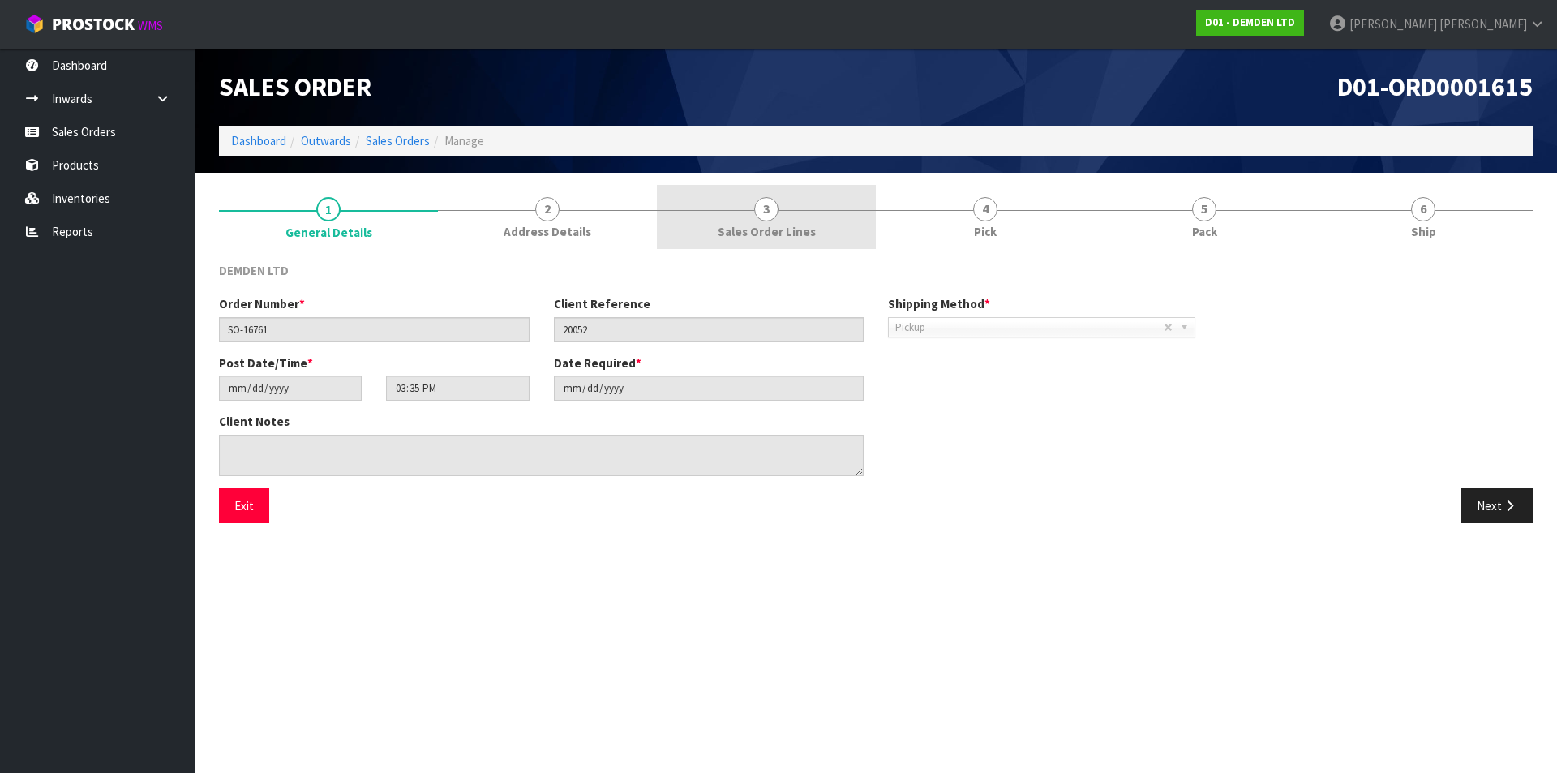
click at [748, 225] on span "Sales Order Lines" at bounding box center [767, 231] width 98 height 17
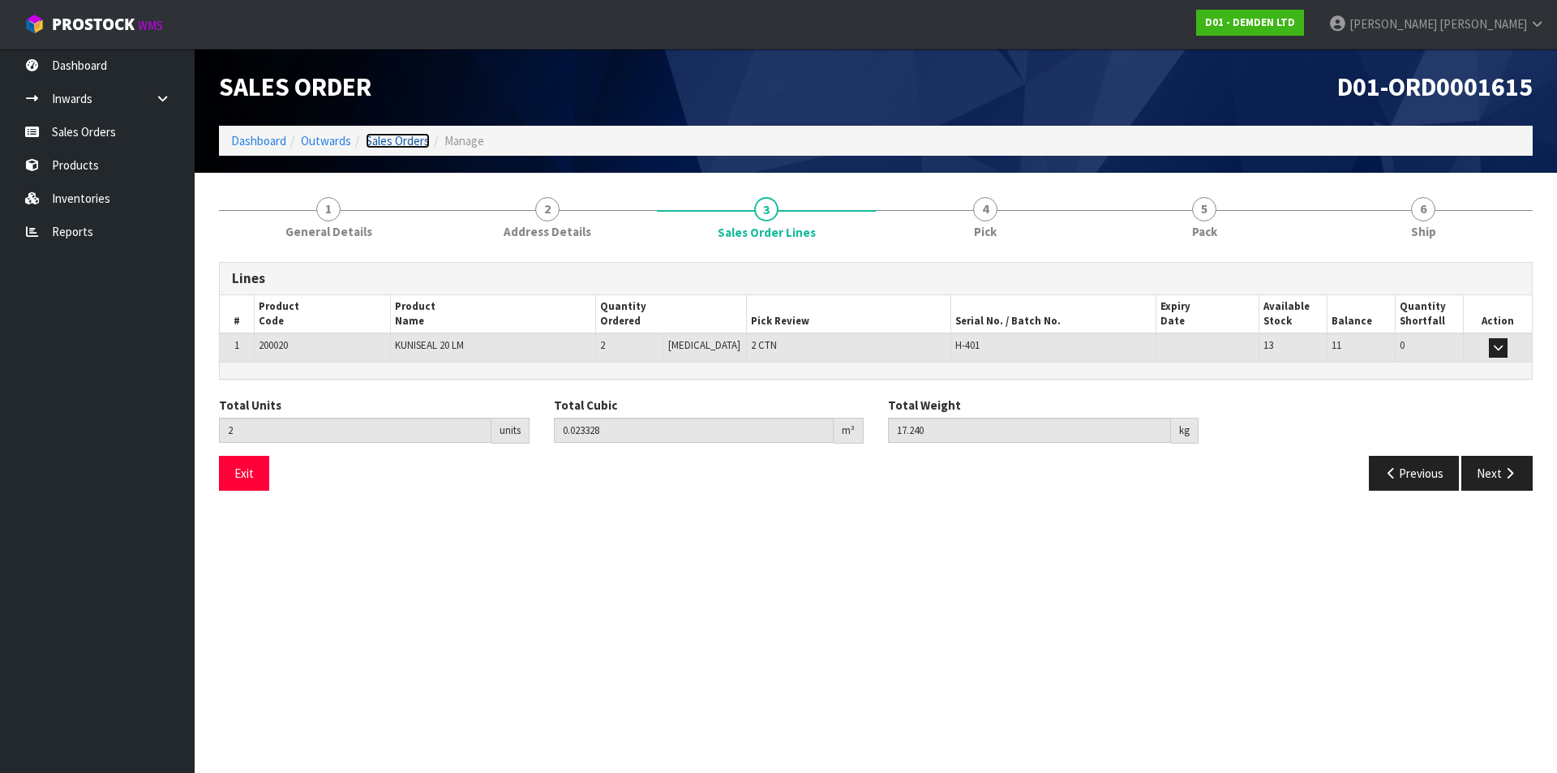
click at [396, 144] on link "Sales Orders" at bounding box center [398, 140] width 64 height 15
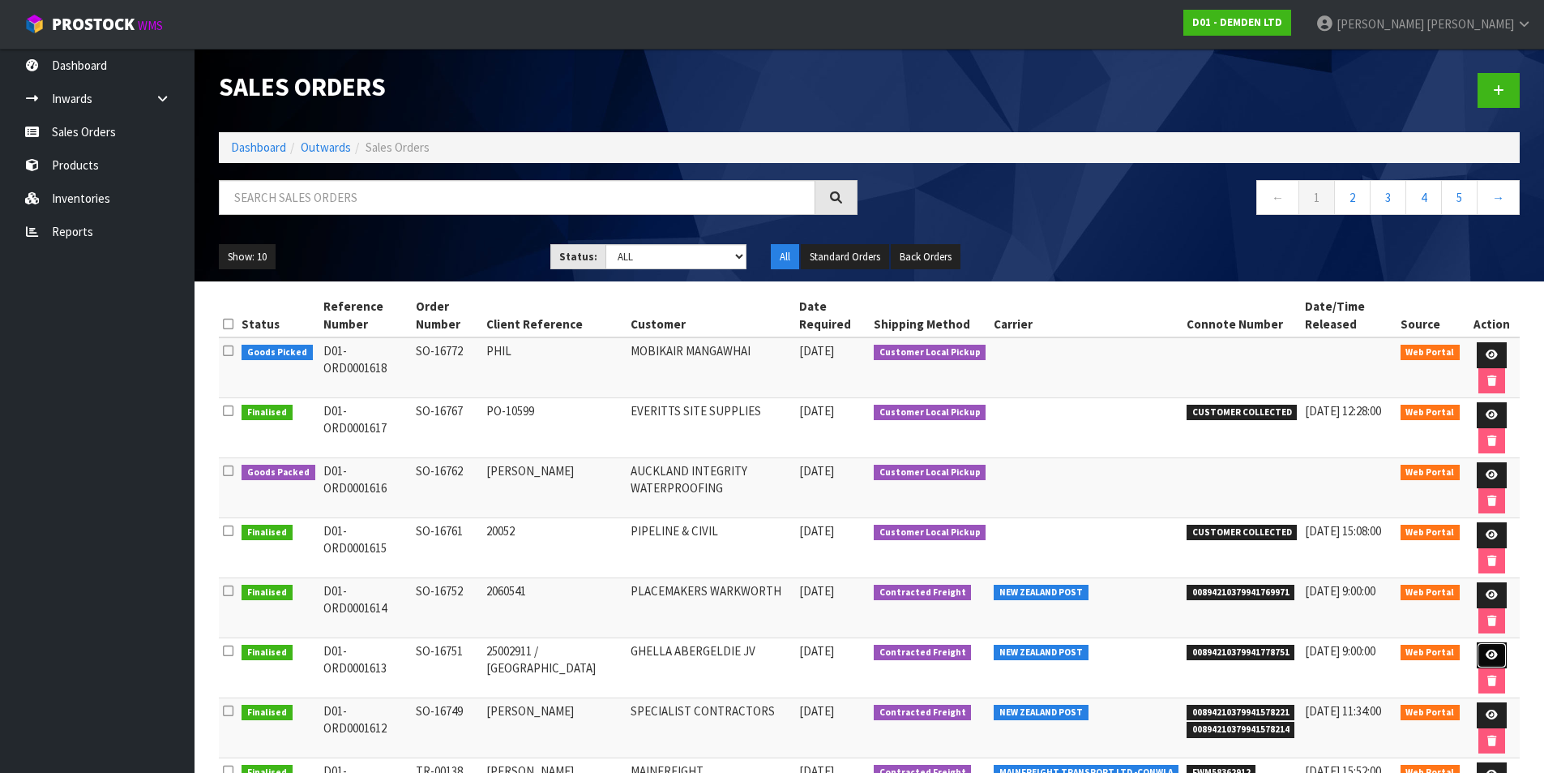
click at [1488, 655] on icon at bounding box center [1492, 654] width 12 height 11
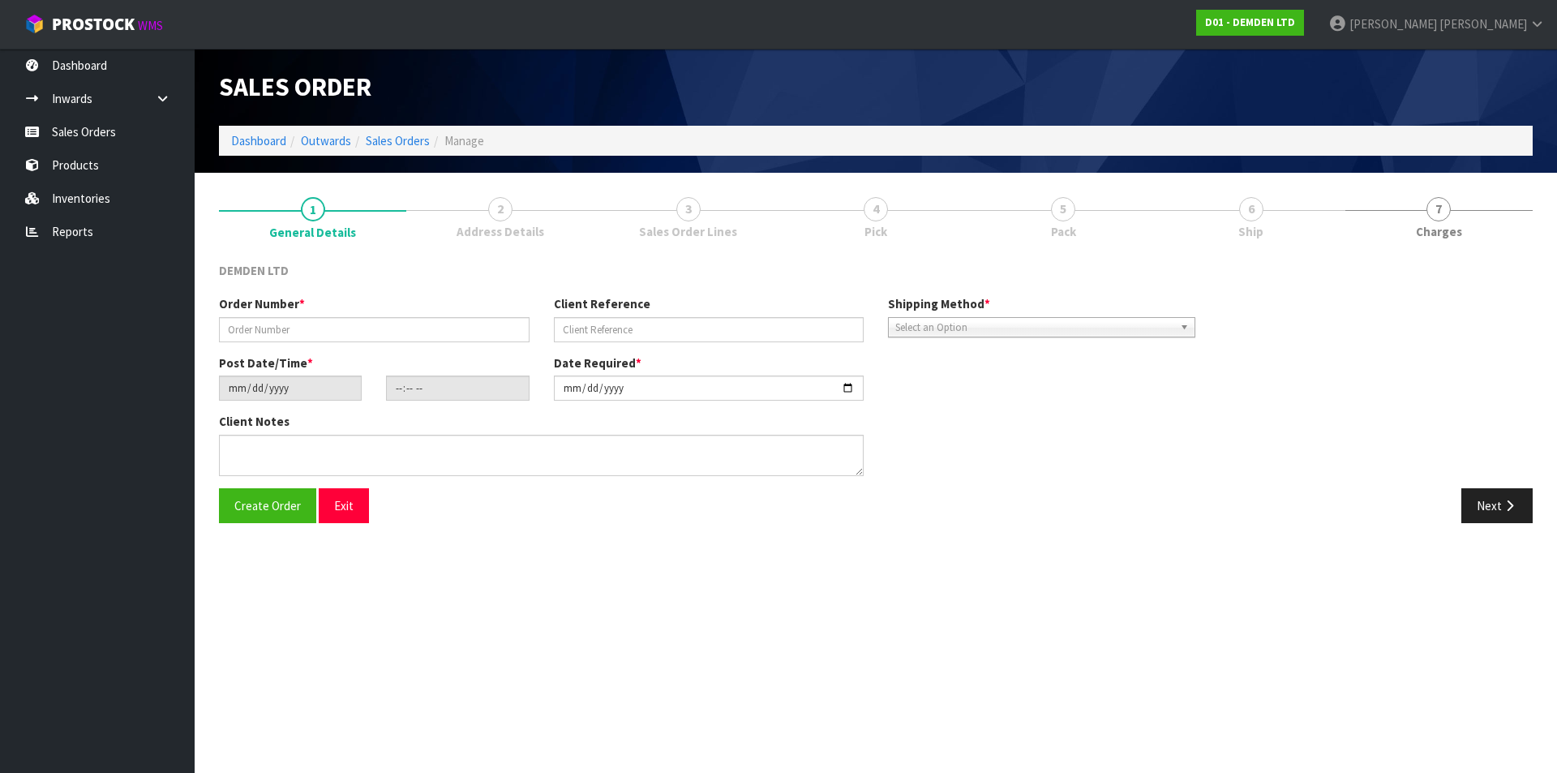
type input "SO-16751"
type input "25002911 / [GEOGRAPHIC_DATA]"
type input "[DATE]"
type input "13:36:00.000"
type input "[DATE]"
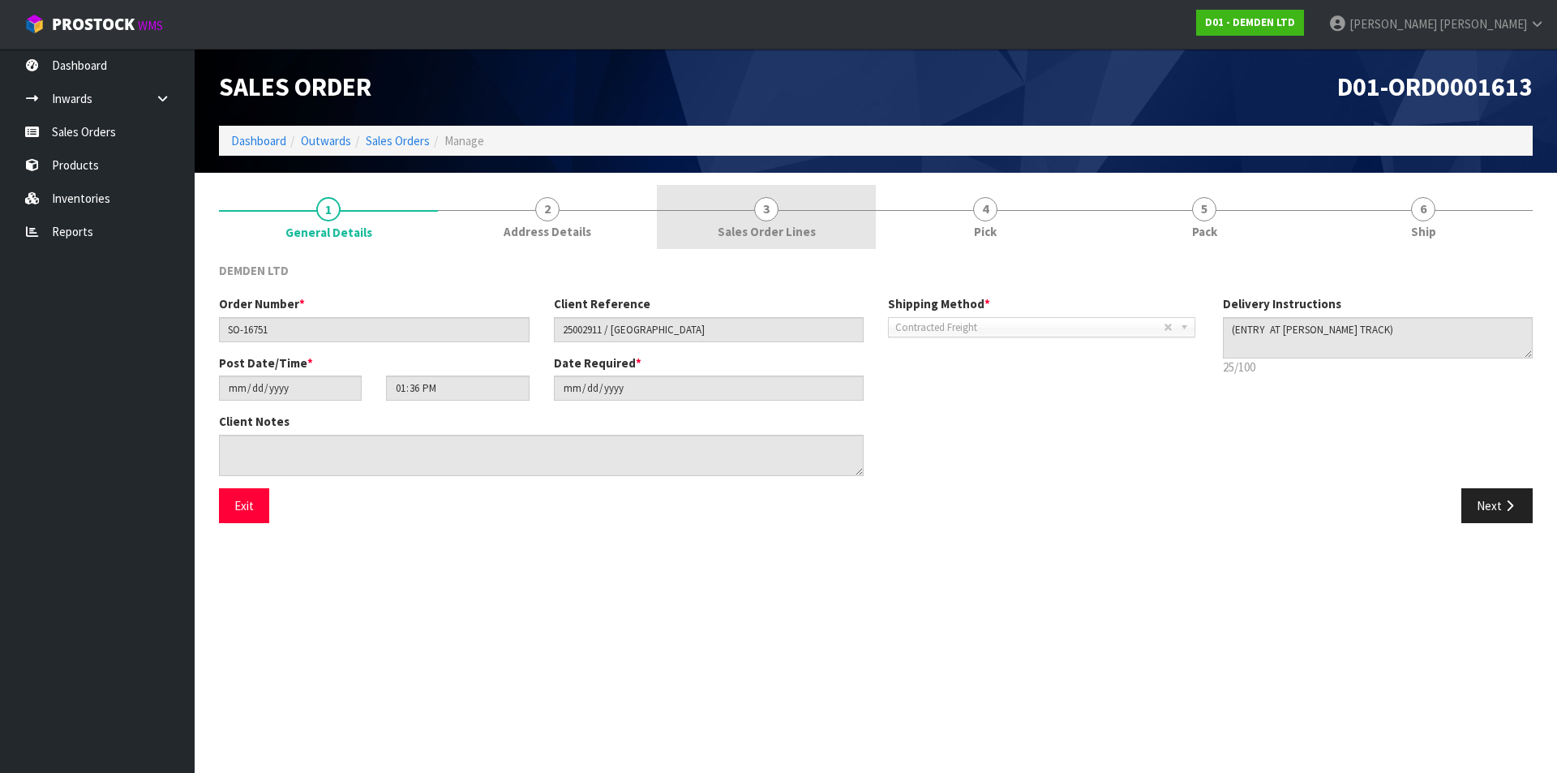
click at [767, 207] on span "3" at bounding box center [766, 209] width 24 height 24
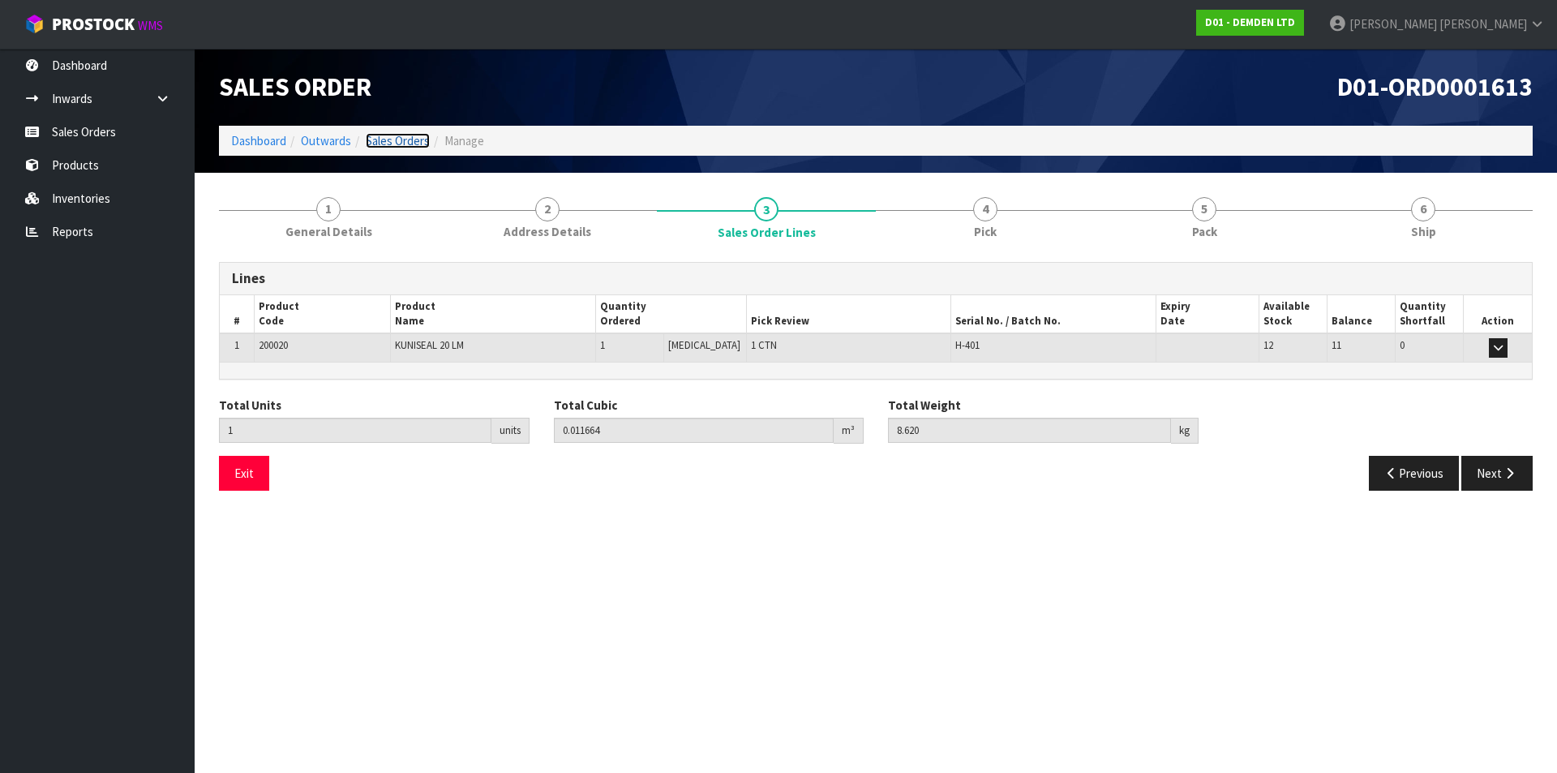
click at [383, 143] on link "Sales Orders" at bounding box center [398, 140] width 64 height 15
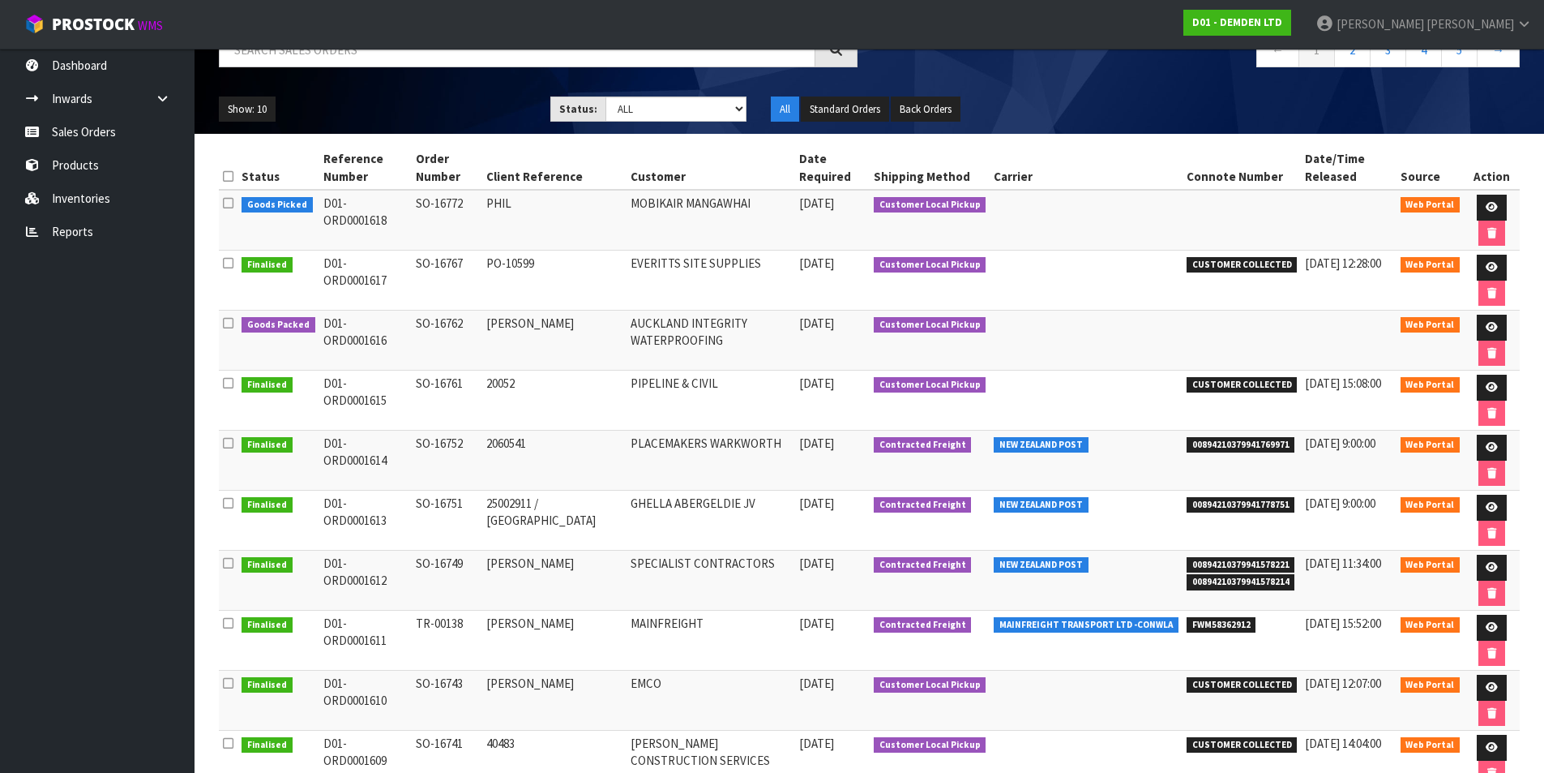
scroll to position [162, 0]
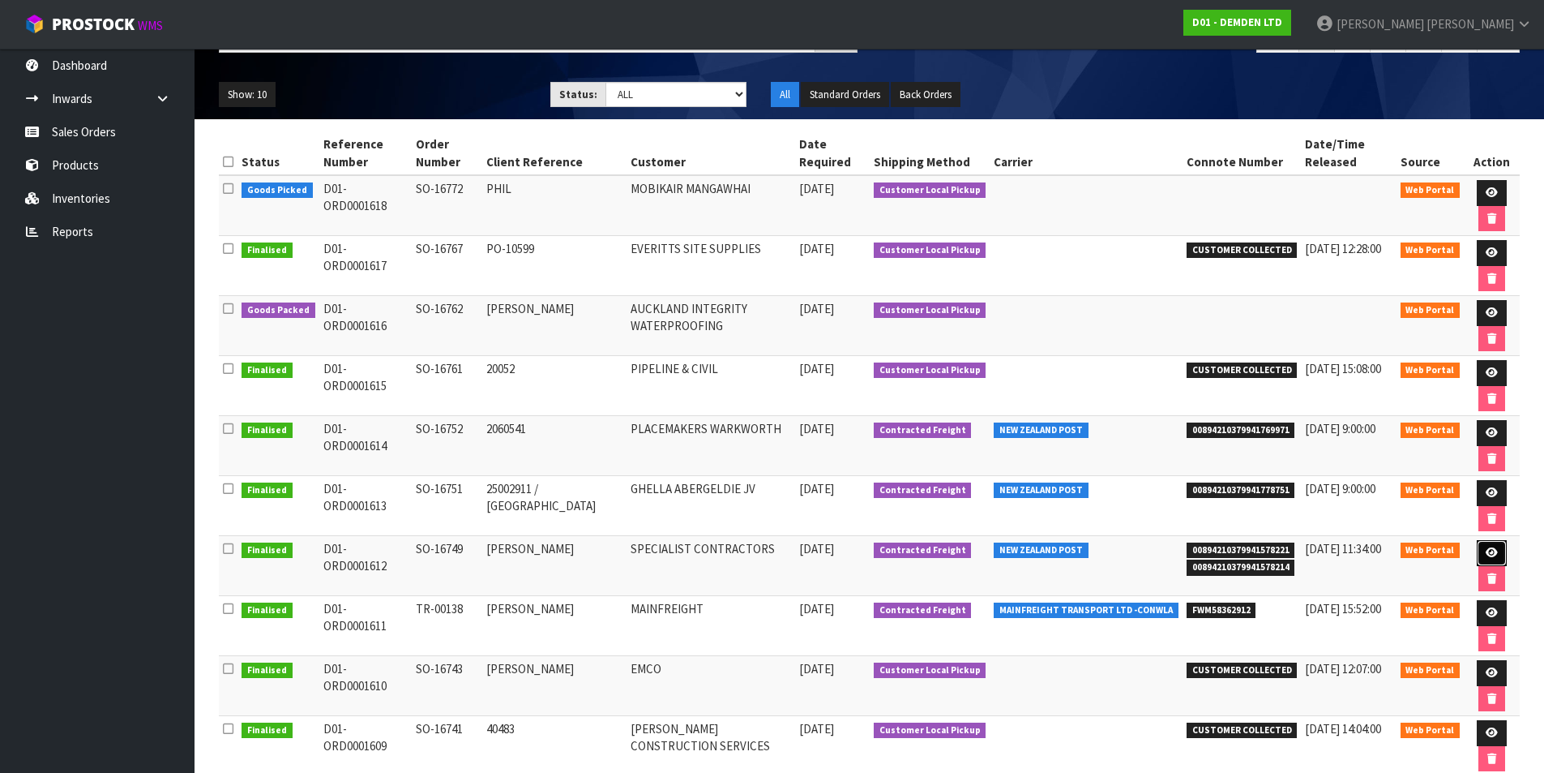
click at [1489, 547] on icon at bounding box center [1492, 552] width 12 height 11
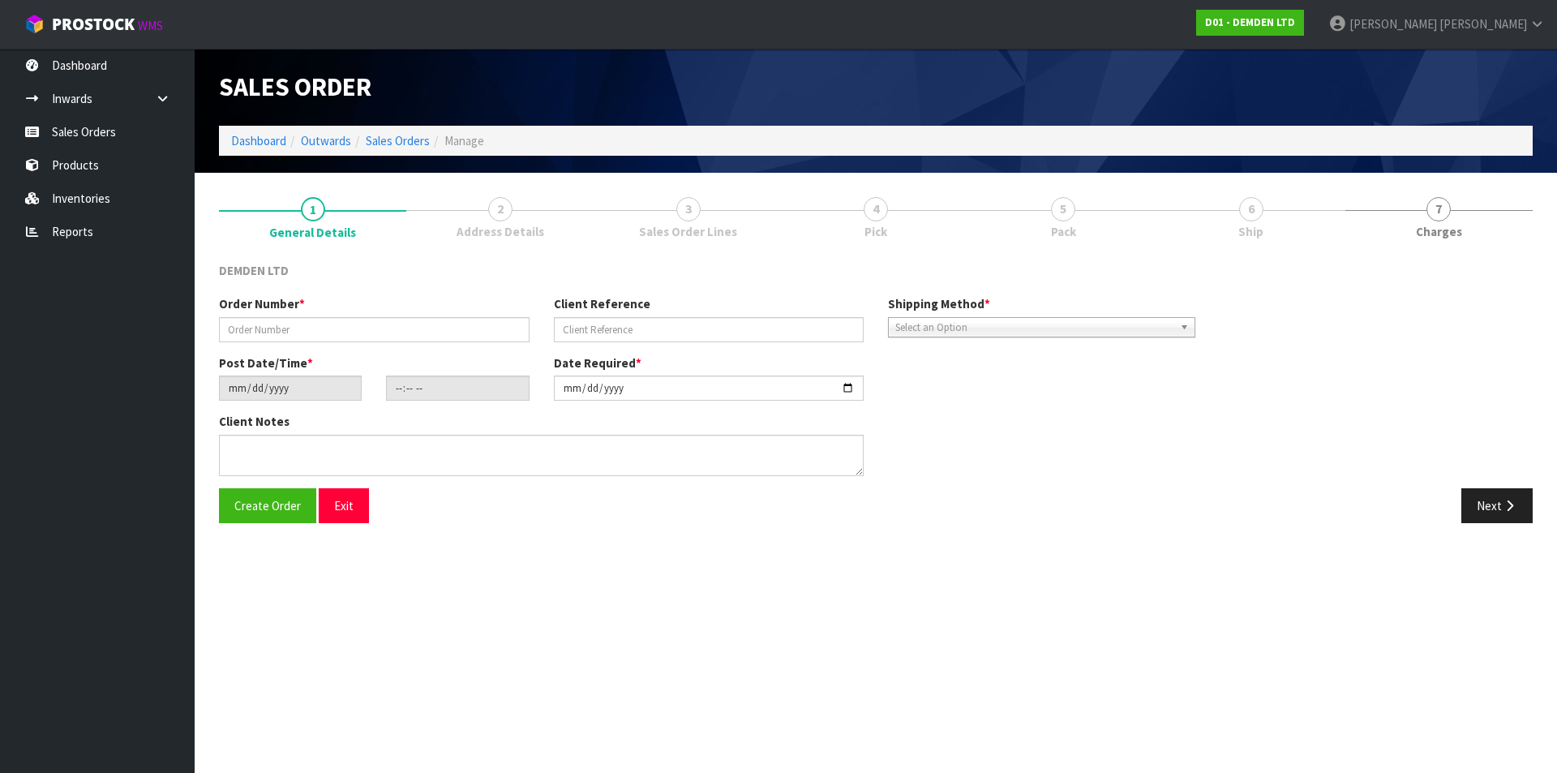
type input "SO-16749"
type input "[PERSON_NAME]"
type input "[DATE]"
type input "14:35:00.000"
type input "[DATE]"
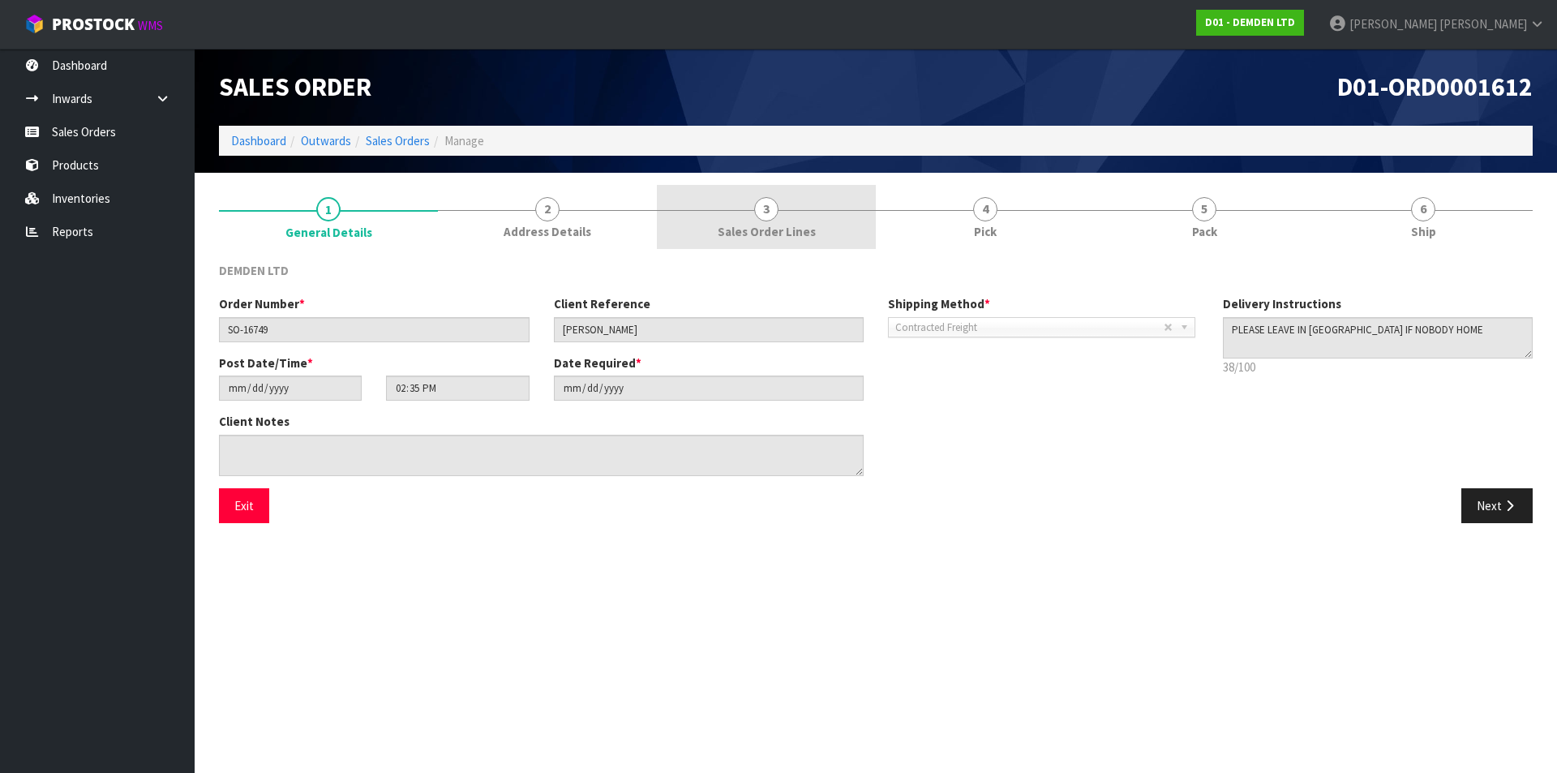
click at [765, 221] on span "3" at bounding box center [766, 209] width 24 height 24
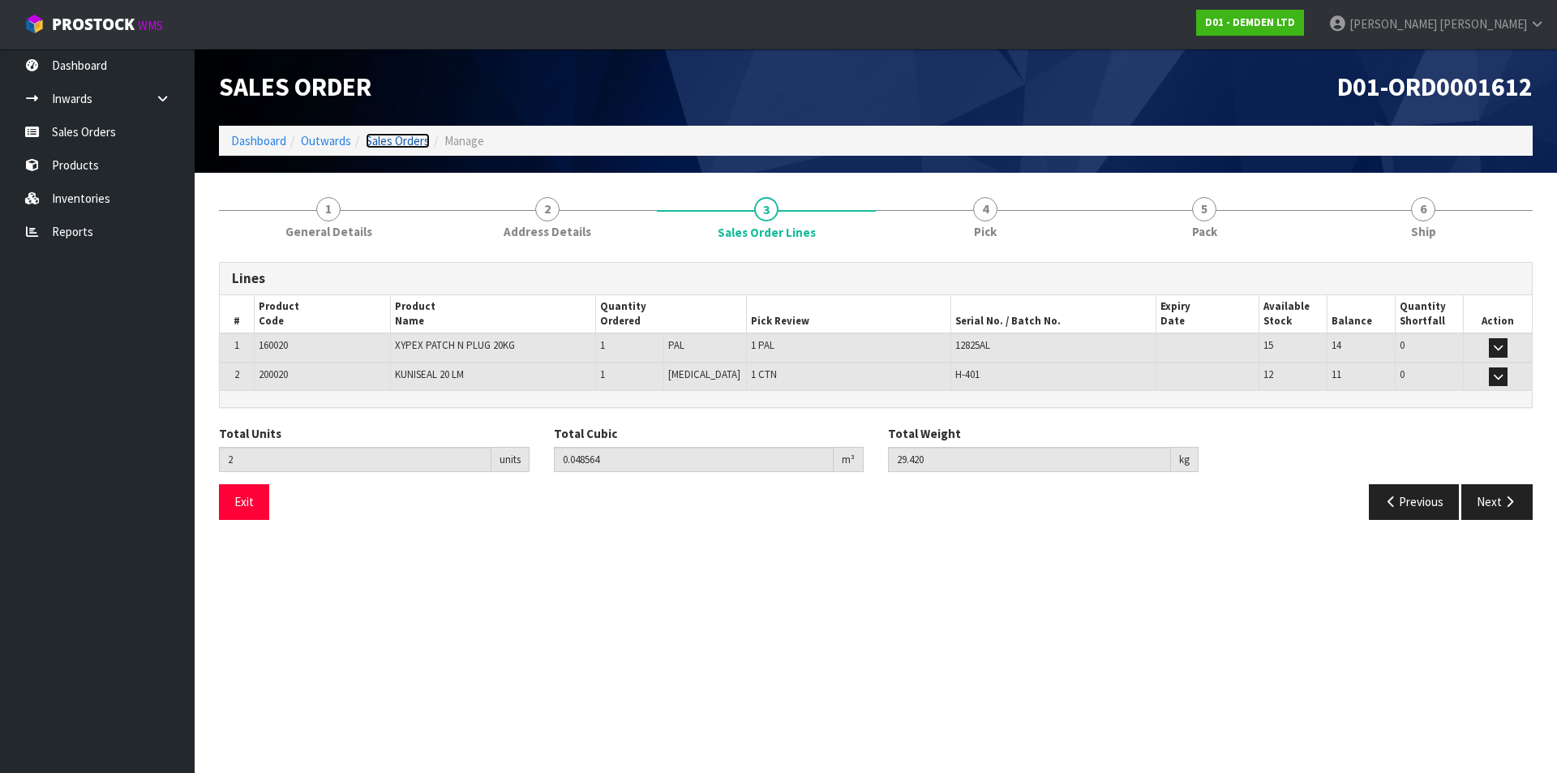
click at [389, 139] on link "Sales Orders" at bounding box center [398, 140] width 64 height 15
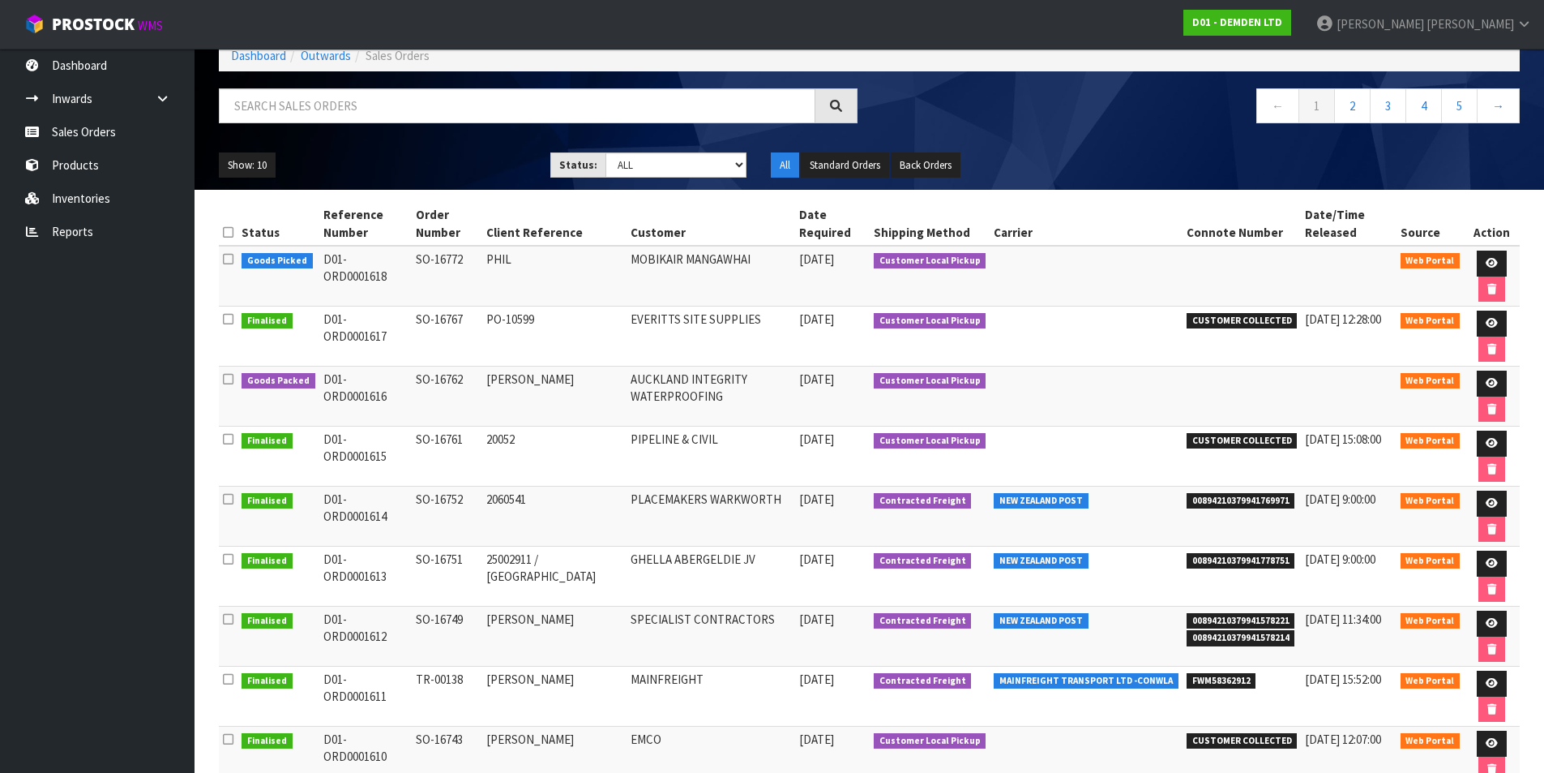
scroll to position [238, 0]
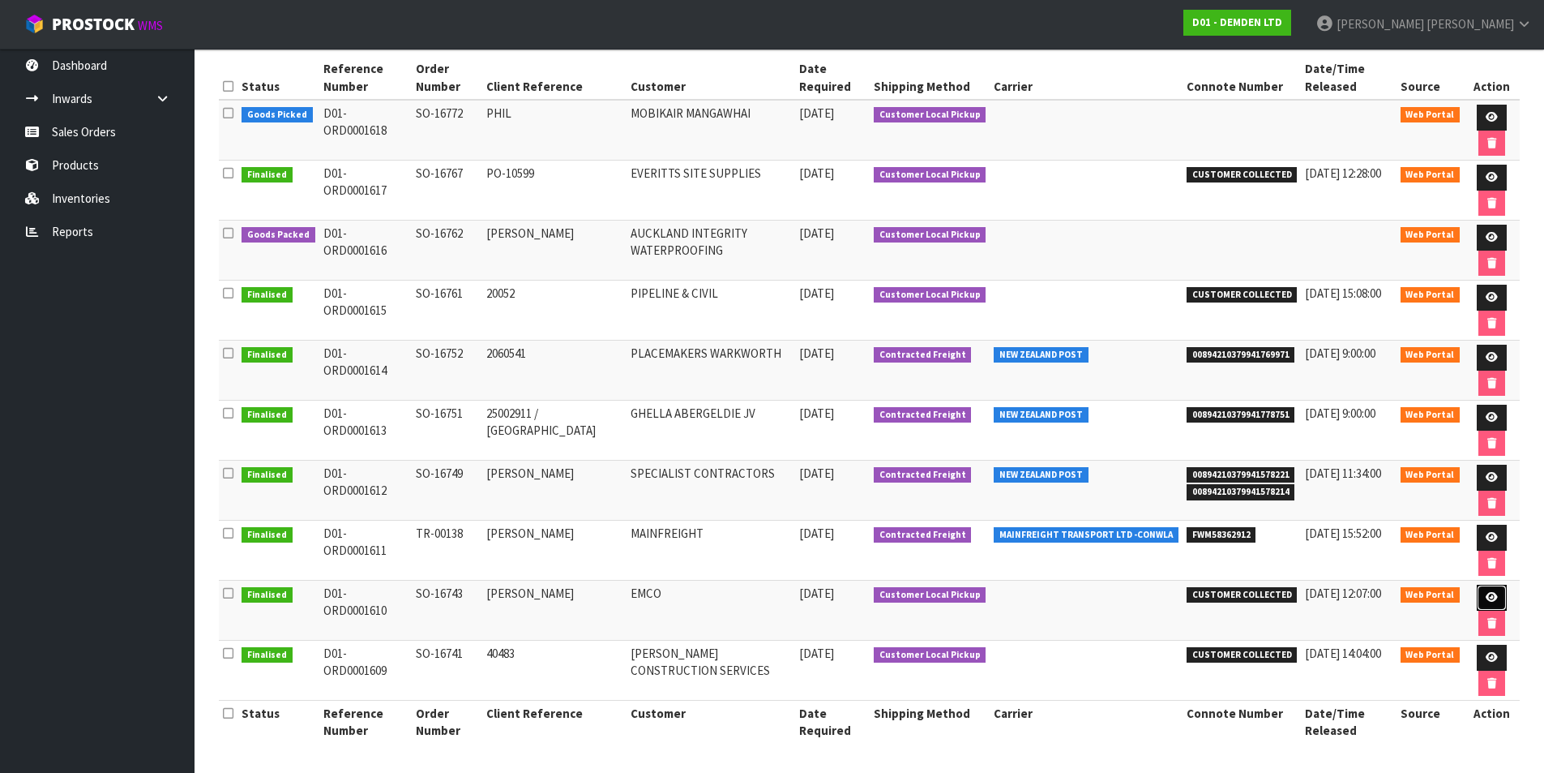
click at [1487, 588] on link at bounding box center [1492, 598] width 30 height 26
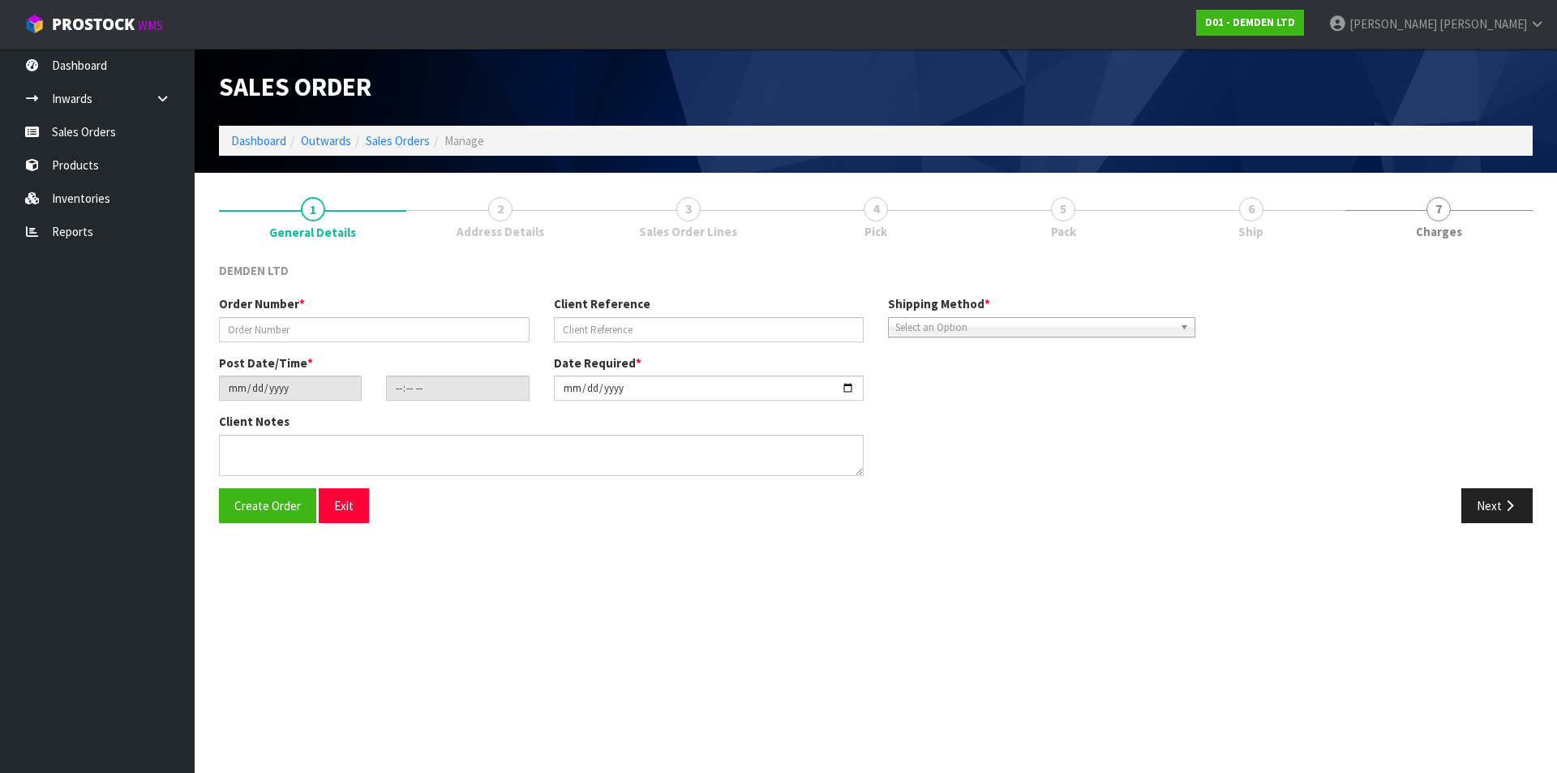
type input "SO-16743"
type input "[PERSON_NAME]"
type input "[DATE]"
type input "13:52:00.000"
type input "[DATE]"
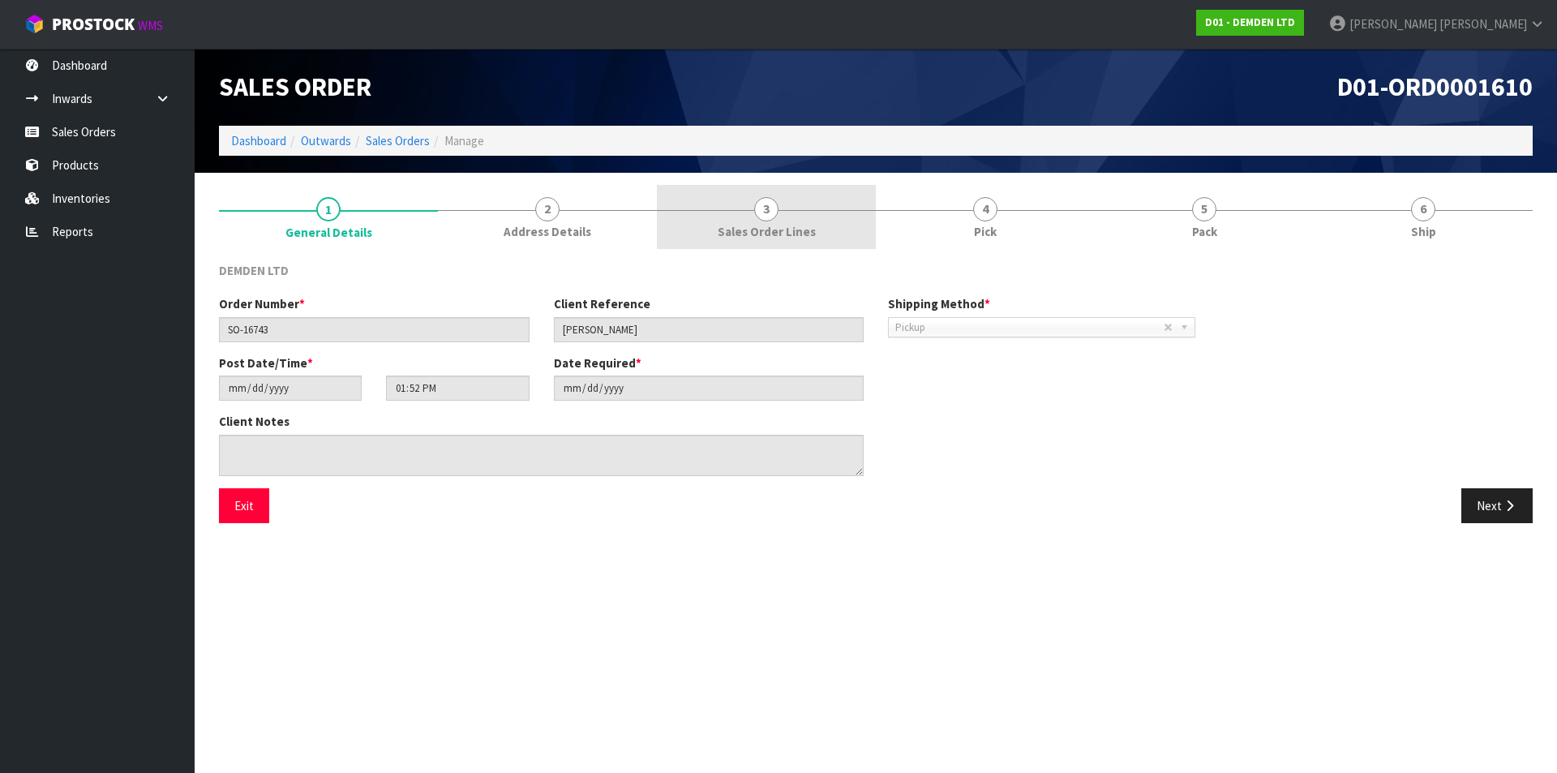
click at [782, 216] on link "3 Sales Order Lines" at bounding box center [766, 217] width 219 height 64
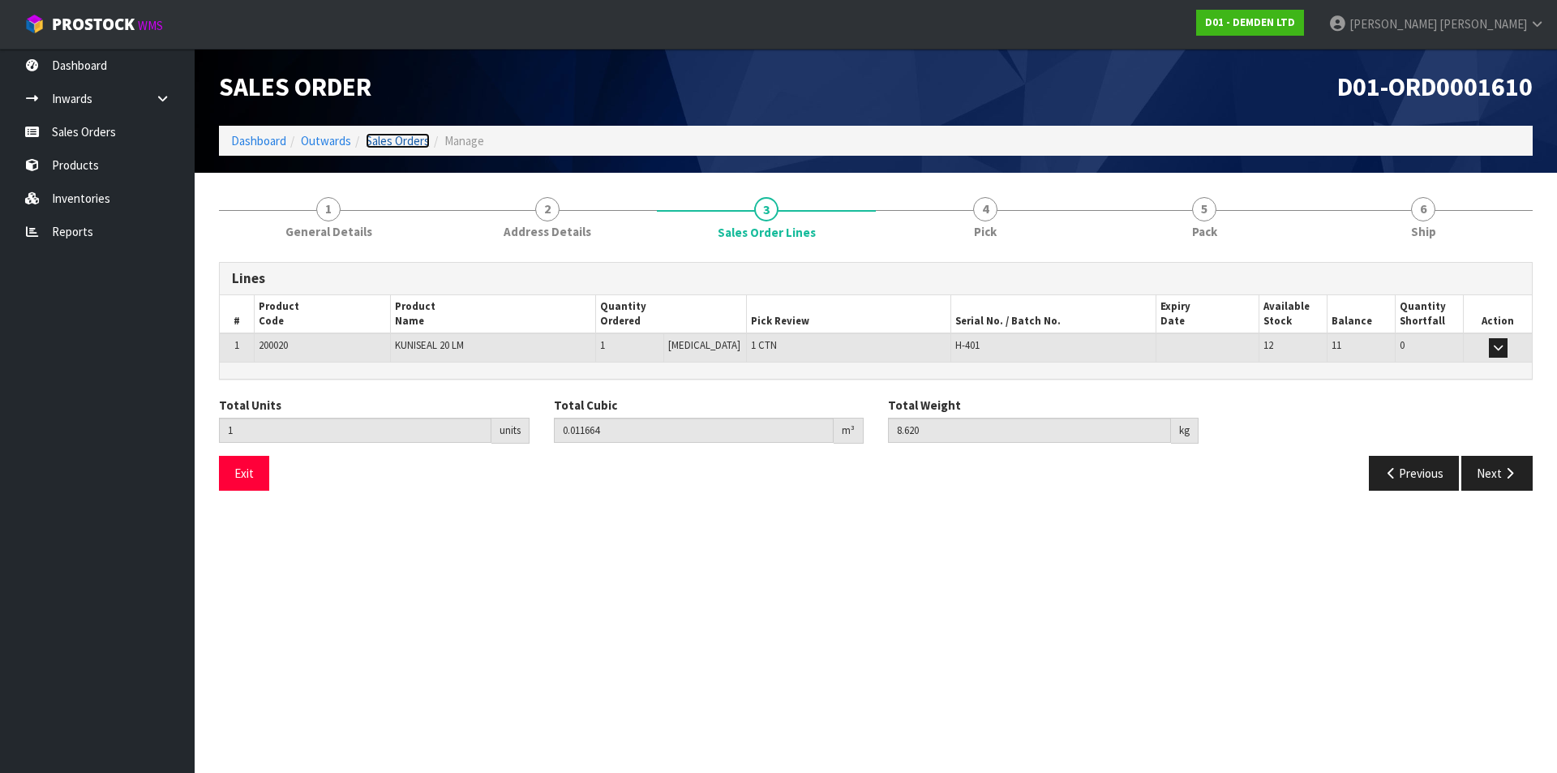
click at [401, 141] on link "Sales Orders" at bounding box center [398, 140] width 64 height 15
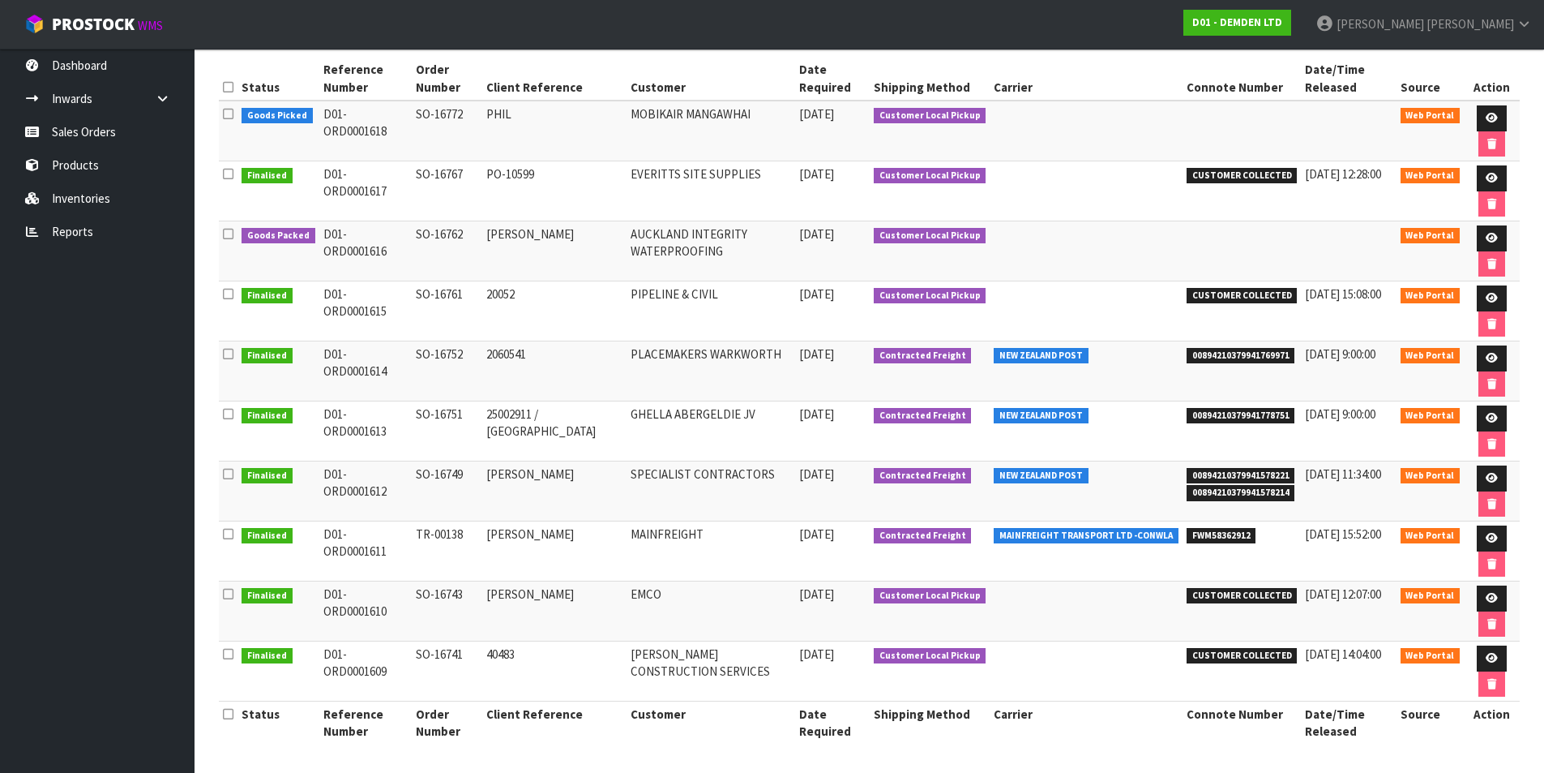
scroll to position [238, 0]
click at [1480, 652] on link at bounding box center [1492, 658] width 30 height 26
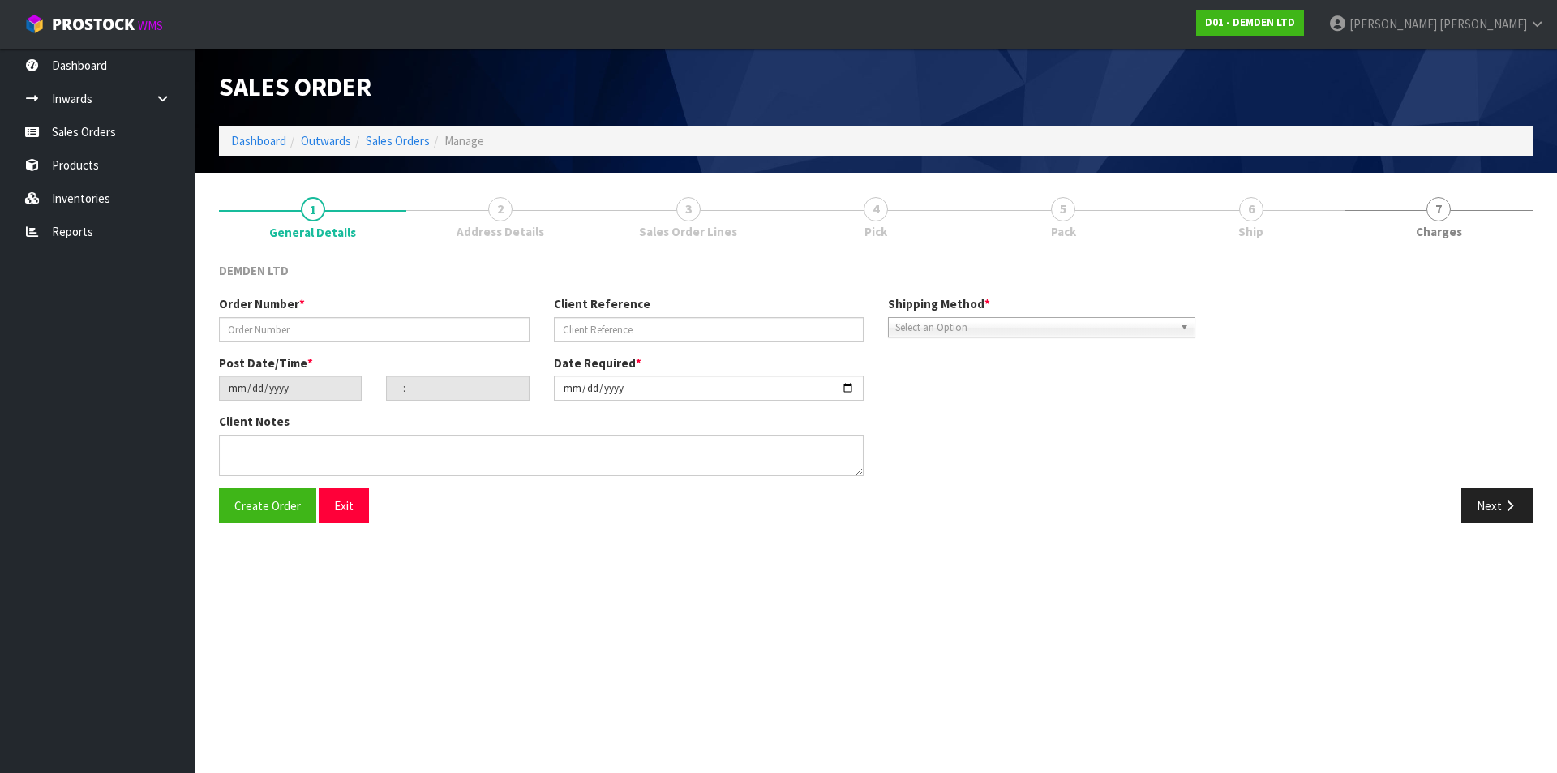
type input "SO-16741"
type input "40483"
type input "[DATE]"
type input "10:00:00.000"
type input "[DATE]"
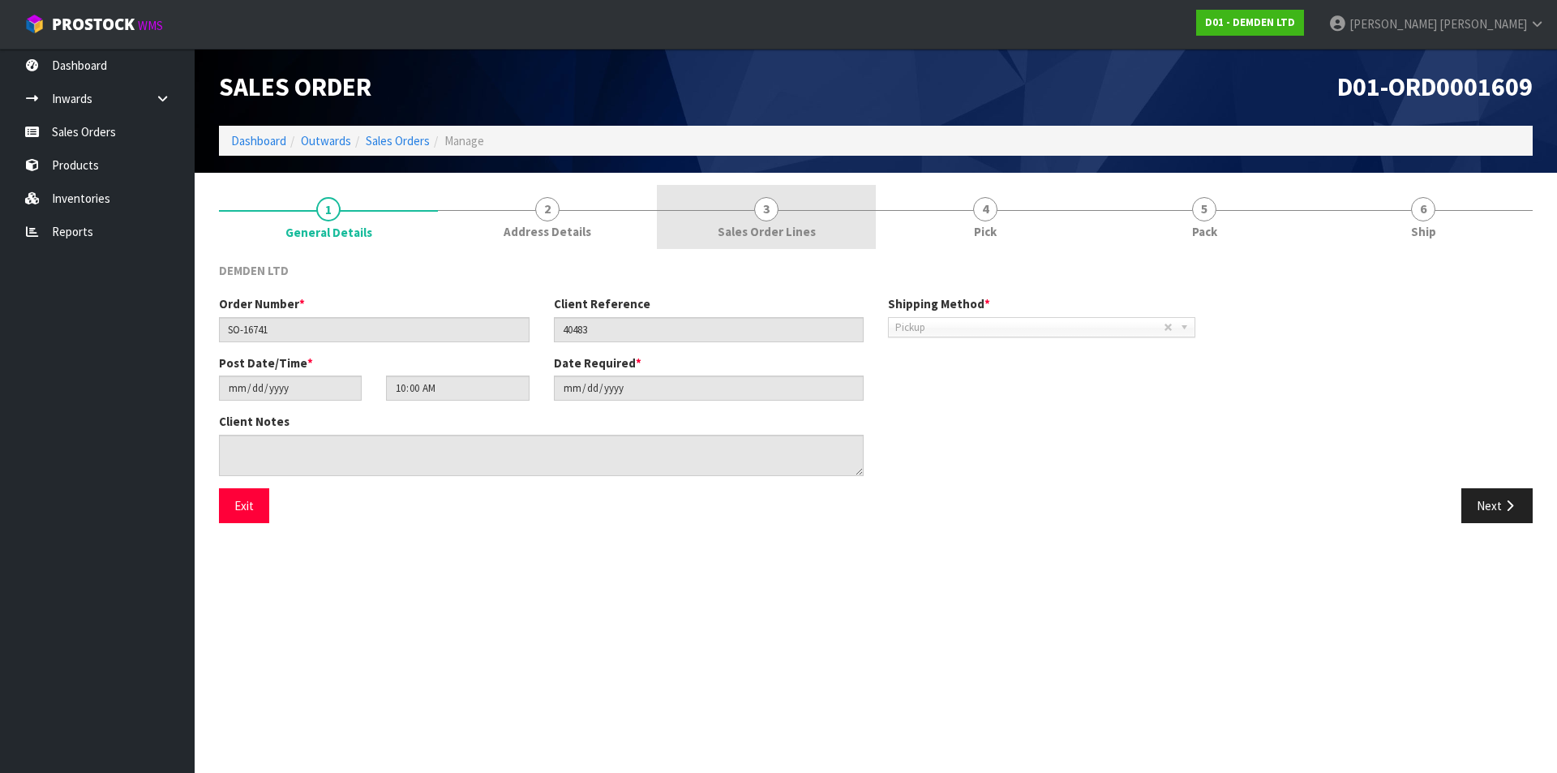
click at [783, 229] on span "Sales Order Lines" at bounding box center [767, 231] width 98 height 17
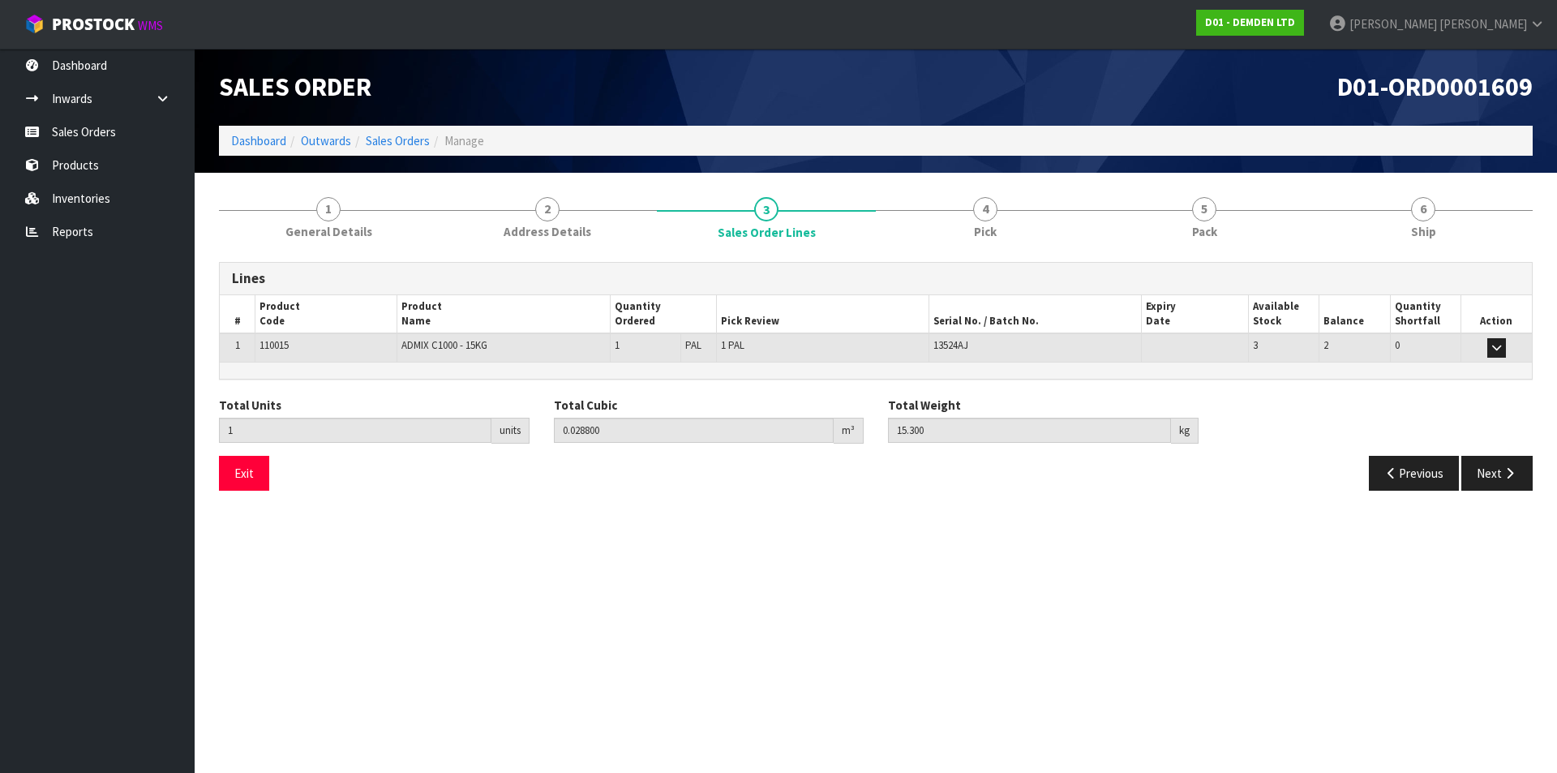
click at [400, 148] on li "Sales Orders" at bounding box center [390, 140] width 79 height 17
click at [400, 142] on link "Sales Orders" at bounding box center [398, 140] width 64 height 15
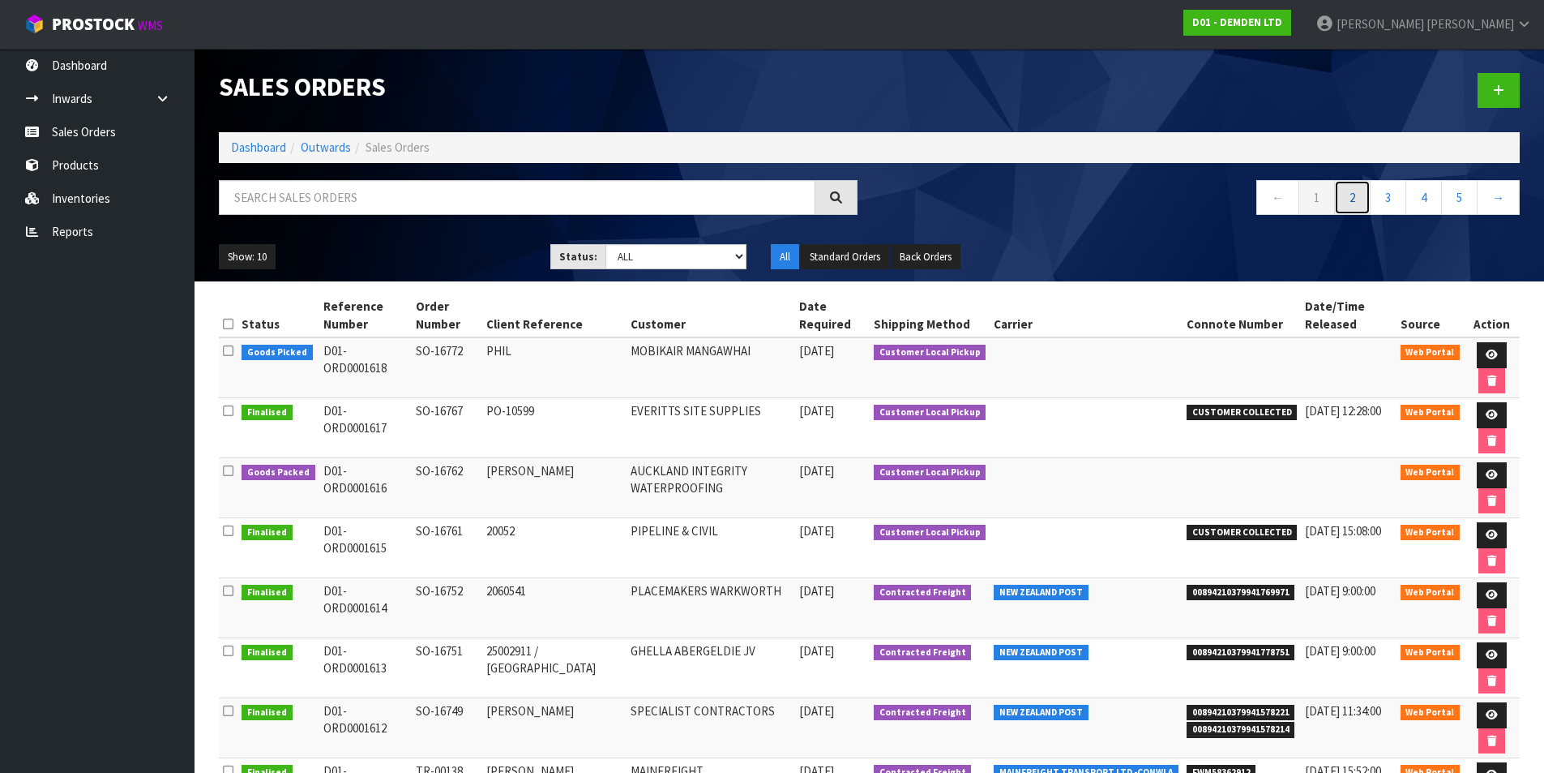
click at [1358, 203] on link "2" at bounding box center [1353, 197] width 36 height 35
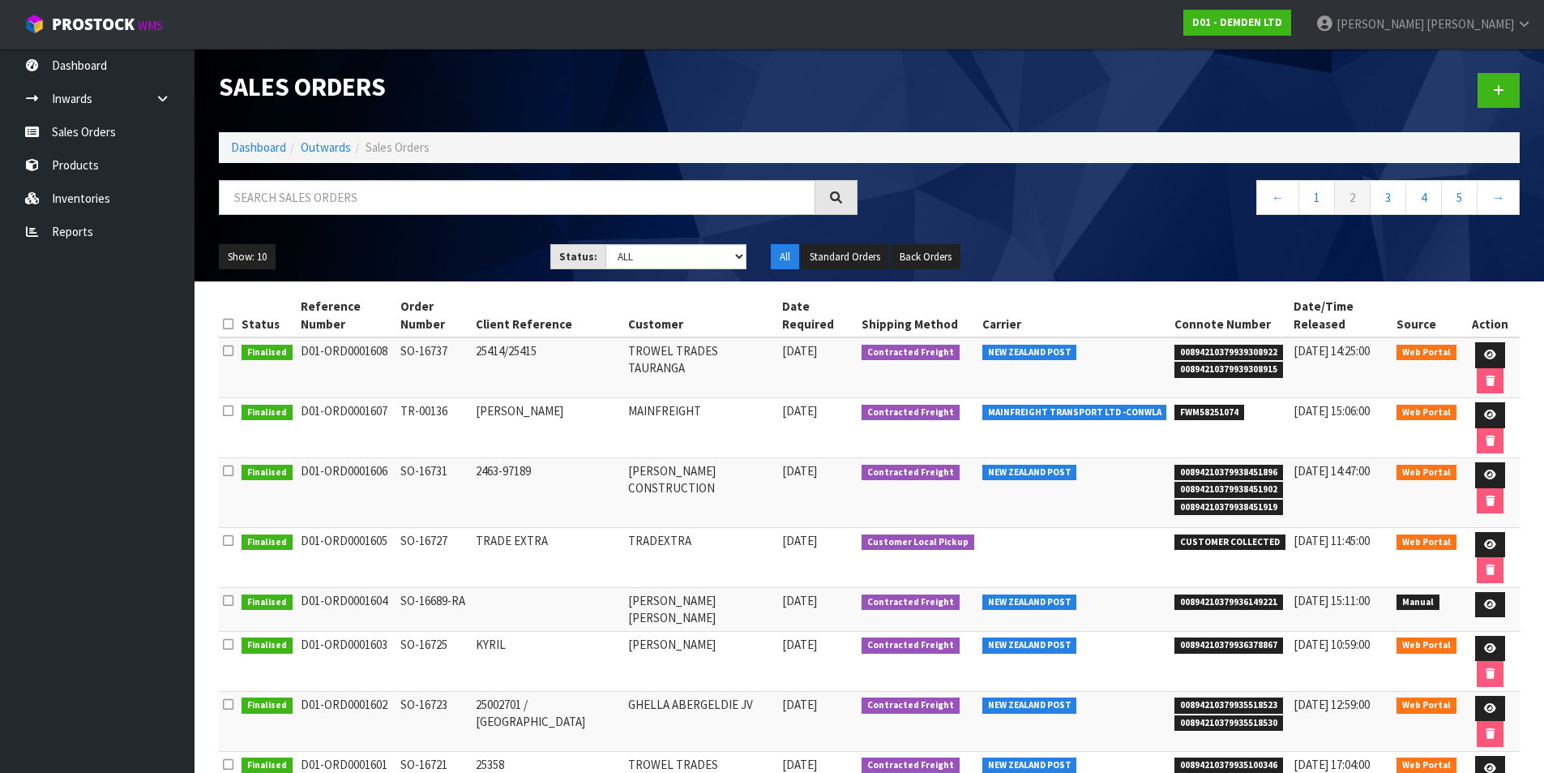
scroll to position [37, 0]
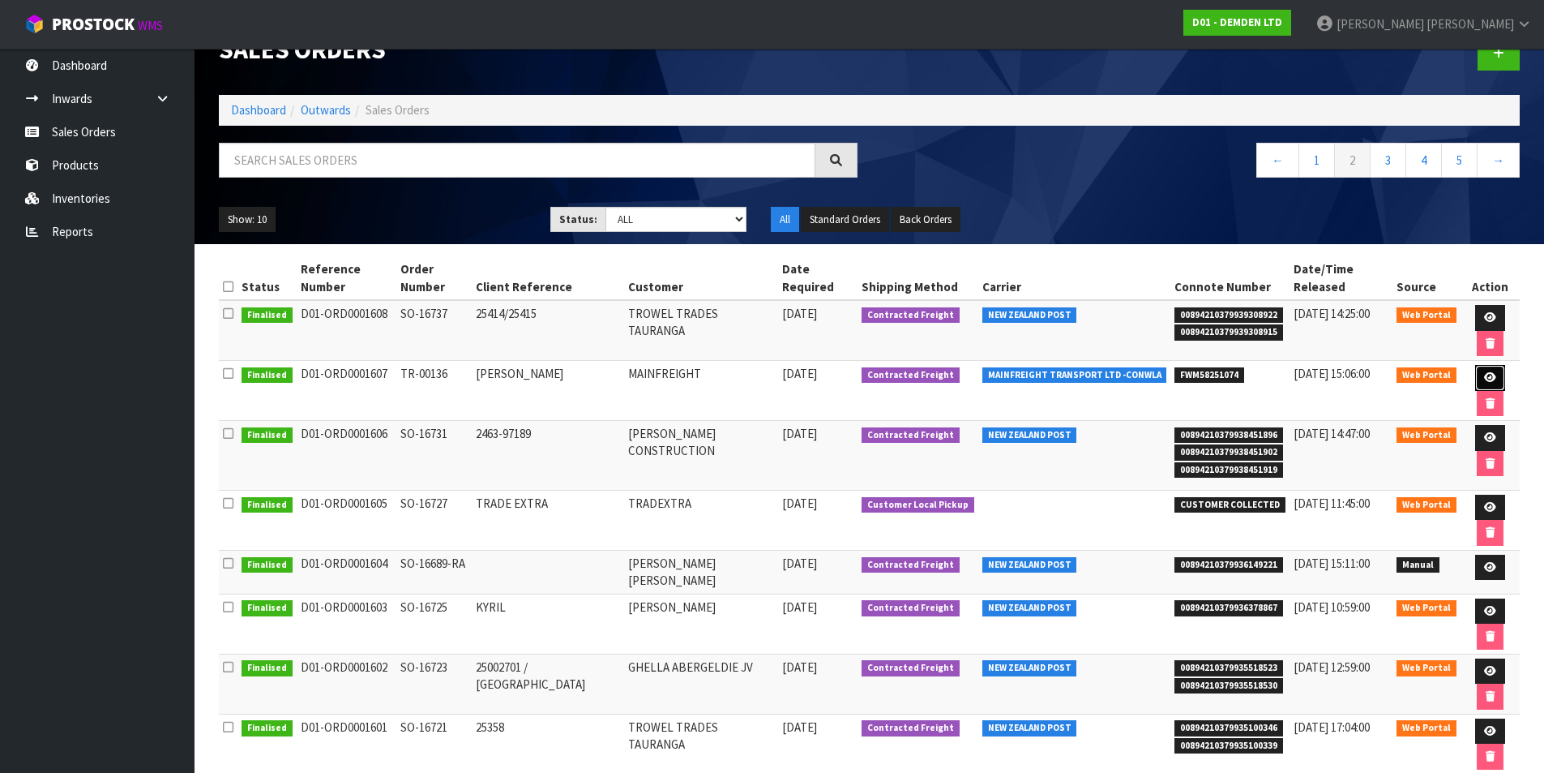
click at [1484, 372] on icon at bounding box center [1490, 377] width 12 height 11
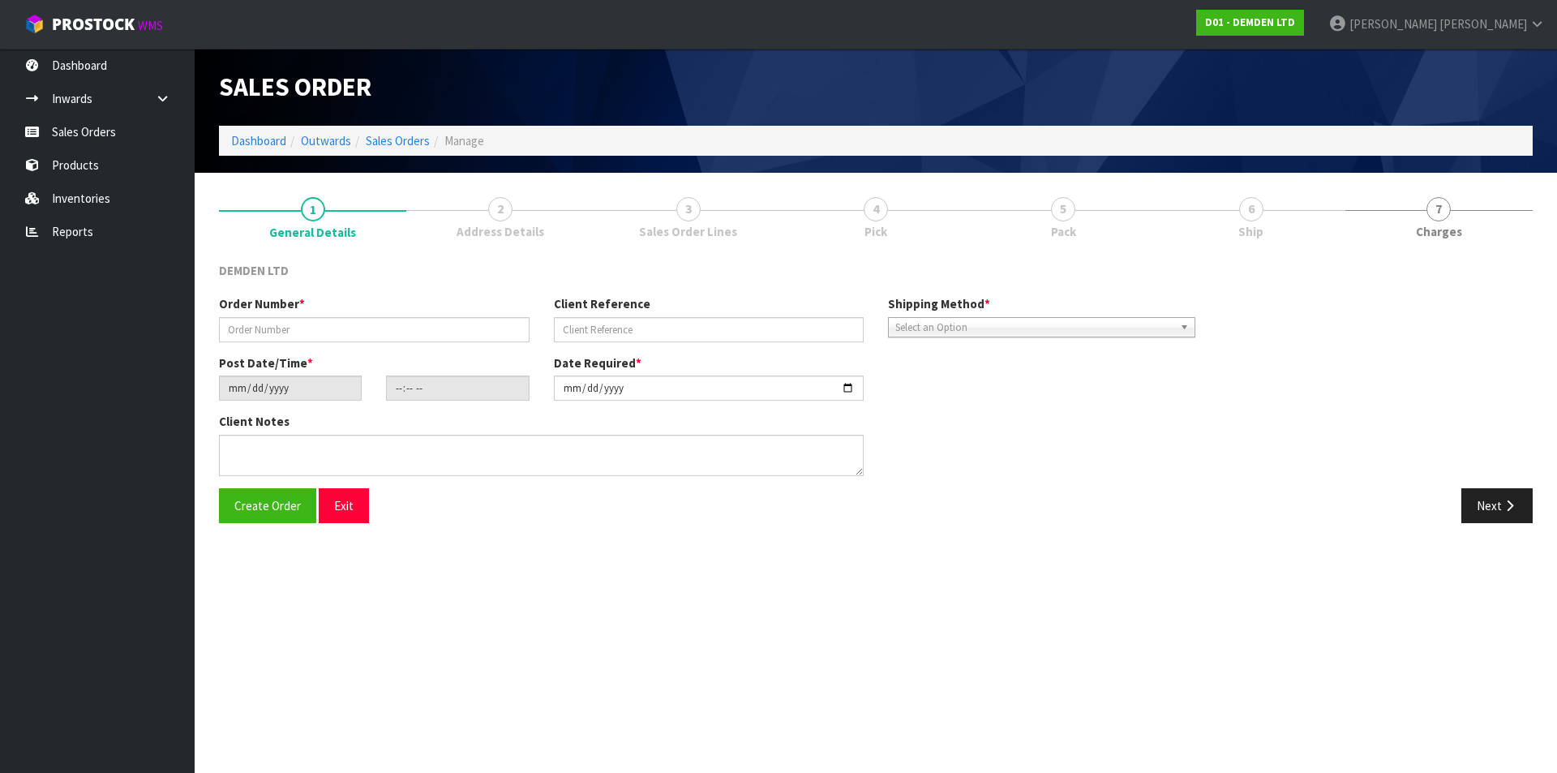
type input "TR-00136"
type input "[PERSON_NAME]"
type input "[DATE]"
type input "11:32:00.000"
type input "[DATE]"
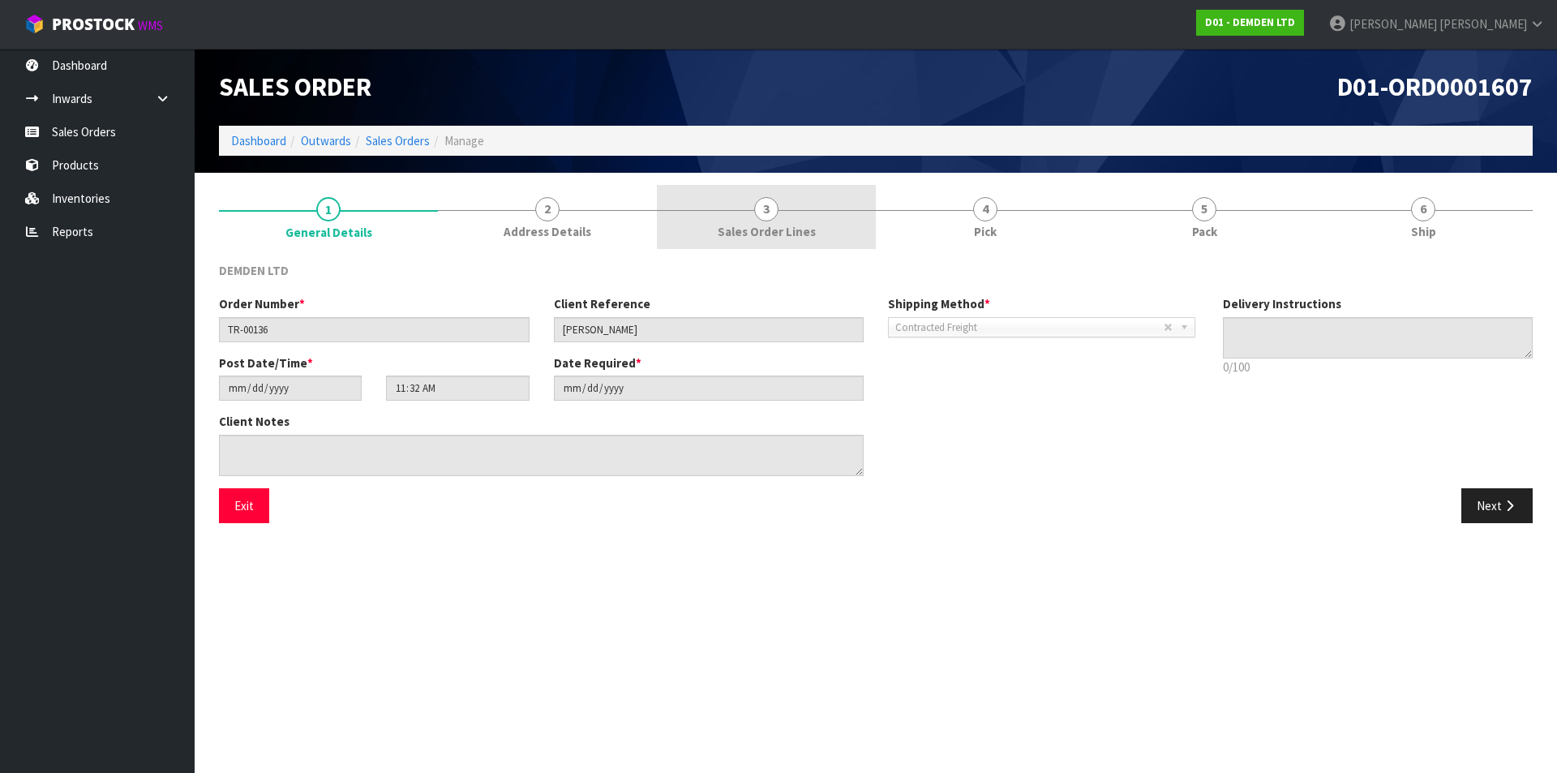
click at [769, 211] on span "3" at bounding box center [766, 209] width 24 height 24
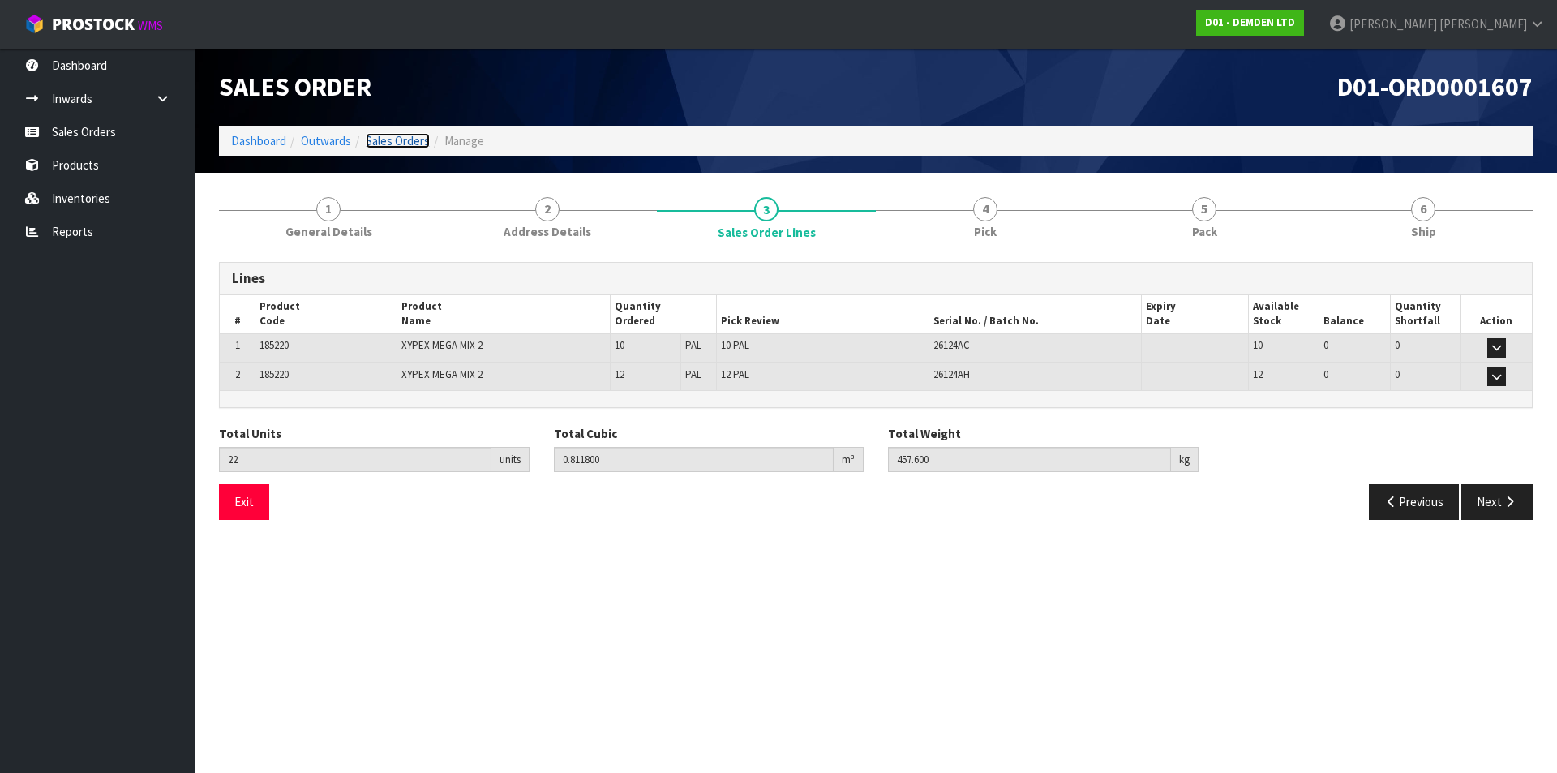
click at [405, 135] on link "Sales Orders" at bounding box center [398, 140] width 64 height 15
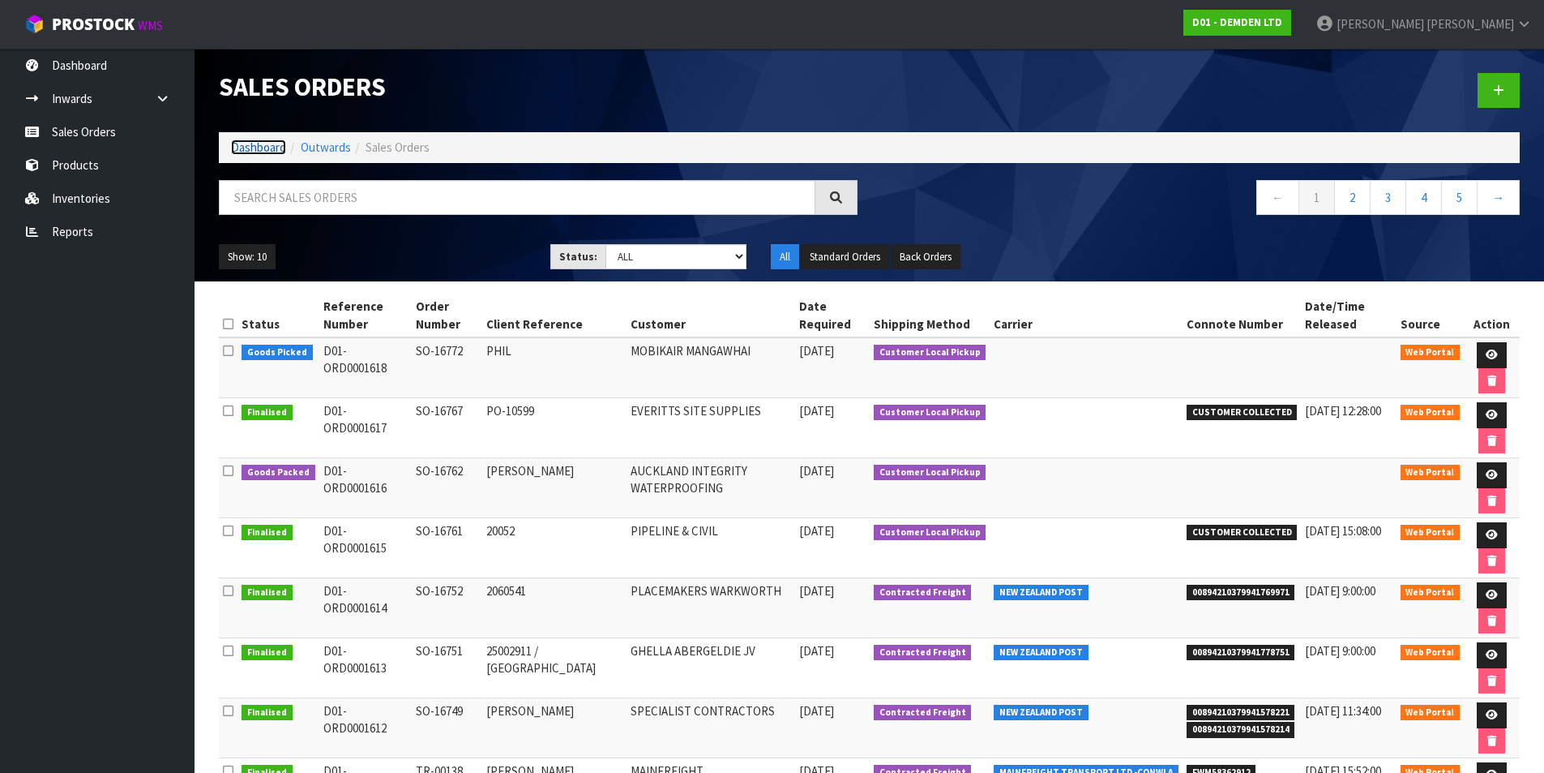
click at [242, 145] on link "Dashboard" at bounding box center [258, 146] width 55 height 15
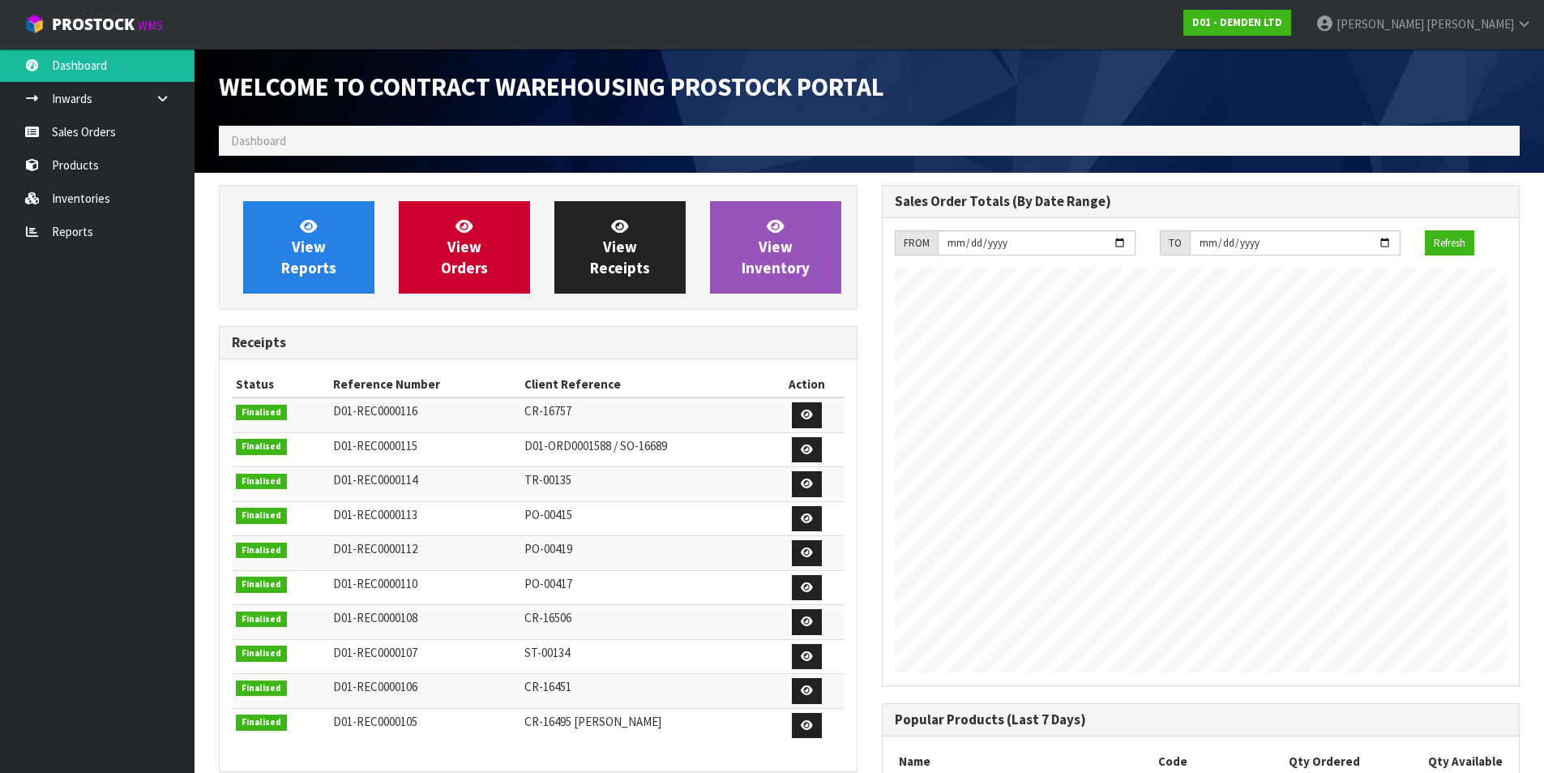
scroll to position [742, 662]
